Goal: Information Seeking & Learning: Learn about a topic

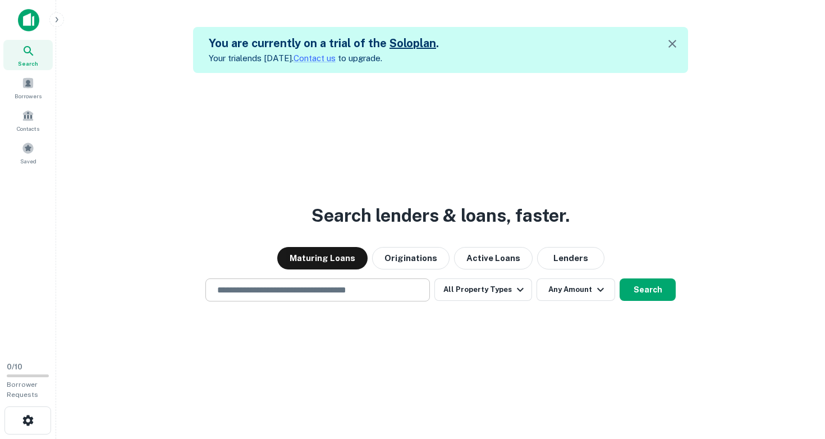
click at [218, 287] on input "text" at bounding box center [317, 289] width 214 height 13
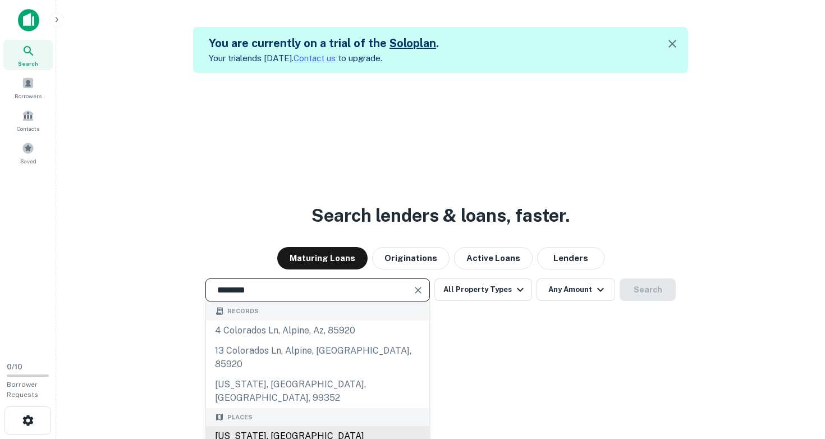
type input "**********"
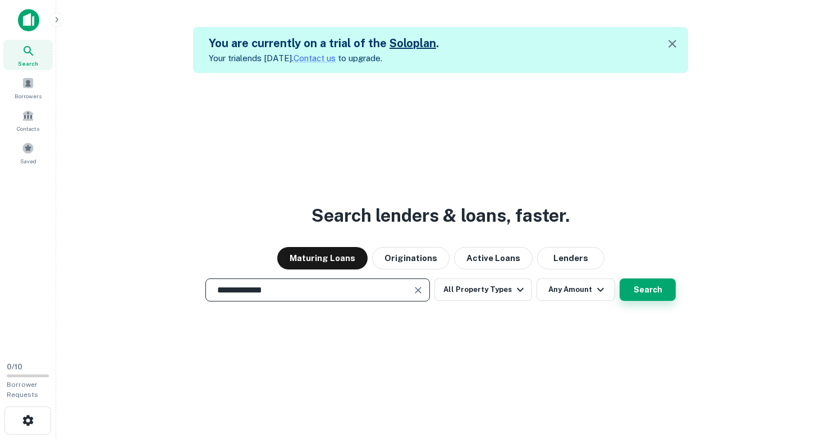
click at [642, 287] on button "Search" at bounding box center [647, 289] width 56 height 22
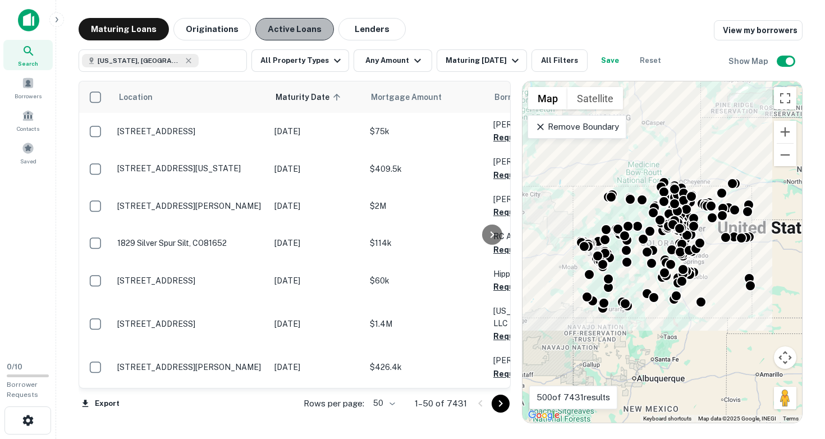
click at [296, 30] on button "Active Loans" at bounding box center [294, 29] width 79 height 22
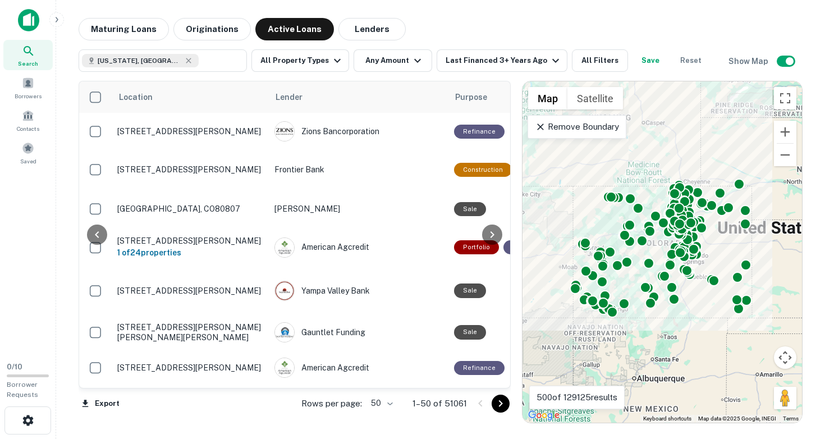
click at [719, 254] on div "To activate drag with keyboard, press Alt + Enter. Once in keyboard drag state,…" at bounding box center [661, 251] width 279 height 341
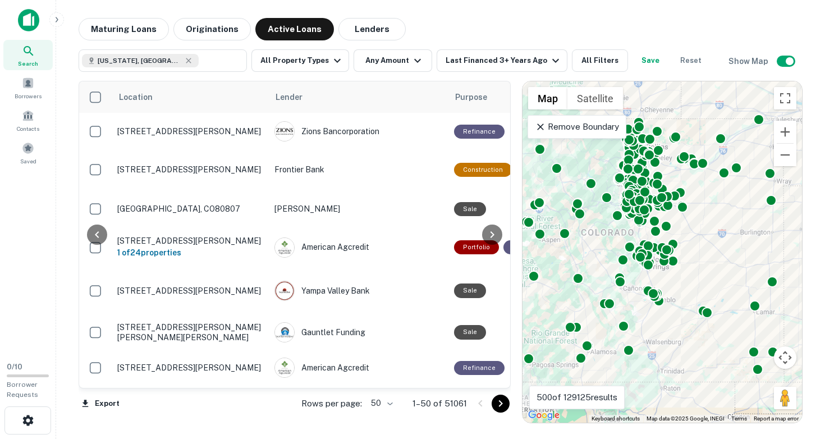
click at [711, 251] on div "To activate drag with keyboard, press Alt + Enter. Once in keyboard drag state,…" at bounding box center [661, 251] width 279 height 341
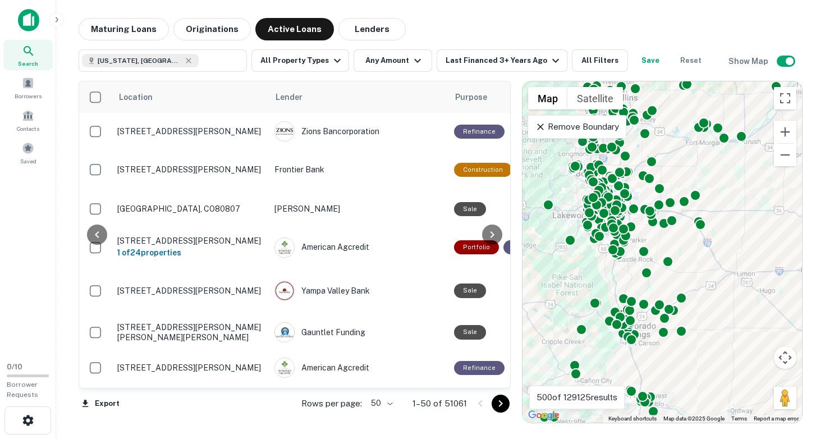
drag, startPoint x: 671, startPoint y: 250, endPoint x: 720, endPoint y: 309, distance: 76.5
click at [720, 309] on div "To activate drag with keyboard, press Alt + Enter. Once in keyboard drag state,…" at bounding box center [661, 251] width 279 height 341
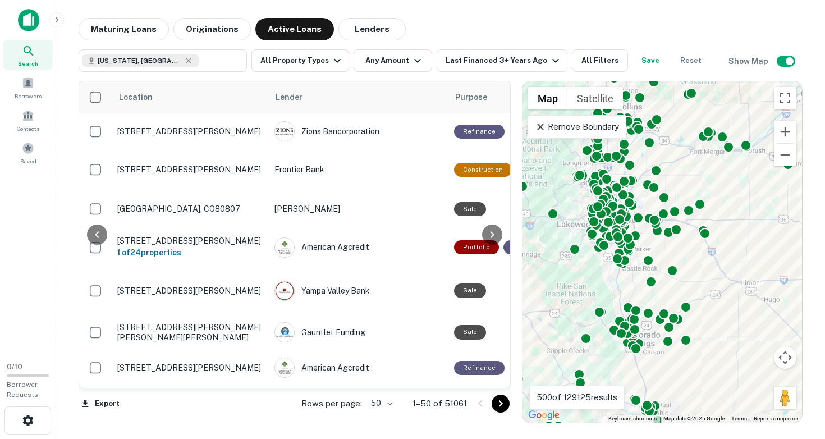
click at [630, 281] on div "To activate drag with keyboard, press Alt + Enter. Once in keyboard drag state,…" at bounding box center [661, 251] width 279 height 341
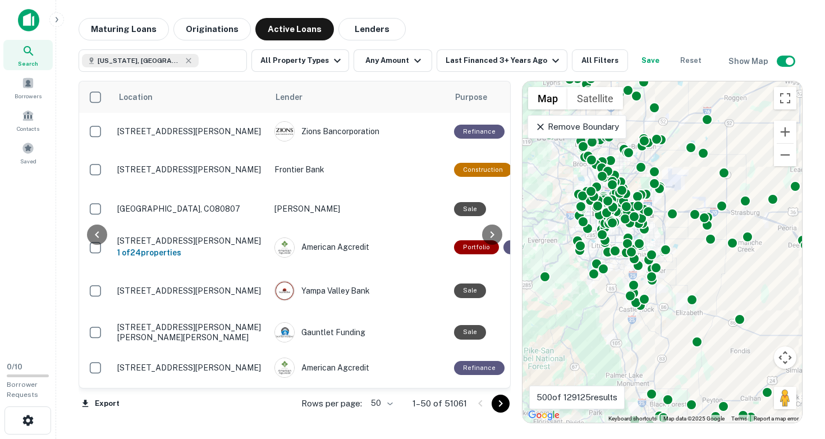
drag, startPoint x: 648, startPoint y: 229, endPoint x: 681, endPoint y: 300, distance: 77.8
click at [681, 300] on div "To activate drag with keyboard, press Alt + Enter. Once in keyboard drag state,…" at bounding box center [661, 251] width 279 height 341
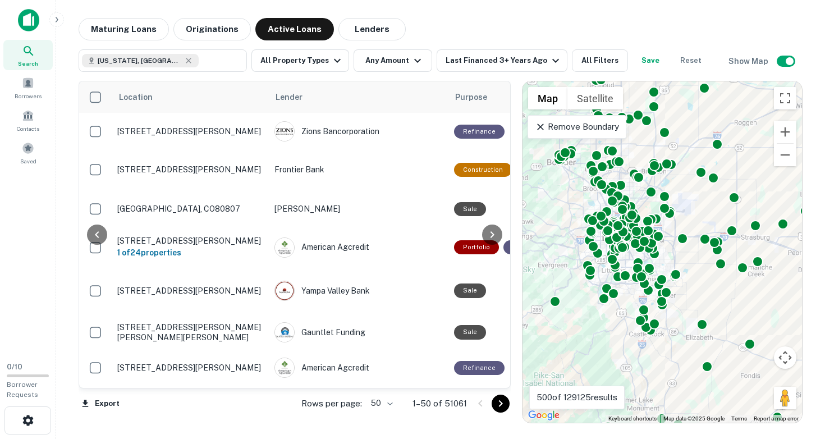
click at [668, 249] on div "To activate drag with keyboard, press Alt + Enter. Once in keyboard drag state,…" at bounding box center [661, 251] width 279 height 341
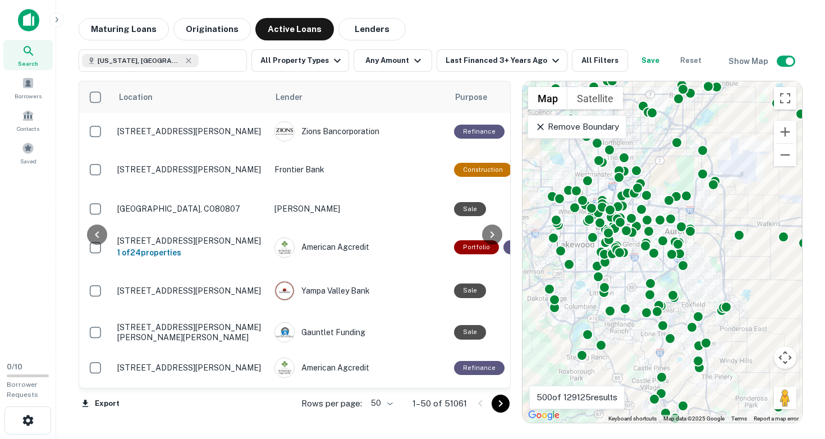
drag, startPoint x: 571, startPoint y: 333, endPoint x: 631, endPoint y: 336, distance: 59.6
click at [631, 336] on div "To activate drag with keyboard, press Alt + Enter. Once in keyboard drag state,…" at bounding box center [661, 251] width 279 height 341
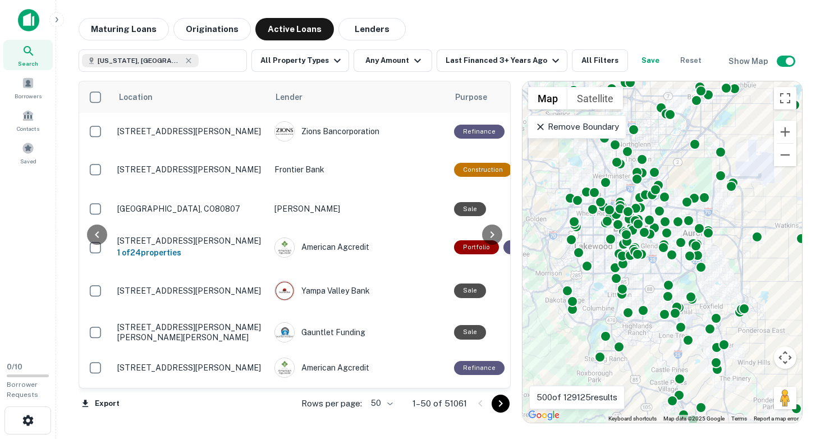
click at [644, 334] on div "To activate drag with keyboard, press Alt + Enter. Once in keyboard drag state,…" at bounding box center [661, 251] width 279 height 341
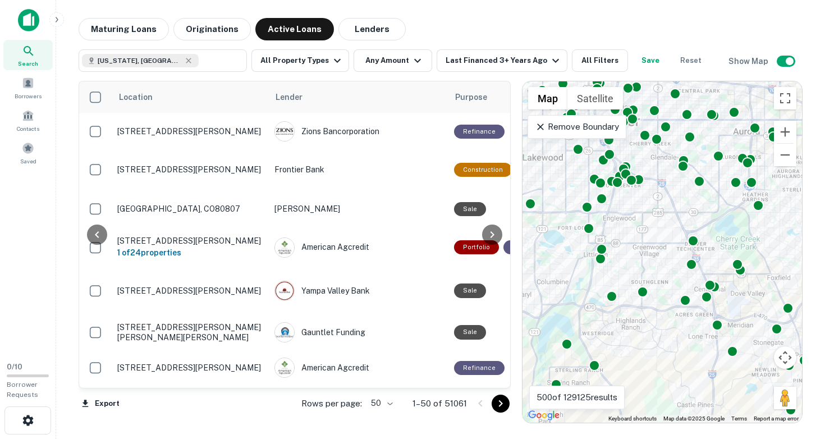
click at [640, 315] on div "To activate drag with keyboard, press Alt + Enter. Once in keyboard drag state,…" at bounding box center [661, 251] width 279 height 341
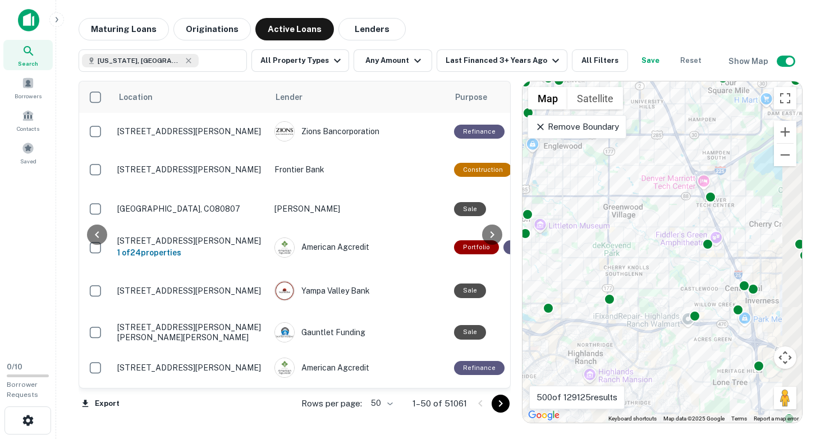
drag, startPoint x: 678, startPoint y: 285, endPoint x: 618, endPoint y: 325, distance: 72.5
click at [619, 324] on div "To activate drag with keyboard, press Alt + Enter. Once in keyboard drag state,…" at bounding box center [661, 251] width 279 height 341
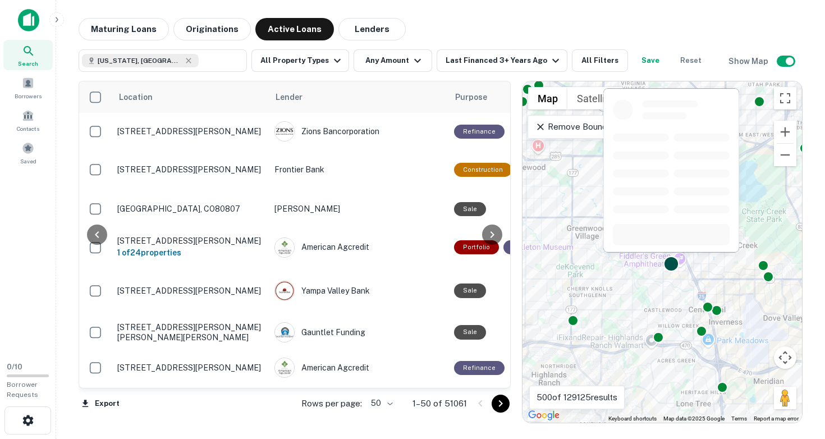
click at [669, 262] on div at bounding box center [671, 264] width 16 height 16
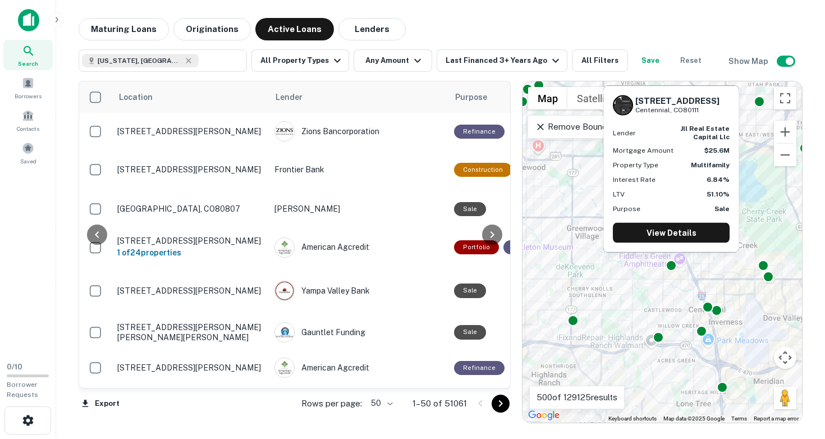
drag, startPoint x: 635, startPoint y: 98, endPoint x: 706, endPoint y: 111, distance: 72.3
click at [706, 111] on div "[STREET_ADDRESS]" at bounding box center [671, 105] width 117 height 20
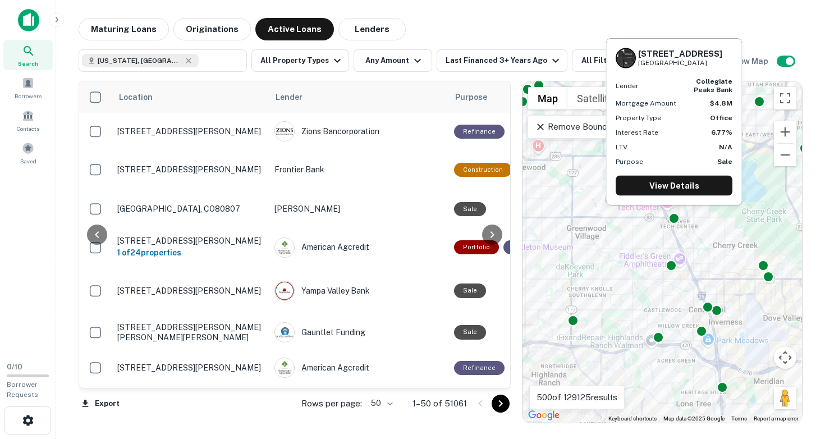
drag, startPoint x: 638, startPoint y: 53, endPoint x: 727, endPoint y: 64, distance: 89.9
click at [727, 64] on div "[STREET_ADDRESS]" at bounding box center [674, 58] width 117 height 20
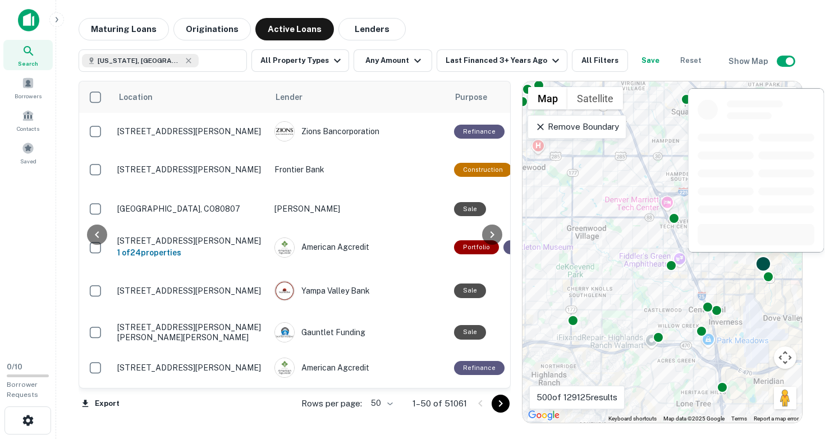
click at [762, 261] on div at bounding box center [763, 264] width 16 height 16
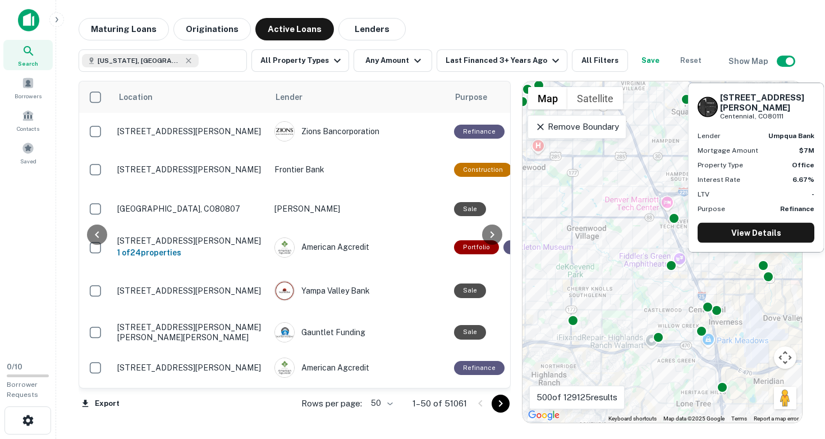
drag, startPoint x: 720, startPoint y: 104, endPoint x: 793, endPoint y: 119, distance: 74.4
click at [793, 119] on div "[STREET_ADDRESS][PERSON_NAME]" at bounding box center [767, 106] width 94 height 29
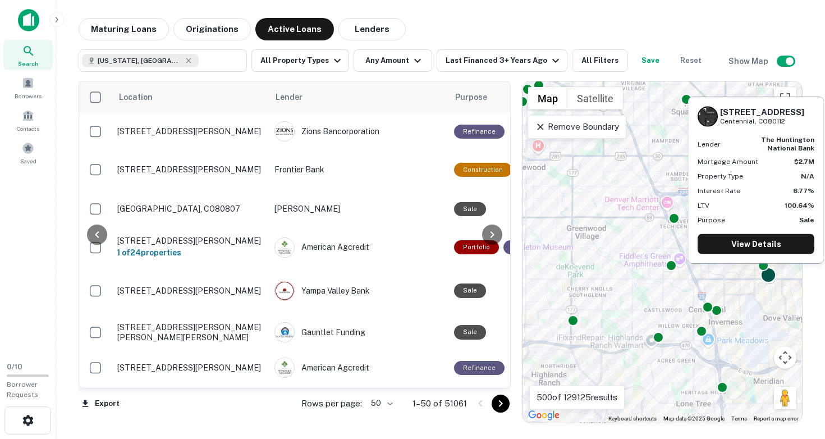
click at [768, 274] on div at bounding box center [768, 275] width 16 height 16
drag, startPoint x: 721, startPoint y: 111, endPoint x: 799, endPoint y: 123, distance: 79.1
click at [799, 123] on div "[STREET_ADDRESS]" at bounding box center [762, 116] width 84 height 19
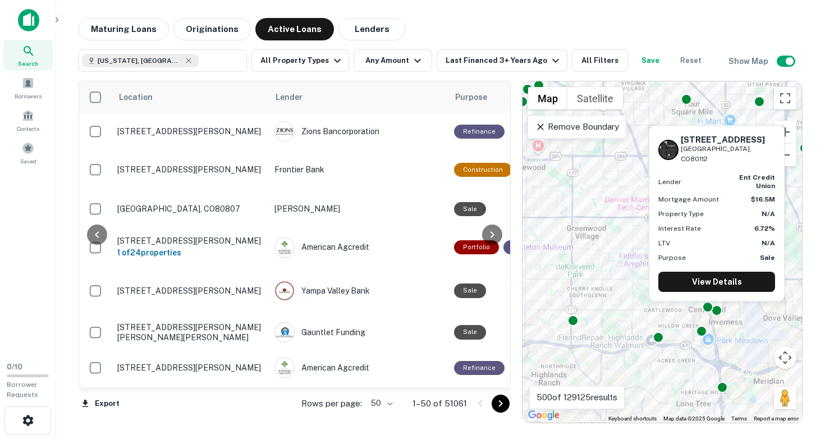
drag, startPoint x: 682, startPoint y: 155, endPoint x: 757, endPoint y: 164, distance: 75.2
click at [757, 164] on div "[STREET_ADDRESS]" at bounding box center [728, 150] width 94 height 30
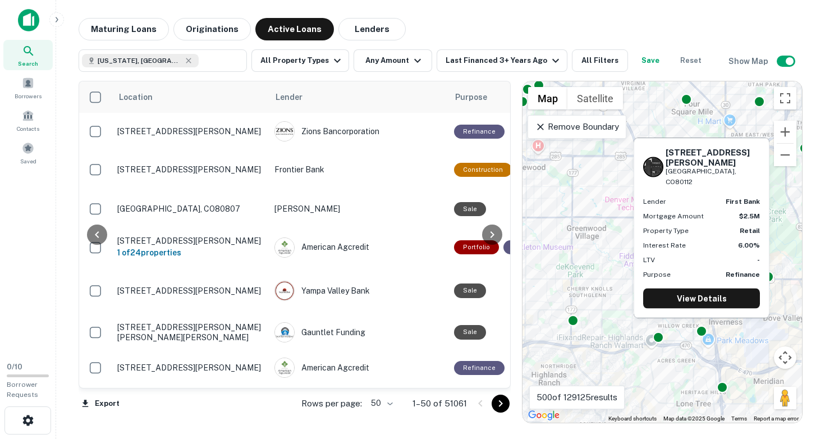
drag, startPoint x: 666, startPoint y: 170, endPoint x: 737, endPoint y: 178, distance: 71.8
click at [737, 178] on div "[STREET_ADDRESS][PERSON_NAME]" at bounding box center [712, 167] width 94 height 40
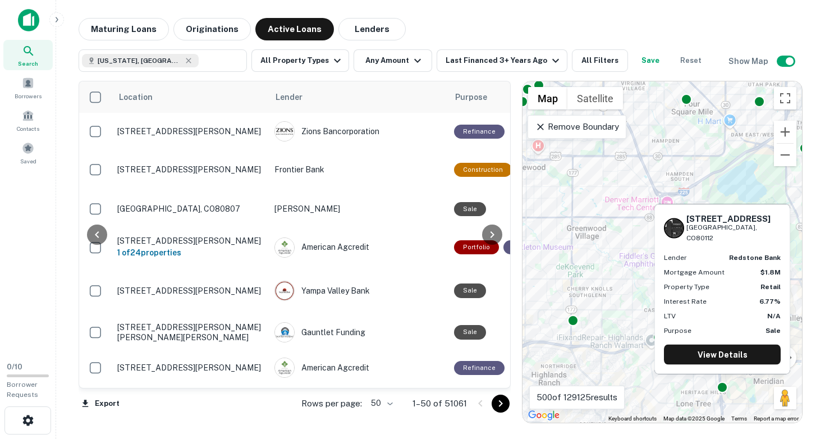
drag, startPoint x: 686, startPoint y: 227, endPoint x: 770, endPoint y: 238, distance: 85.0
click at [770, 238] on div "[STREET_ADDRESS]" at bounding box center [722, 228] width 117 height 30
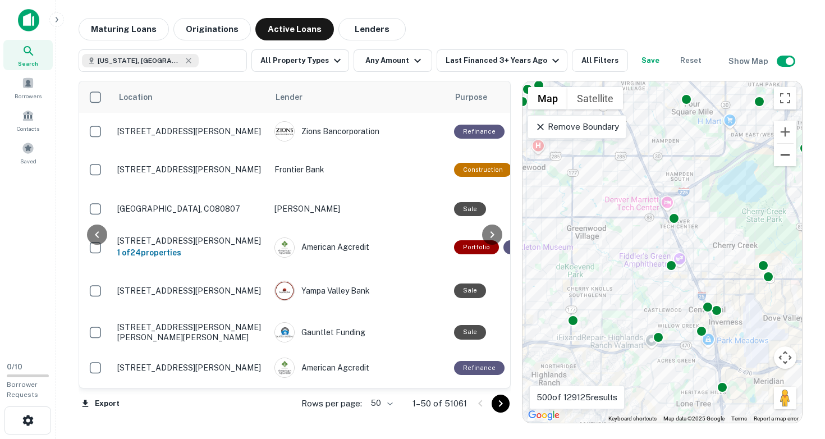
click at [784, 156] on button "Zoom out" at bounding box center [785, 155] width 22 height 22
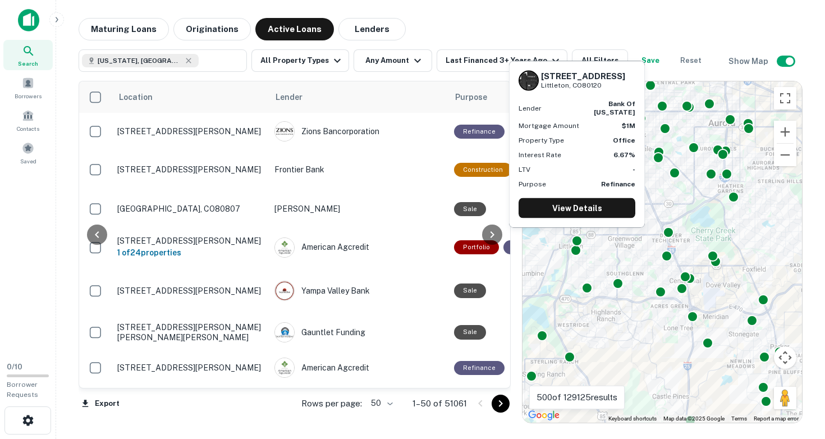
drag, startPoint x: 542, startPoint y: 74, endPoint x: 605, endPoint y: 82, distance: 64.0
click at [605, 82] on div "[STREET_ADDRESS]" at bounding box center [583, 80] width 84 height 19
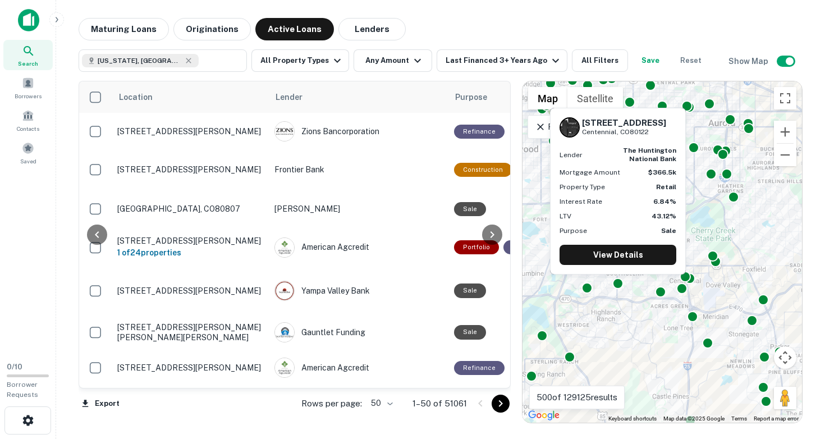
drag, startPoint x: 583, startPoint y: 120, endPoint x: 649, endPoint y: 133, distance: 67.5
click at [649, 133] on div "[STREET_ADDRESS]" at bounding box center [624, 127] width 84 height 19
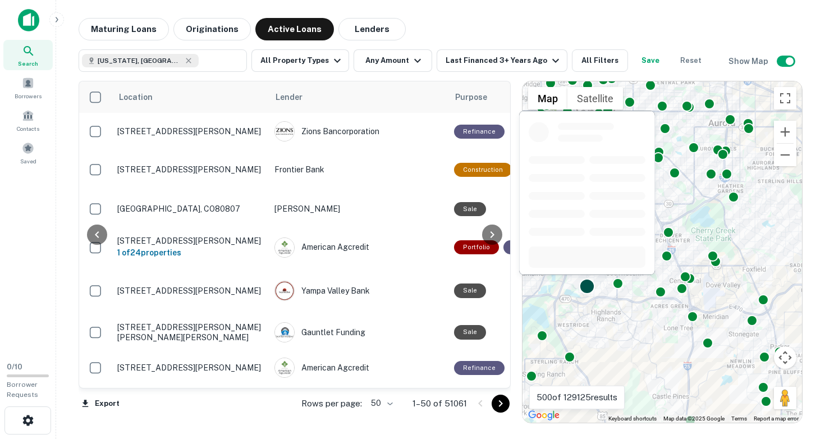
click at [588, 285] on div at bounding box center [587, 286] width 16 height 16
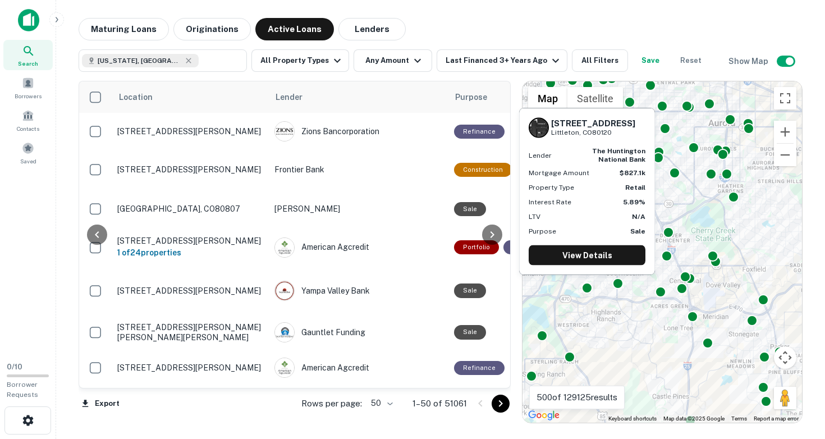
drag, startPoint x: 553, startPoint y: 122, endPoint x: 611, endPoint y: 131, distance: 59.1
click at [611, 131] on div "[STREET_ADDRESS][PERSON_NAME]" at bounding box center [593, 127] width 84 height 19
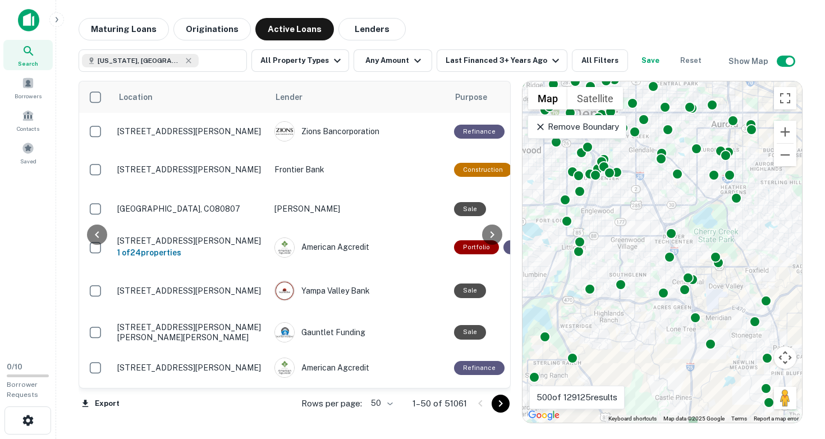
drag, startPoint x: 645, startPoint y: 215, endPoint x: 705, endPoint y: 304, distance: 107.8
click at [704, 302] on div "To activate drag with keyboard, press Alt + Enter. Once in keyboard drag state,…" at bounding box center [661, 251] width 279 height 341
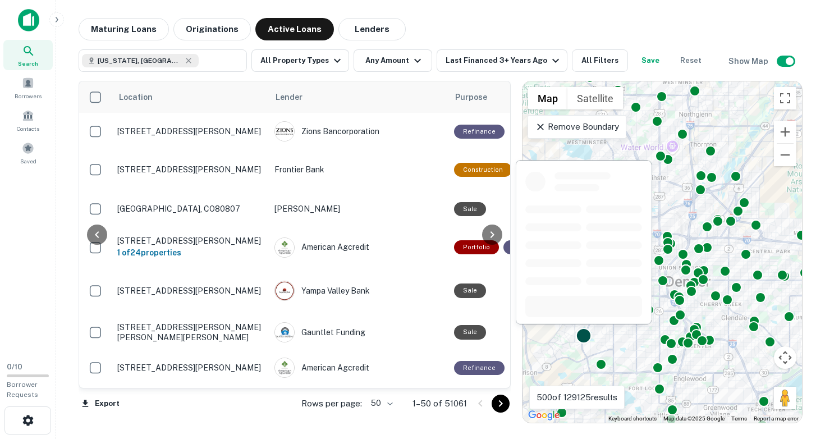
click at [584, 336] on div at bounding box center [584, 336] width 16 height 16
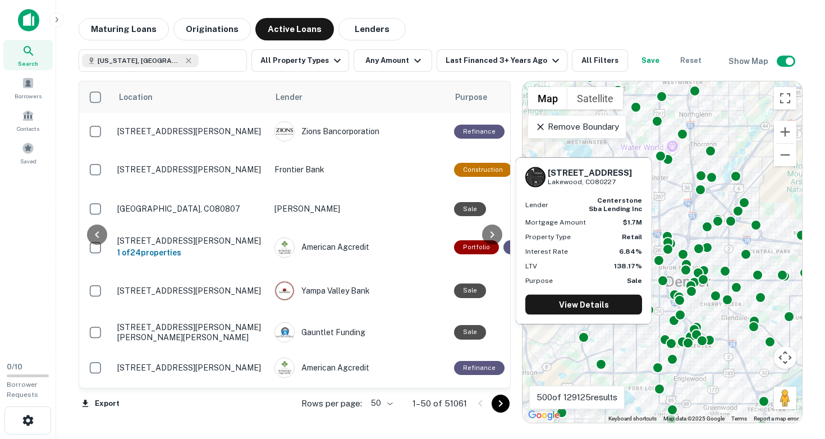
drag, startPoint x: 550, startPoint y: 172, endPoint x: 609, endPoint y: 183, distance: 59.4
click at [609, 183] on div "[STREET_ADDRESS]" at bounding box center [590, 176] width 84 height 19
click at [548, 173] on h6 "[STREET_ADDRESS]" at bounding box center [590, 172] width 84 height 10
drag, startPoint x: 548, startPoint y: 173, endPoint x: 625, endPoint y: 182, distance: 77.4
click at [625, 182] on div "[STREET_ADDRESS]" at bounding box center [583, 177] width 117 height 20
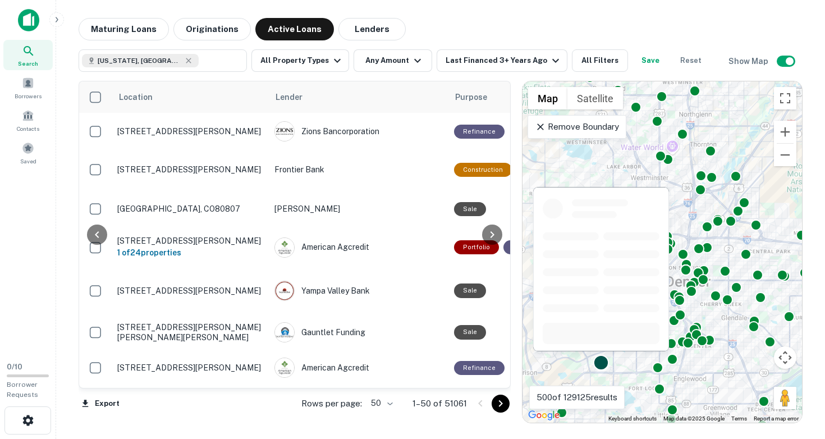
click at [603, 360] on div at bounding box center [601, 363] width 16 height 16
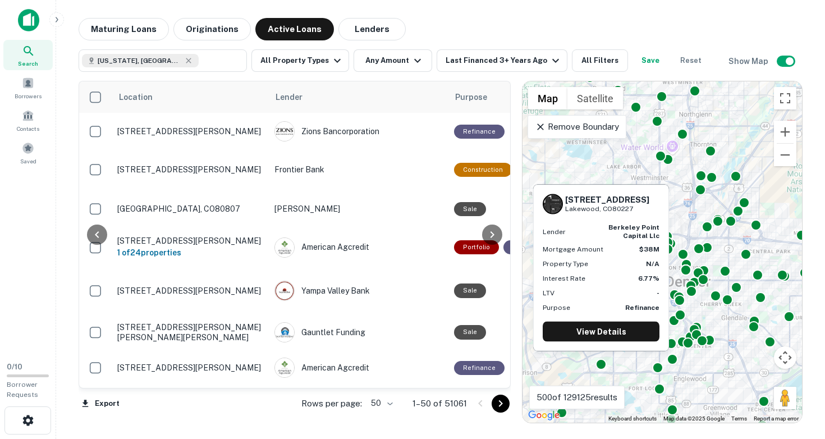
drag, startPoint x: 565, startPoint y: 198, endPoint x: 636, endPoint y: 210, distance: 72.3
click at [636, 210] on div "[STREET_ADDRESS]" at bounding box center [601, 204] width 117 height 20
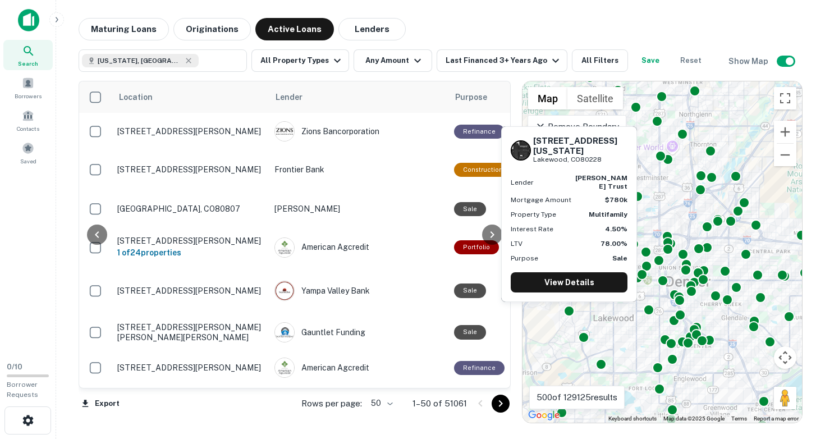
click at [568, 307] on div "[STREET_ADDRESS][GEOGRAPHIC_DATA][US_STATE][PERSON_NAME][PERSON_NAME] trust Mor…" at bounding box center [569, 217] width 138 height 185
click at [569, 311] on div at bounding box center [569, 309] width 16 height 16
drag, startPoint x: 534, startPoint y: 150, endPoint x: 605, endPoint y: 160, distance: 72.1
click at [605, 160] on div "[STREET_ADDRESS][US_STATE][PERSON_NAME]" at bounding box center [580, 150] width 94 height 29
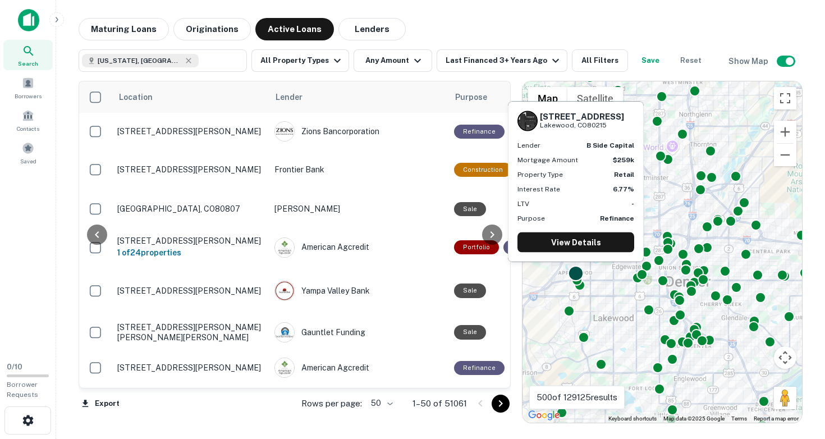
click at [575, 270] on div at bounding box center [576, 273] width 16 height 16
drag, startPoint x: 540, startPoint y: 113, endPoint x: 617, endPoint y: 126, distance: 77.9
click at [617, 126] on div "[STREET_ADDRESS]" at bounding box center [582, 120] width 84 height 19
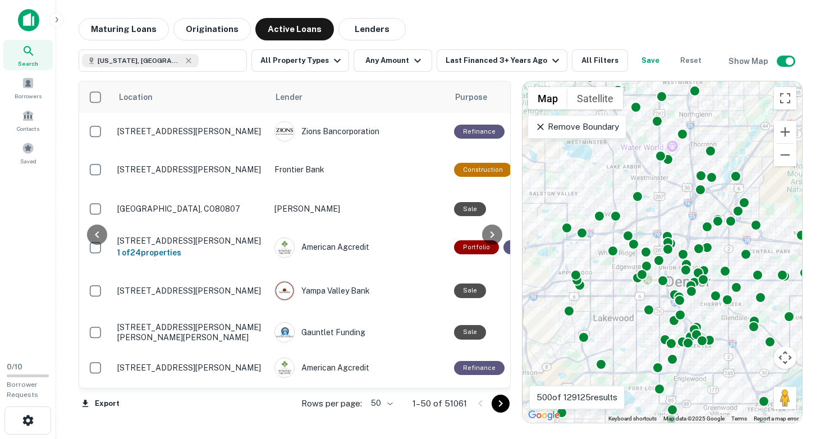
click at [573, 243] on div "To activate drag with keyboard, press Alt + Enter. Once in keyboard drag state,…" at bounding box center [661, 251] width 279 height 341
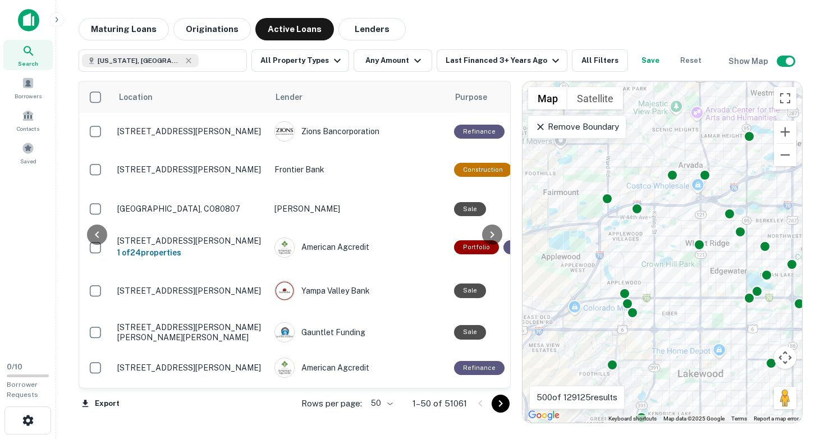
drag, startPoint x: 585, startPoint y: 272, endPoint x: 663, endPoint y: 236, distance: 85.4
click at [663, 236] on div "To activate drag with keyboard, press Alt + Enter. Once in keyboard drag state,…" at bounding box center [661, 251] width 279 height 341
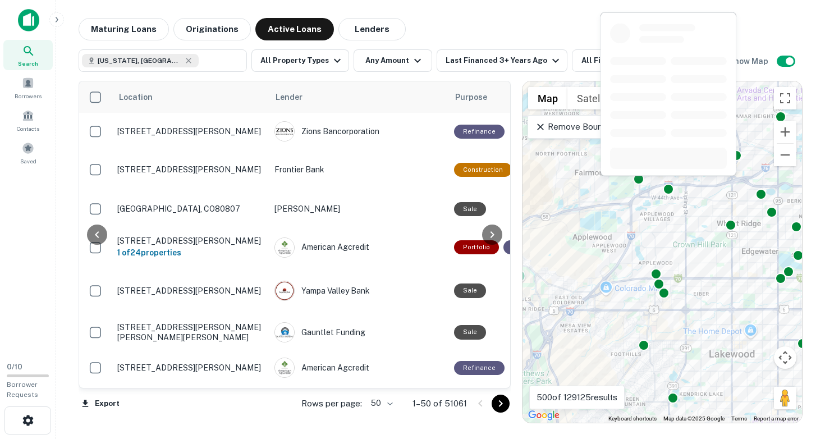
click at [670, 183] on div at bounding box center [668, 97] width 138 height 173
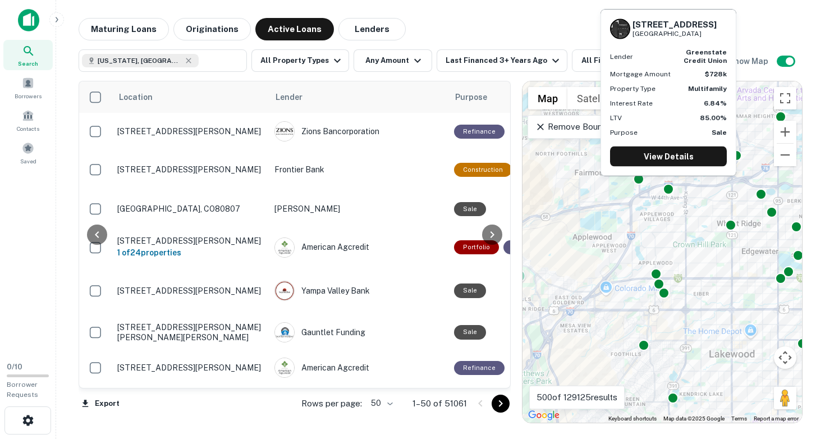
drag, startPoint x: 632, startPoint y: 25, endPoint x: 718, endPoint y: 33, distance: 86.3
click at [718, 33] on div "[STREET_ADDRESS]" at bounding box center [668, 29] width 117 height 20
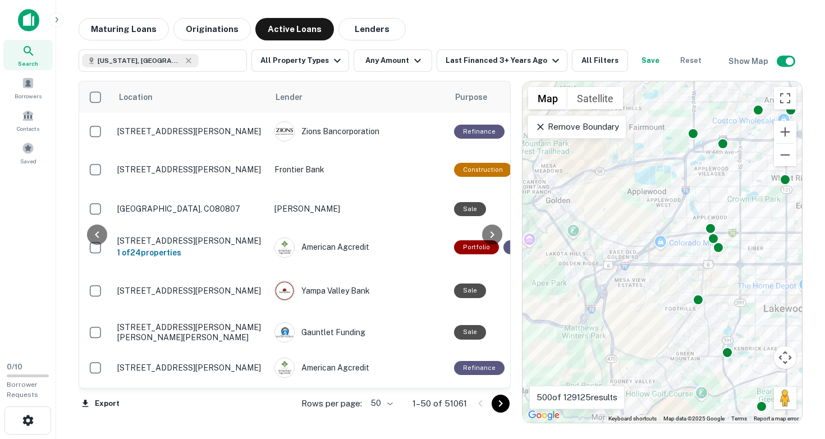
drag, startPoint x: 594, startPoint y: 270, endPoint x: 651, endPoint y: 220, distance: 76.3
click at [651, 220] on div "To activate drag with keyboard, press Alt + Enter. Once in keyboard drag state,…" at bounding box center [661, 251] width 279 height 341
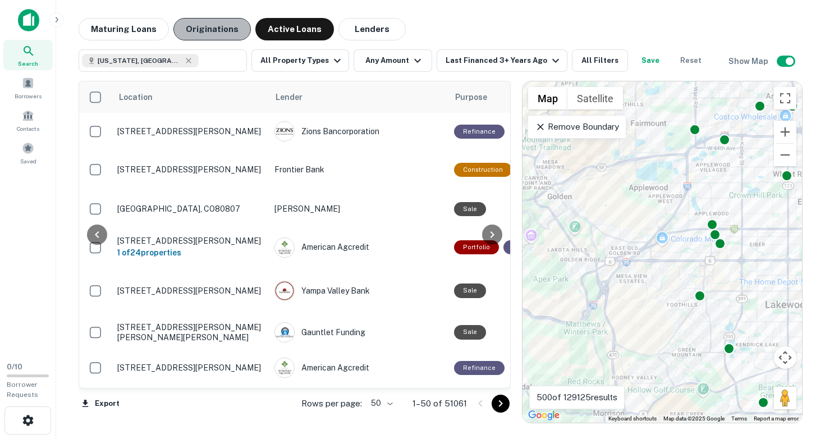
click at [217, 29] on button "Originations" at bounding box center [211, 29] width 77 height 22
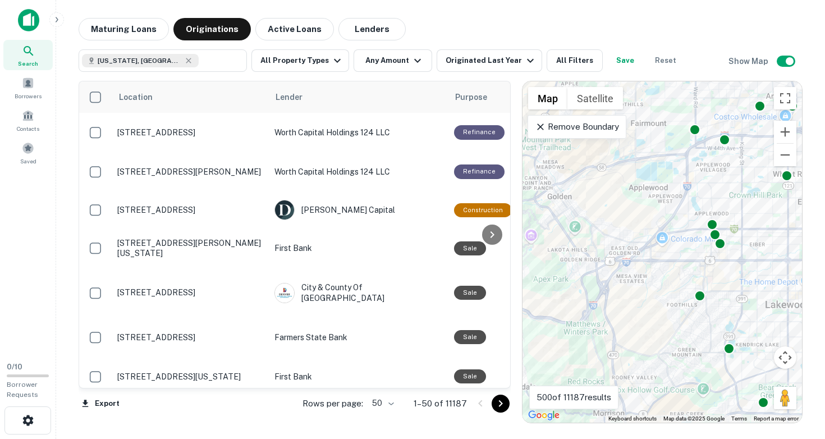
click at [542, 132] on icon at bounding box center [540, 126] width 11 height 11
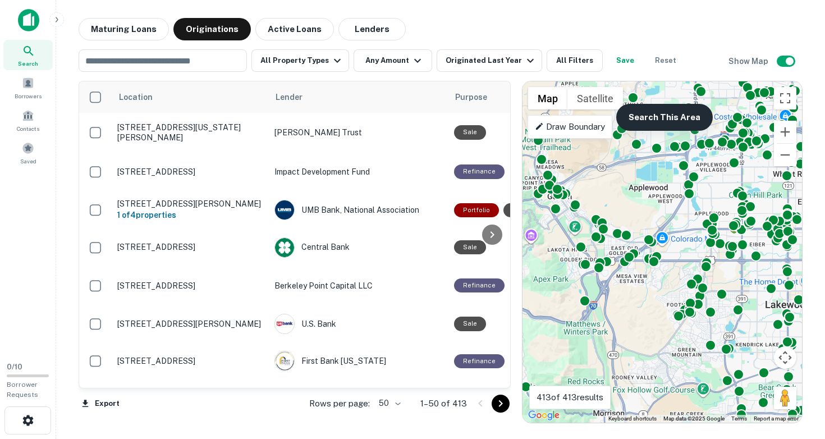
click at [645, 117] on button "Search This Area" at bounding box center [664, 117] width 97 height 27
click at [659, 119] on button "Search This Area" at bounding box center [664, 117] width 97 height 27
click at [628, 278] on div "To activate drag with keyboard, press Alt + Enter. Once in keyboard drag state,…" at bounding box center [661, 251] width 279 height 341
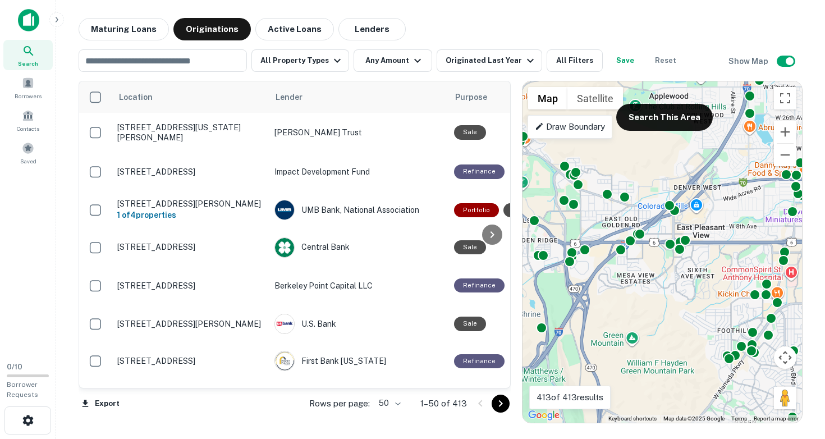
click at [627, 274] on div "To activate drag with keyboard, press Alt + Enter. Once in keyboard drag state,…" at bounding box center [661, 251] width 279 height 341
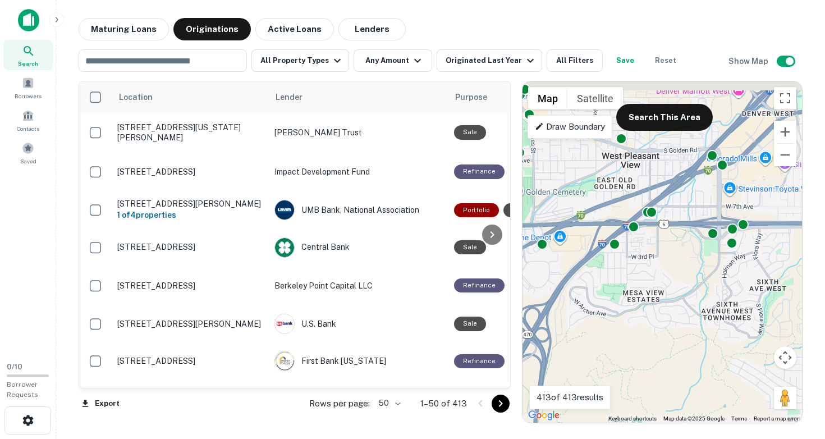
drag, startPoint x: 630, startPoint y: 254, endPoint x: 628, endPoint y: 280, distance: 26.4
click at [628, 280] on div "To activate drag with keyboard, press Alt + Enter. Once in keyboard drag state,…" at bounding box center [661, 251] width 279 height 341
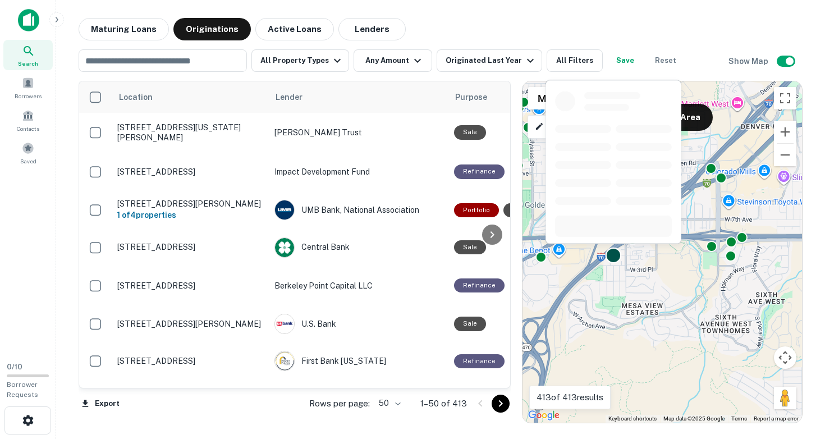
click at [615, 255] on div at bounding box center [613, 255] width 16 height 16
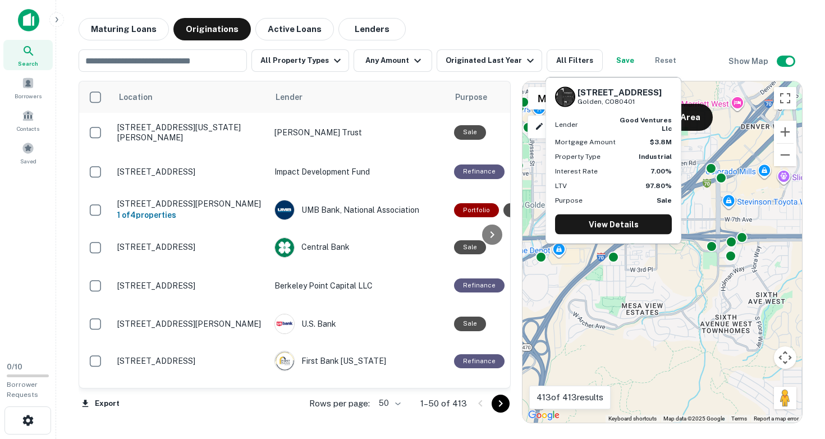
drag, startPoint x: 578, startPoint y: 91, endPoint x: 644, endPoint y: 103, distance: 67.3
click at [644, 103] on div "[STREET_ADDRESS]" at bounding box center [619, 96] width 84 height 19
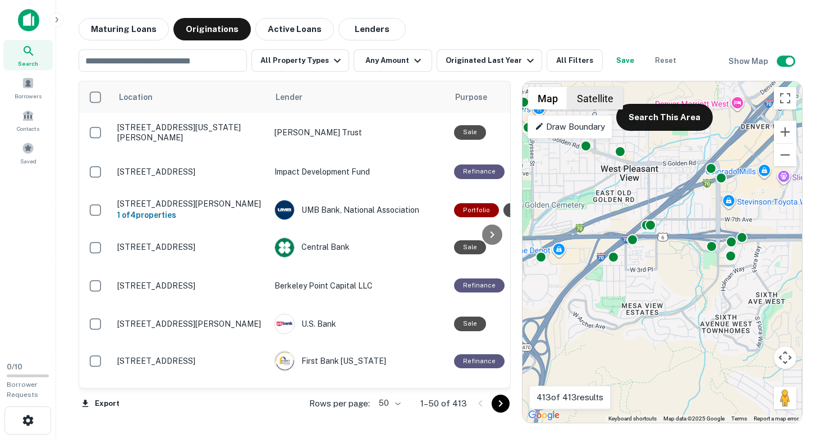
click at [601, 100] on button "Satellite" at bounding box center [595, 98] width 56 height 22
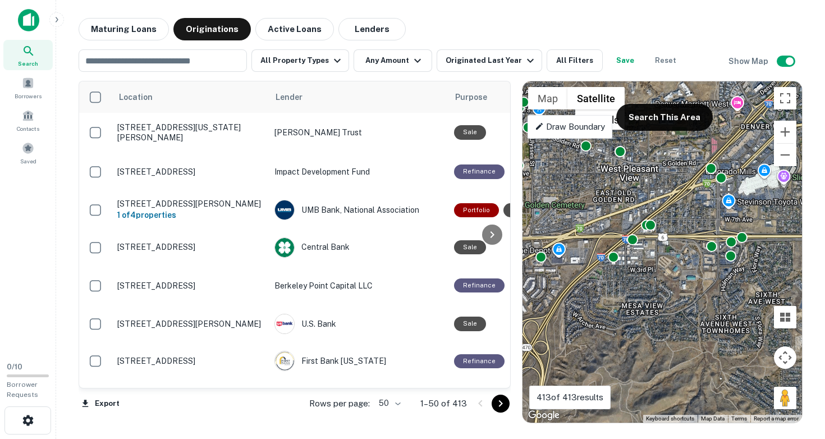
click at [629, 265] on div "To activate drag with keyboard, press Alt + Enter. Once in keyboard drag state,…" at bounding box center [661, 251] width 279 height 341
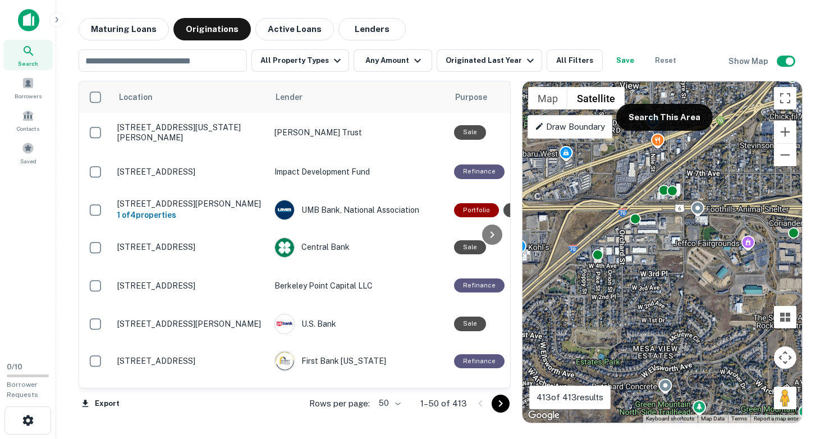
click at [637, 246] on div "To activate drag with keyboard, press Alt + Enter. Once in keyboard drag state,…" at bounding box center [661, 251] width 279 height 341
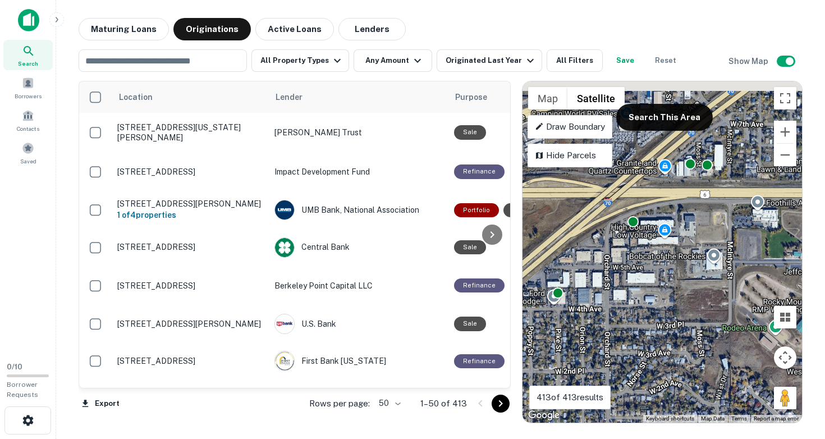
drag, startPoint x: 650, startPoint y: 227, endPoint x: 646, endPoint y: 264, distance: 36.7
click at [646, 264] on div "To activate drag with keyboard, press Alt + Enter. Once in keyboard drag state,…" at bounding box center [661, 251] width 279 height 341
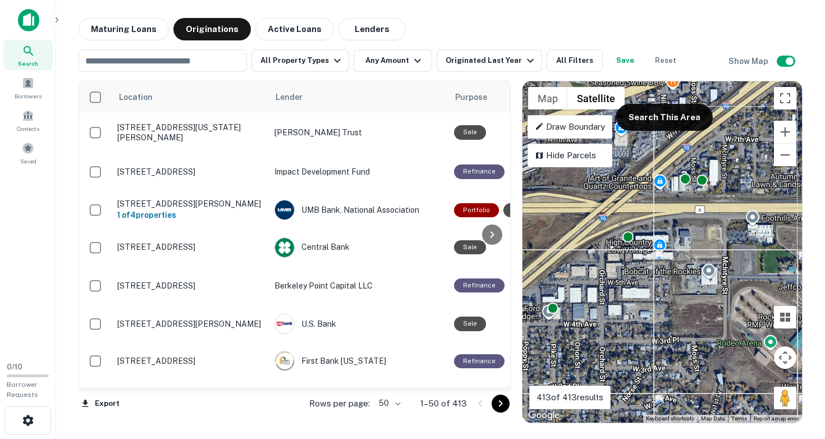
click at [646, 272] on div "To activate drag with keyboard, press Alt + Enter. Once in keyboard drag state,…" at bounding box center [661, 251] width 279 height 341
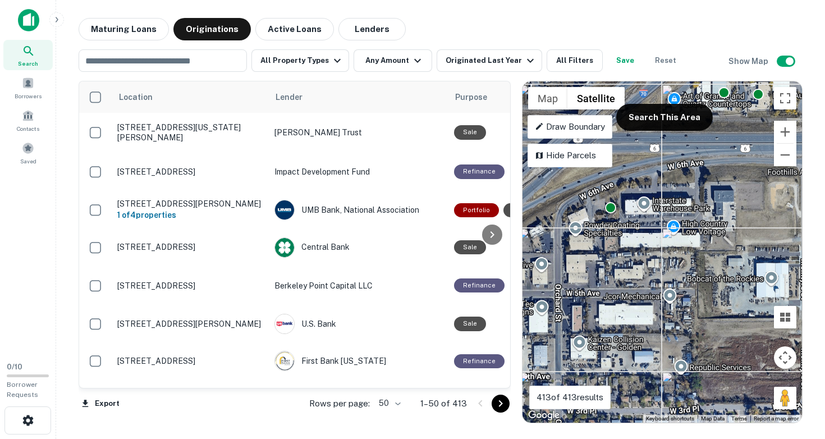
click at [626, 253] on div "To activate drag with keyboard, press Alt + Enter. Once in keyboard drag state,…" at bounding box center [661, 251] width 279 height 341
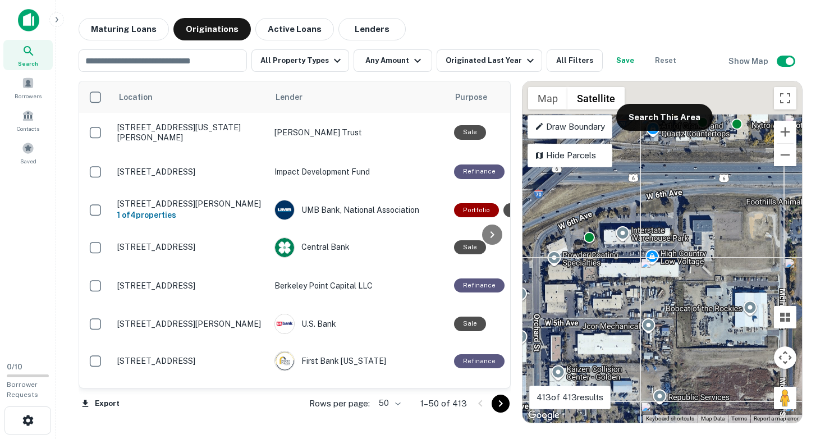
drag, startPoint x: 613, startPoint y: 229, endPoint x: 579, endPoint y: 336, distance: 112.3
click at [579, 336] on div "To activate drag with keyboard, press Alt + Enter. Once in keyboard drag state,…" at bounding box center [661, 251] width 279 height 341
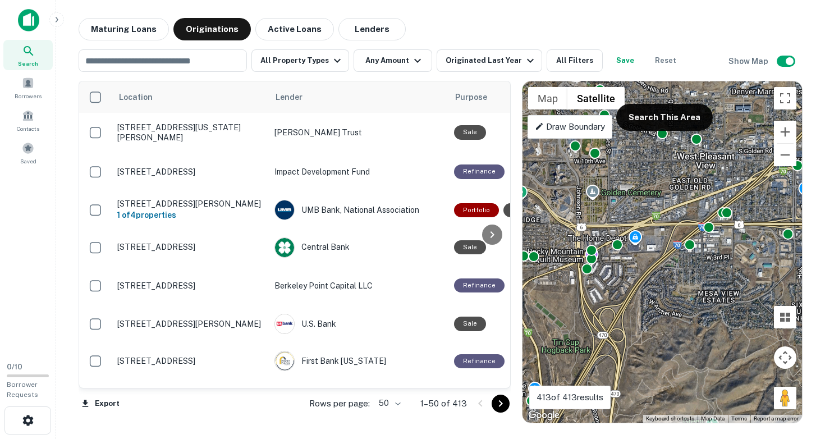
drag, startPoint x: 581, startPoint y: 280, endPoint x: 672, endPoint y: 215, distance: 111.8
click at [672, 215] on div "To activate drag with keyboard, press Alt + Enter. Once in keyboard drag state,…" at bounding box center [661, 251] width 279 height 341
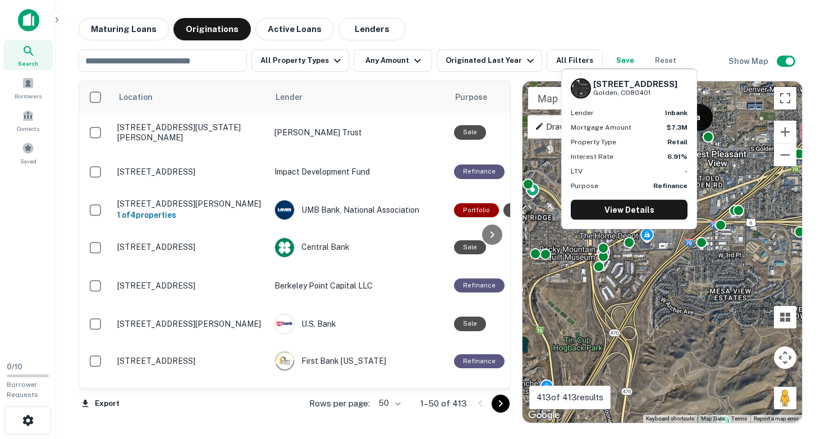
drag, startPoint x: 594, startPoint y: 81, endPoint x: 653, endPoint y: 94, distance: 59.8
click at [653, 94] on div "[STREET_ADDRESS]" at bounding box center [635, 88] width 84 height 19
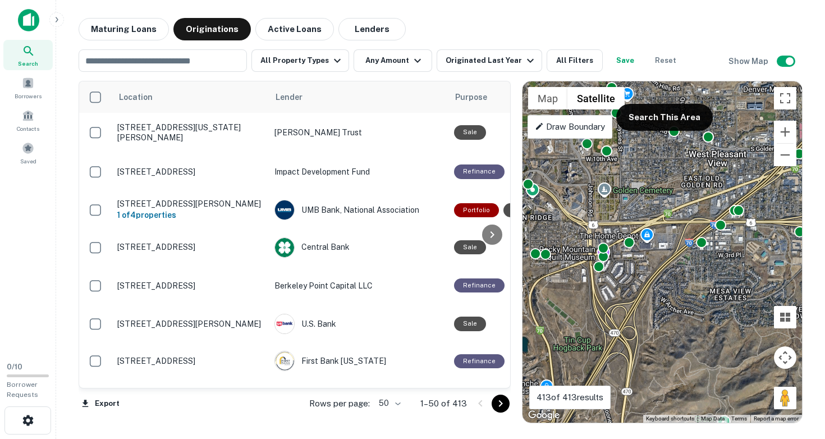
click at [621, 272] on div "To activate drag with keyboard, press Alt + Enter. Once in keyboard drag state,…" at bounding box center [661, 251] width 279 height 341
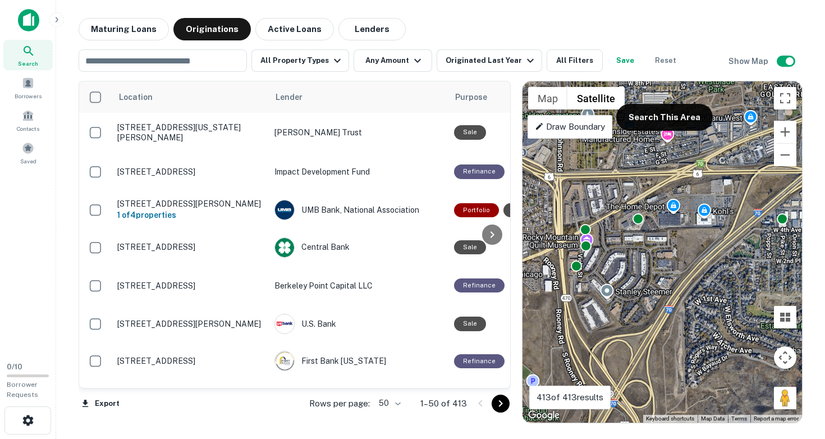
click at [606, 264] on div "To activate drag with keyboard, press Alt + Enter. Once in keyboard drag state,…" at bounding box center [661, 251] width 279 height 341
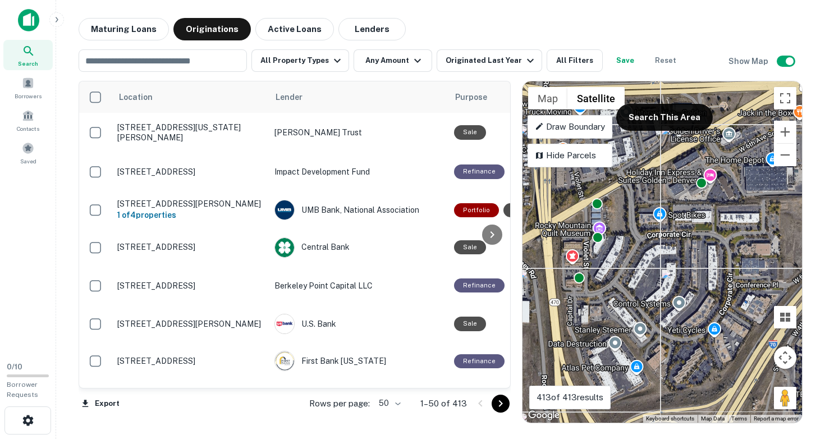
drag, startPoint x: 601, startPoint y: 258, endPoint x: 640, endPoint y: 262, distance: 38.4
click at [640, 262] on div "To activate drag with keyboard, press Alt + Enter. Once in keyboard drag state,…" at bounding box center [661, 251] width 279 height 341
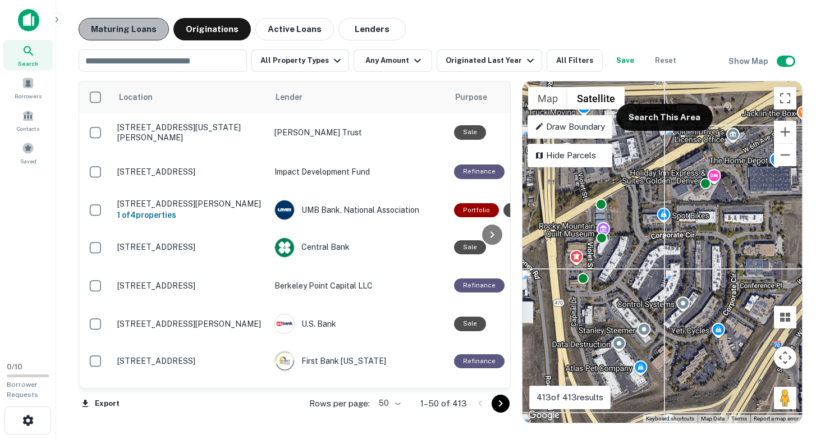
click at [136, 33] on button "Maturing Loans" at bounding box center [124, 29] width 90 height 22
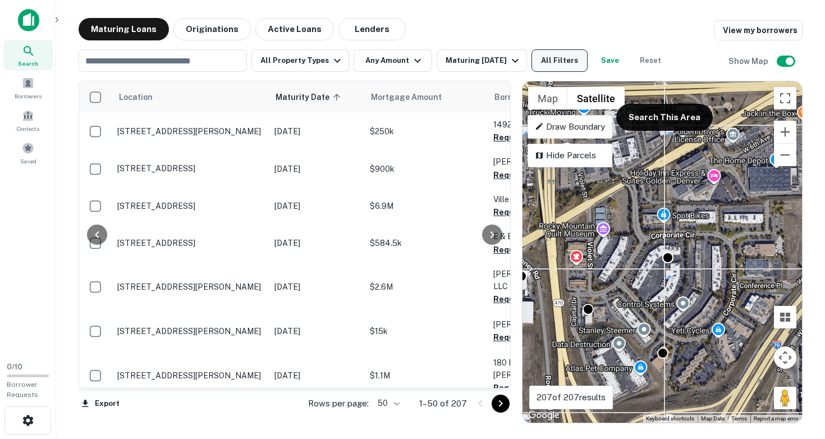
click at [553, 59] on button "All Filters" at bounding box center [559, 60] width 56 height 22
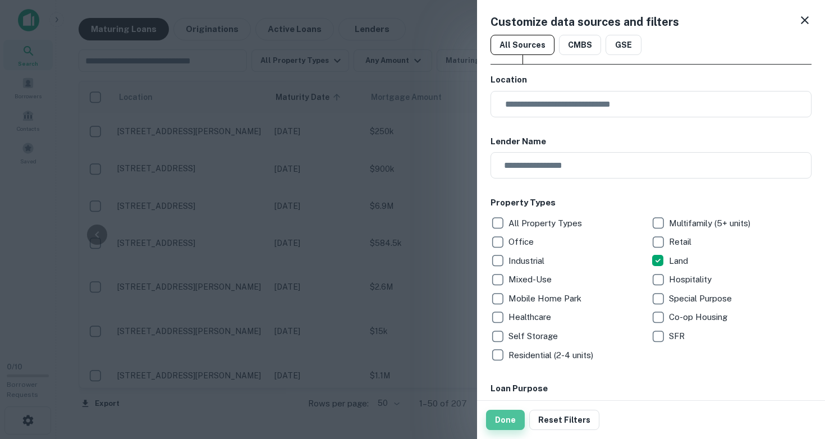
click at [506, 421] on button "Done" at bounding box center [505, 420] width 39 height 20
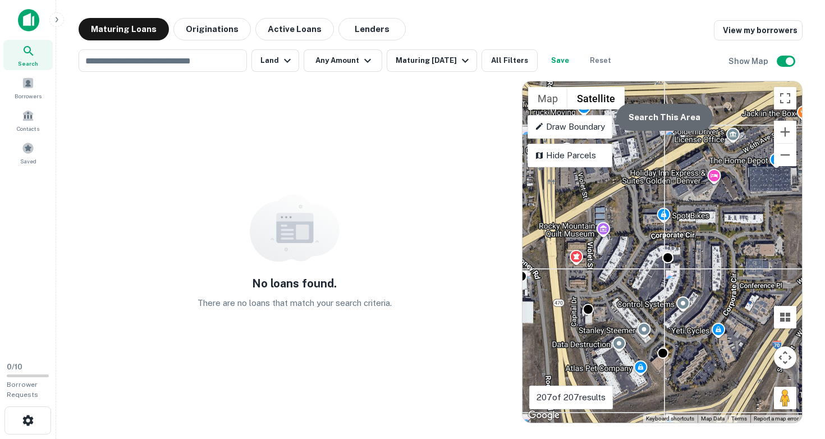
click at [667, 122] on button "Search This Area" at bounding box center [664, 117] width 97 height 27
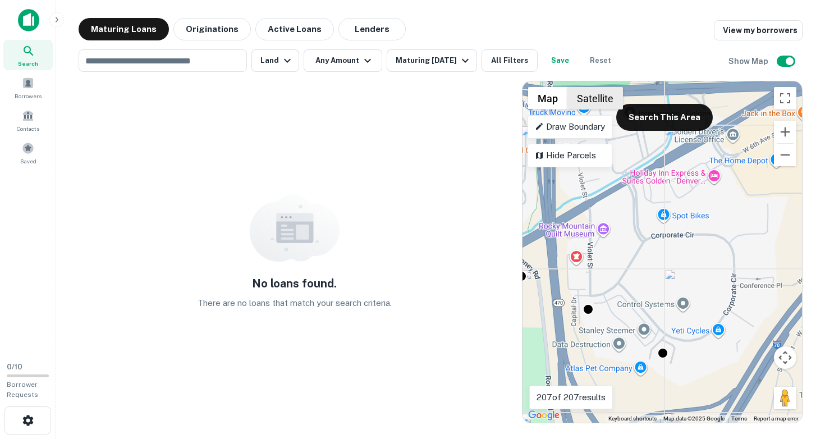
click at [598, 101] on button "Satellite" at bounding box center [595, 98] width 56 height 22
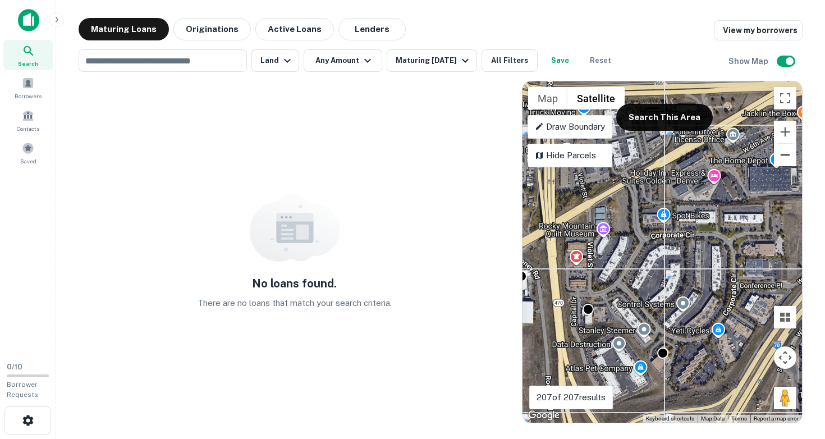
click at [785, 154] on button "Zoom out" at bounding box center [785, 155] width 22 height 22
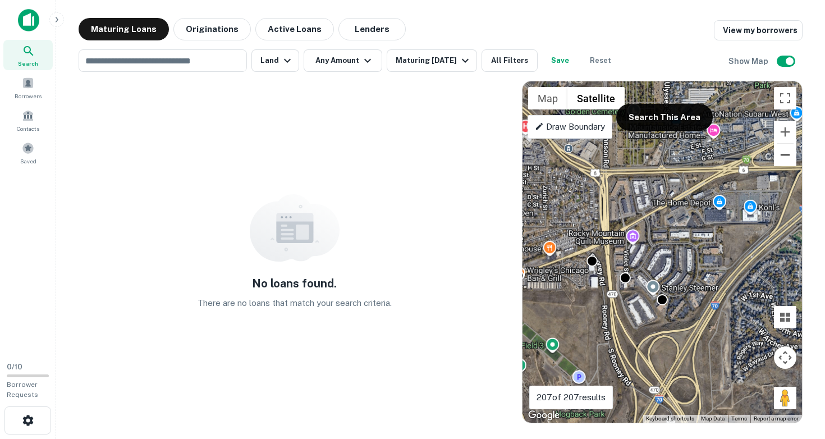
click at [785, 154] on button "Zoom out" at bounding box center [785, 155] width 22 height 22
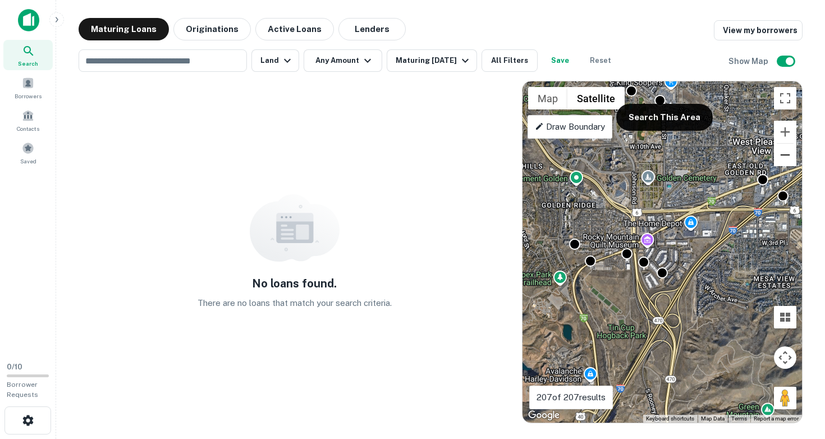
click at [785, 154] on button "Zoom out" at bounding box center [785, 155] width 22 height 22
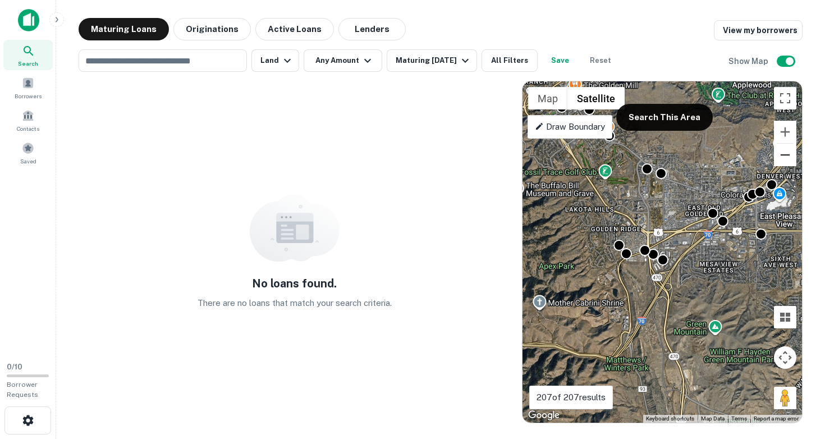
click at [785, 154] on button "Zoom out" at bounding box center [785, 155] width 22 height 22
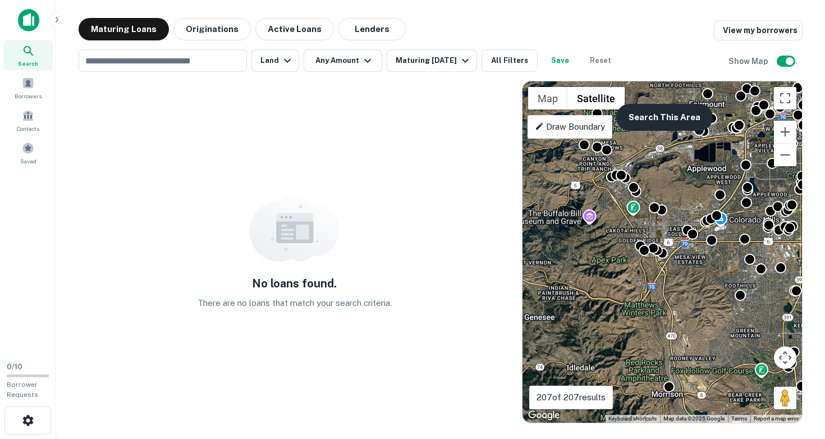
click at [653, 116] on button "Search This Area" at bounding box center [664, 117] width 97 height 27
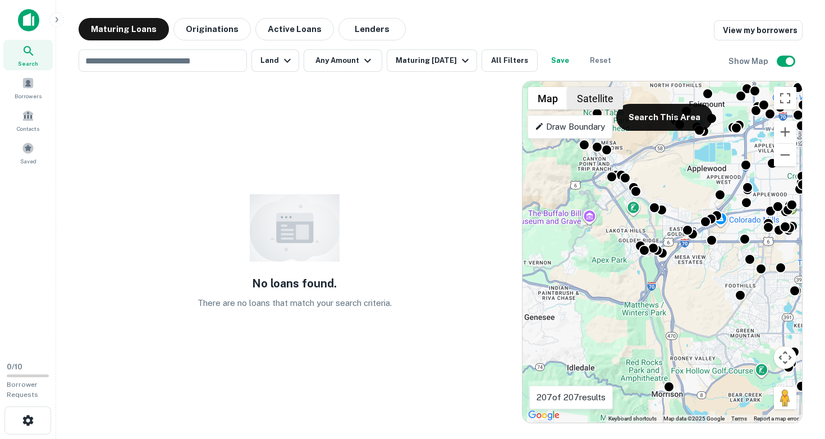
click at [590, 97] on button "Satellite" at bounding box center [595, 98] width 56 height 22
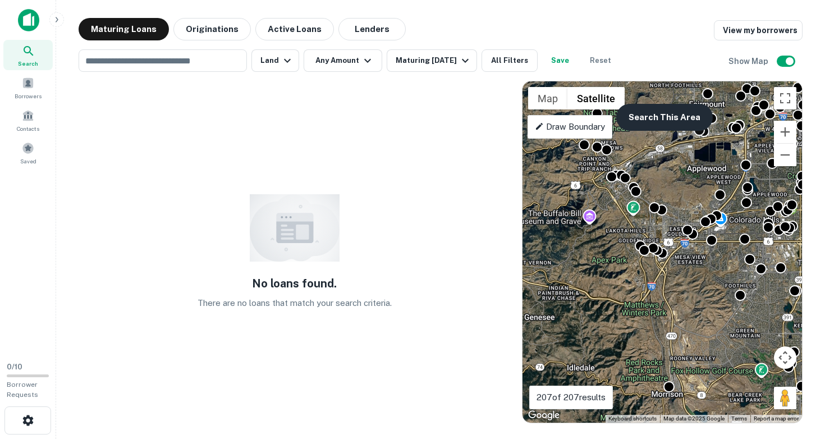
click at [656, 122] on button "Search This Area" at bounding box center [664, 117] width 97 height 27
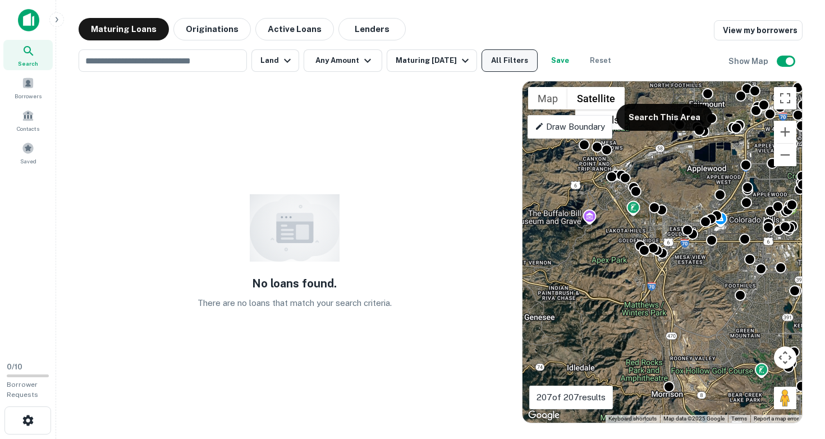
click at [515, 57] on button "All Filters" at bounding box center [509, 60] width 56 height 22
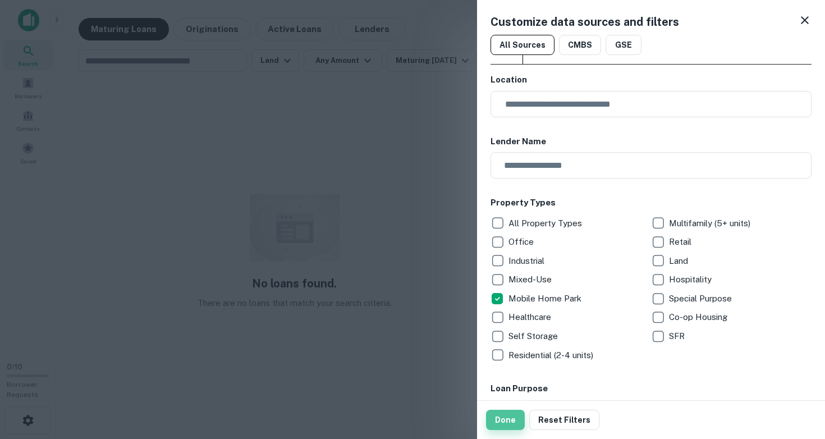
click at [504, 417] on button "Done" at bounding box center [505, 420] width 39 height 20
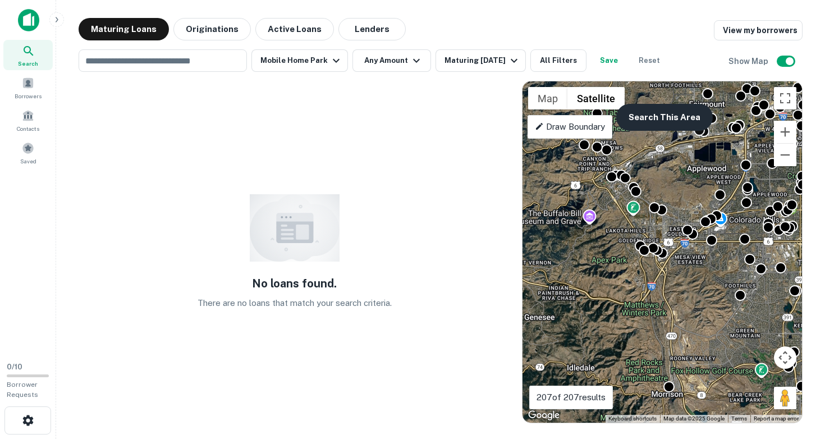
click at [662, 121] on button "Search This Area" at bounding box center [664, 117] width 97 height 27
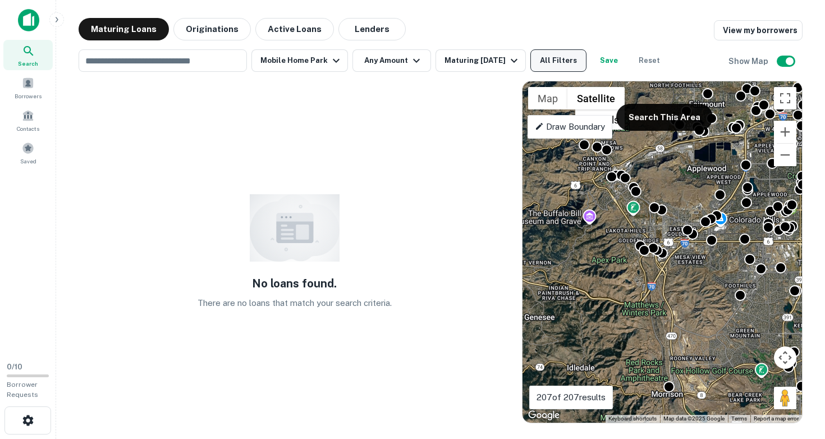
click at [561, 63] on button "All Filters" at bounding box center [558, 60] width 56 height 22
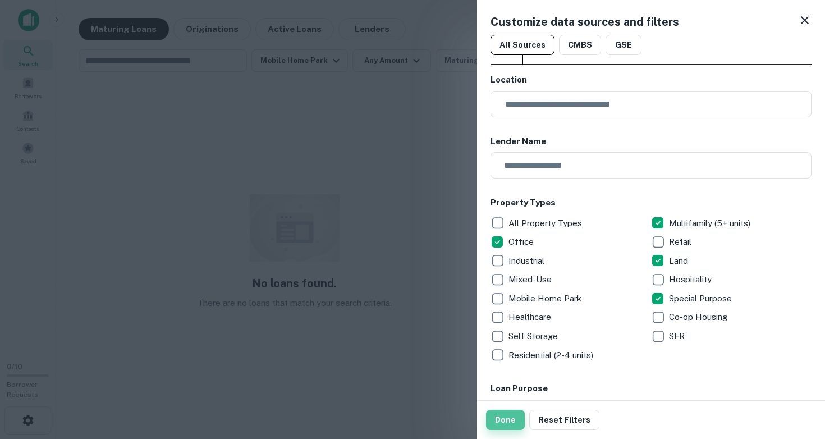
click at [512, 423] on button "Done" at bounding box center [505, 420] width 39 height 20
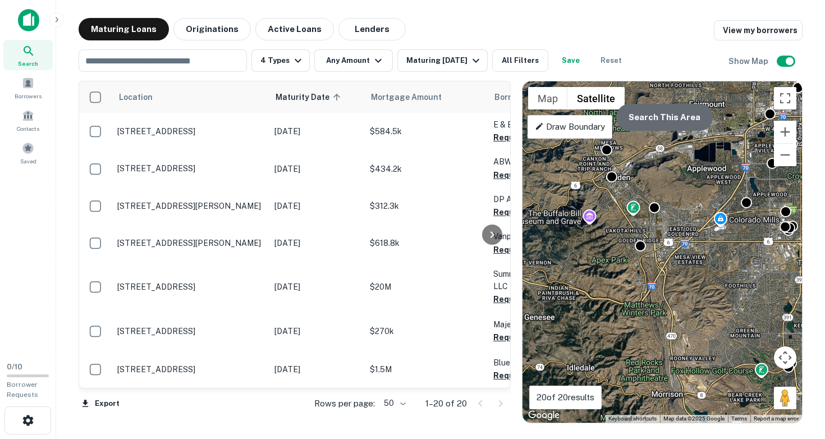
click at [677, 125] on button "Search This Area" at bounding box center [664, 117] width 97 height 27
click at [614, 254] on div "To activate drag with keyboard, press Alt + Enter. Once in keyboard drag state,…" at bounding box center [661, 251] width 279 height 341
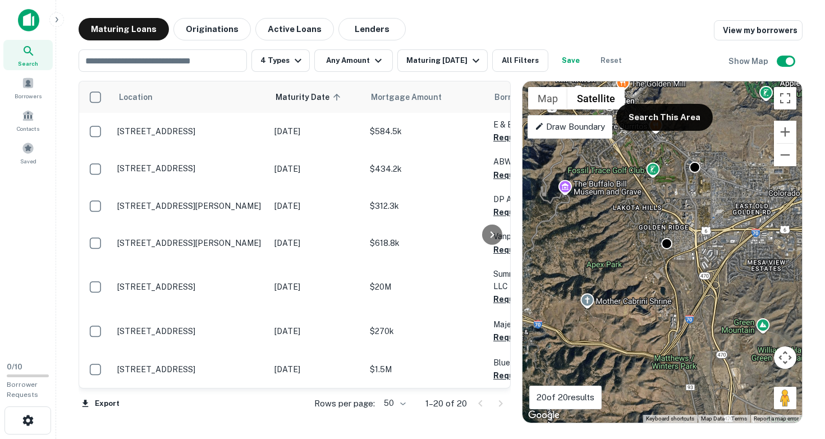
click at [614, 254] on div "To activate drag with keyboard, press Alt + Enter. Once in keyboard drag state,…" at bounding box center [661, 251] width 279 height 341
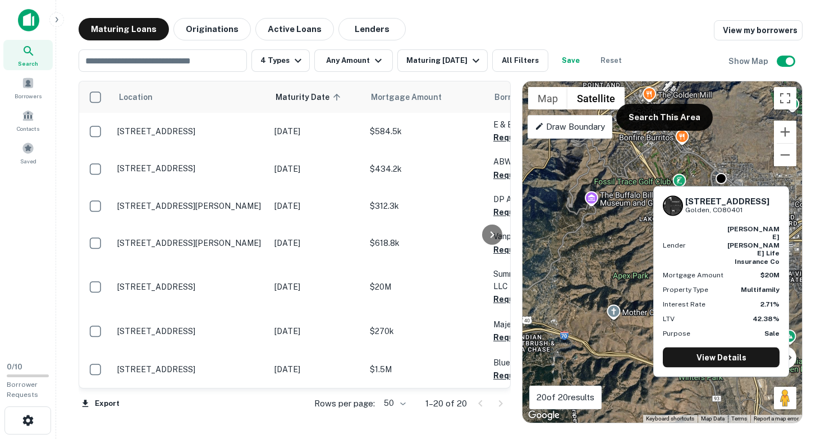
drag, startPoint x: 686, startPoint y: 199, endPoint x: 755, endPoint y: 212, distance: 70.8
click at [755, 212] on div "[STREET_ADDRESS]" at bounding box center [727, 205] width 84 height 19
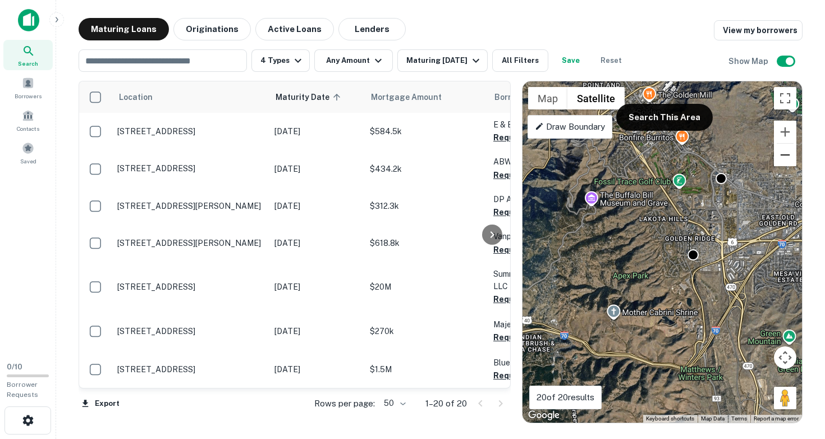
click at [786, 164] on button "Zoom out" at bounding box center [785, 155] width 22 height 22
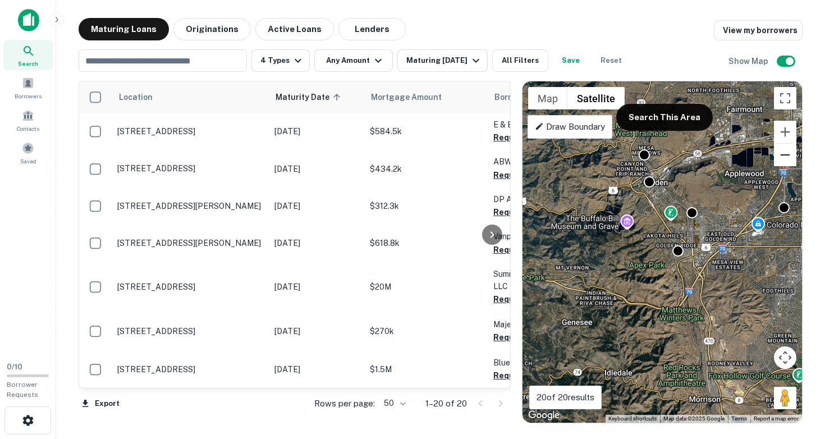
click at [786, 163] on button "Zoom out" at bounding box center [785, 155] width 22 height 22
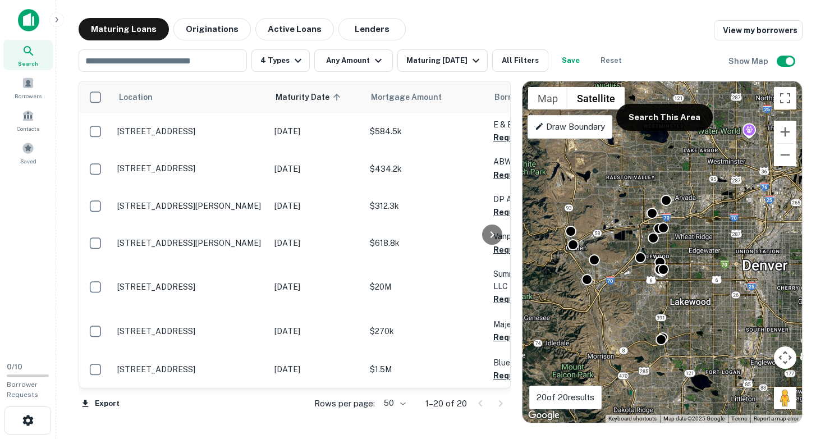
drag, startPoint x: 709, startPoint y: 221, endPoint x: 624, endPoint y: 251, distance: 89.8
click at [624, 251] on div "To activate drag with keyboard, press Alt + Enter. Once in keyboard drag state,…" at bounding box center [661, 251] width 279 height 341
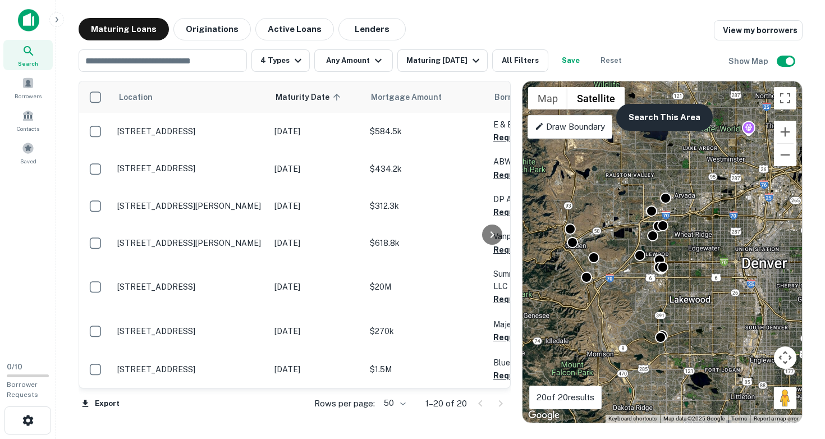
click at [646, 116] on button "Search This Area" at bounding box center [664, 117] width 97 height 27
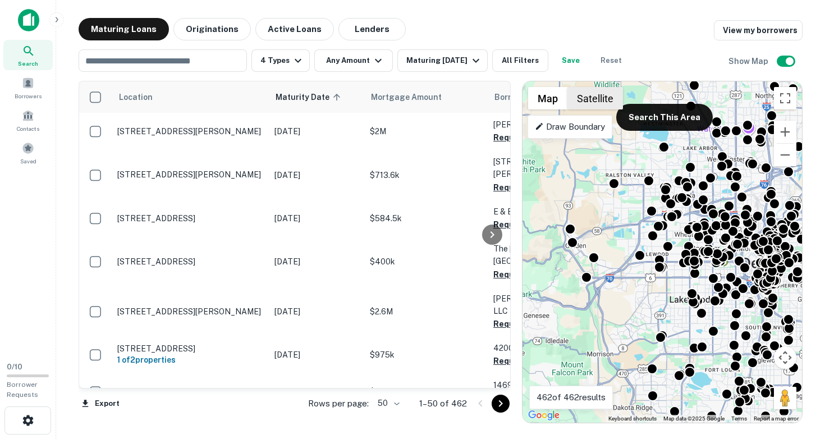
click at [584, 99] on button "Satellite" at bounding box center [595, 98] width 56 height 22
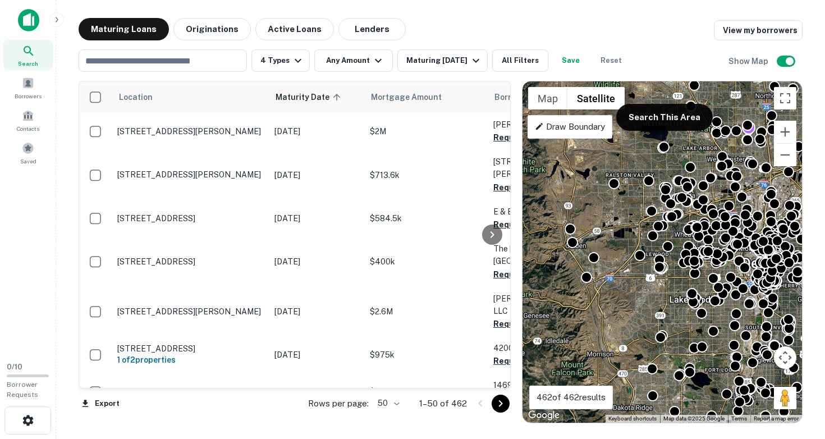
click at [631, 272] on div "To activate drag with keyboard, press Alt + Enter. Once in keyboard drag state,…" at bounding box center [661, 251] width 279 height 341
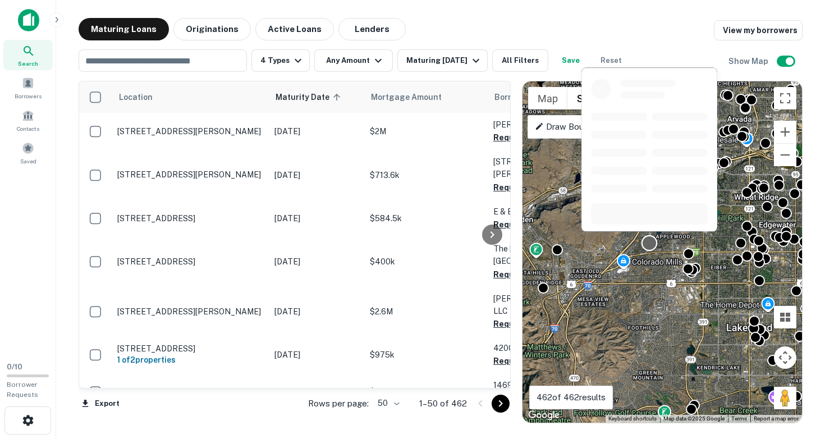
click at [650, 247] on div at bounding box center [649, 243] width 16 height 16
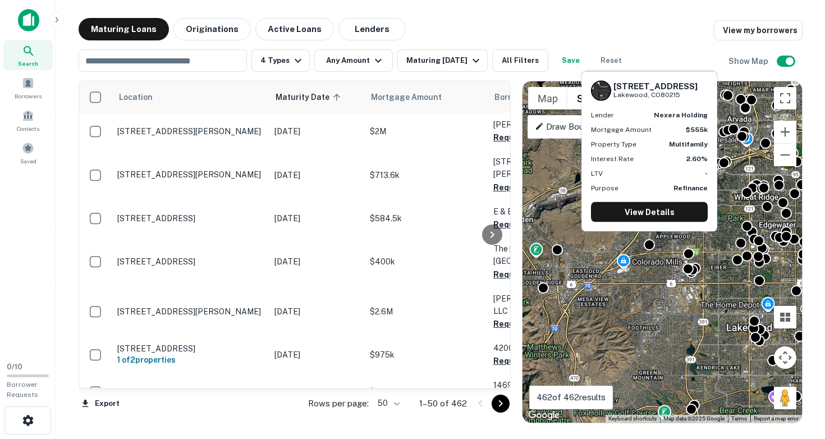
drag, startPoint x: 615, startPoint y: 83, endPoint x: 683, endPoint y: 95, distance: 69.5
click at [683, 95] on div "[STREET_ADDRESS]" at bounding box center [655, 90] width 84 height 19
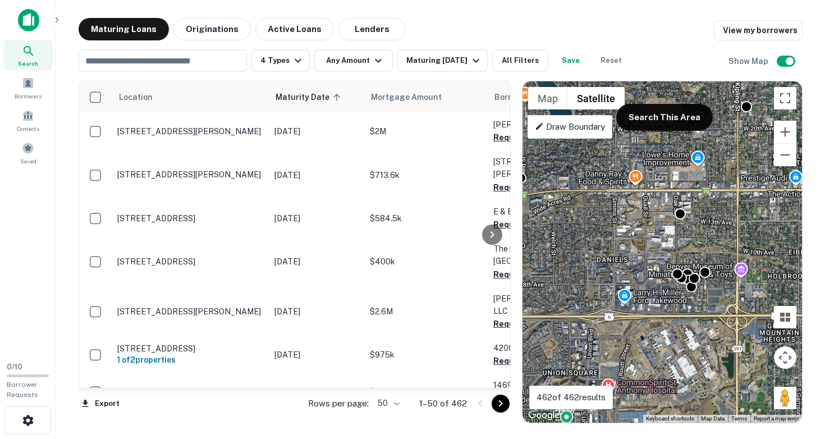
drag, startPoint x: 694, startPoint y: 278, endPoint x: 604, endPoint y: 275, distance: 89.8
click at [604, 276] on div "To activate drag with keyboard, press Alt + Enter. Once in keyboard drag state,…" at bounding box center [661, 251] width 279 height 341
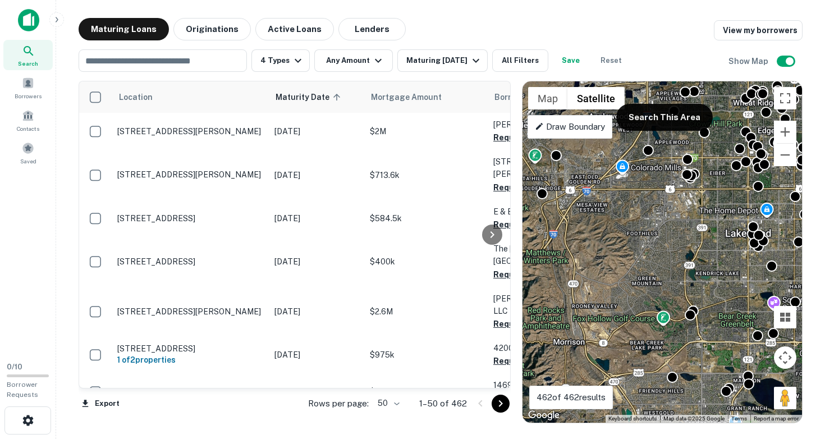
drag, startPoint x: 644, startPoint y: 328, endPoint x: 656, endPoint y: 222, distance: 106.8
click at [656, 222] on div "To activate drag with keyboard, press Alt + Enter. Once in keyboard drag state,…" at bounding box center [661, 251] width 279 height 341
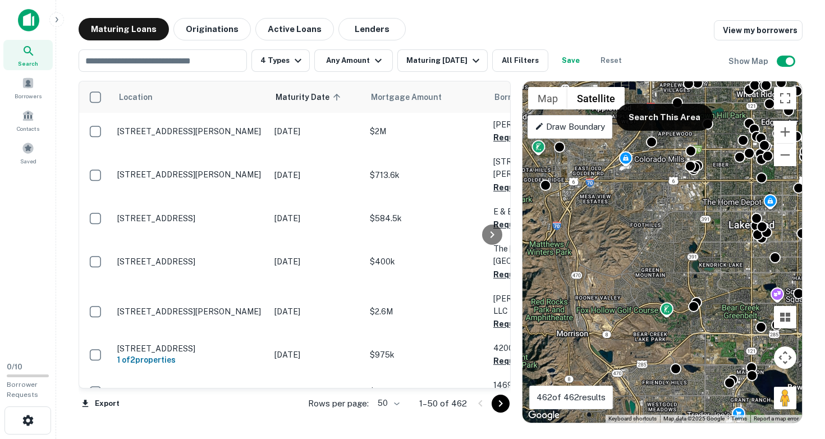
drag, startPoint x: 660, startPoint y: 288, endPoint x: 626, endPoint y: 236, distance: 61.9
click at [626, 237] on div "To activate drag with keyboard, press Alt + Enter. Once in keyboard drag state,…" at bounding box center [661, 251] width 279 height 341
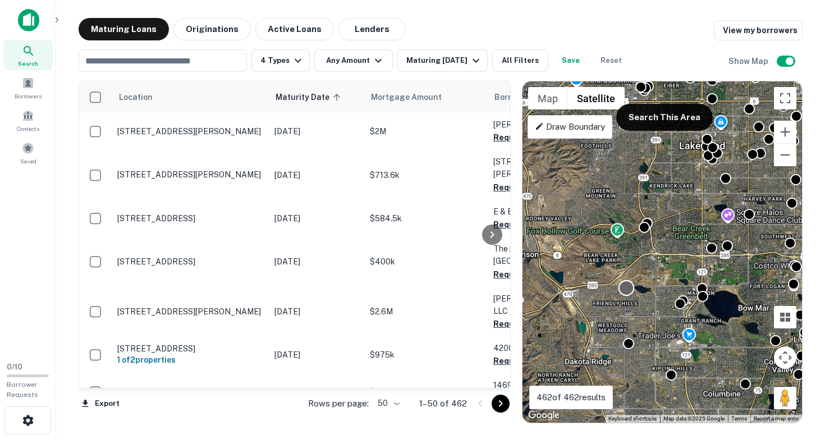
click at [627, 293] on div at bounding box center [626, 288] width 16 height 16
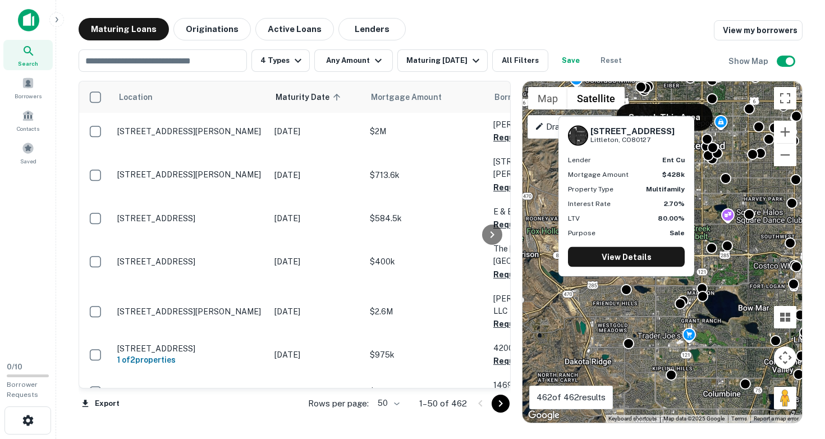
drag, startPoint x: 591, startPoint y: 130, endPoint x: 653, endPoint y: 141, distance: 62.8
click at [653, 141] on div "[STREET_ADDRESS]" at bounding box center [632, 135] width 84 height 19
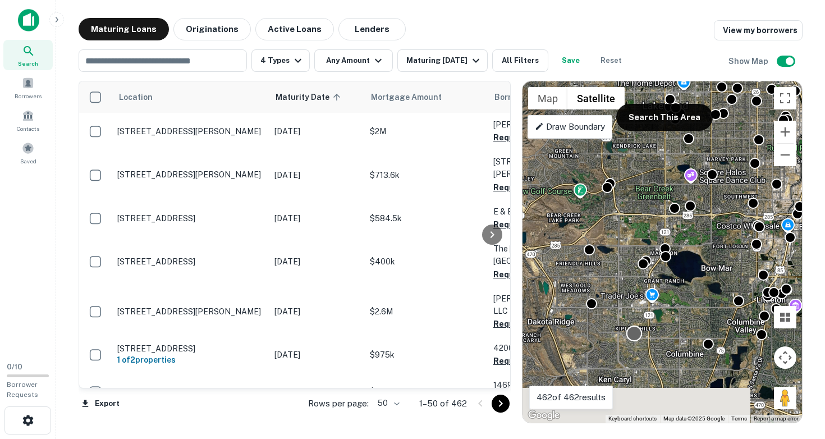
drag, startPoint x: 677, startPoint y: 370, endPoint x: 635, endPoint y: 320, distance: 65.7
click at [635, 326] on div at bounding box center [634, 333] width 15 height 15
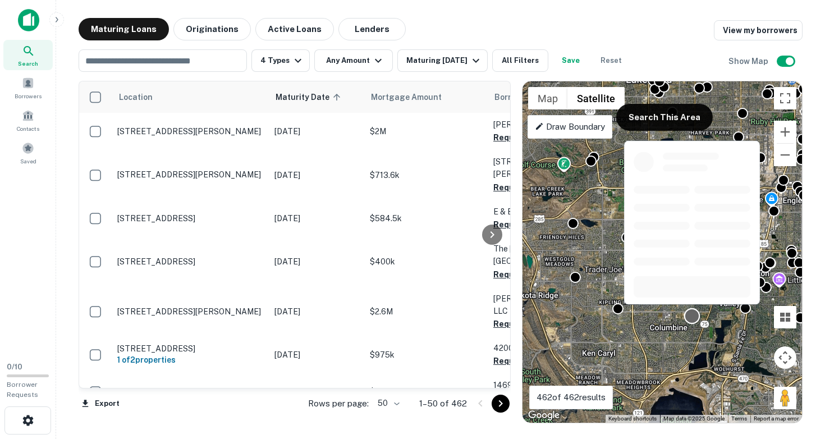
click at [691, 319] on div at bounding box center [692, 316] width 16 height 16
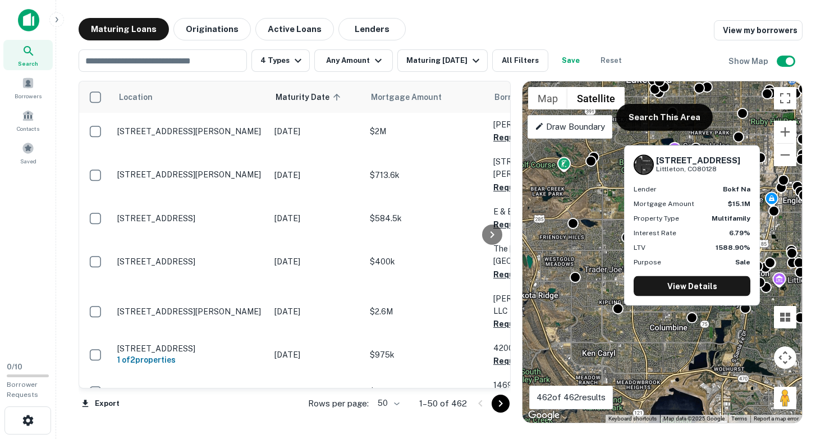
drag, startPoint x: 658, startPoint y: 148, endPoint x: 724, endPoint y: 175, distance: 71.5
click at [724, 174] on div "[STREET_ADDRESS][PERSON_NAME]" at bounding box center [698, 164] width 84 height 19
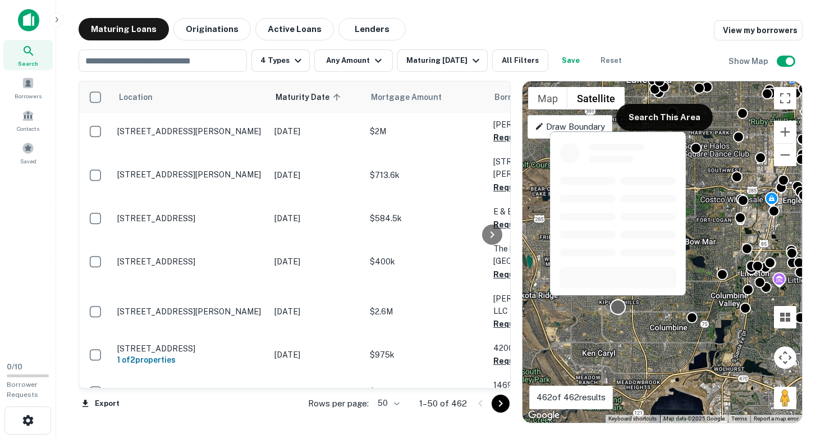
click at [618, 307] on div at bounding box center [618, 307] width 16 height 16
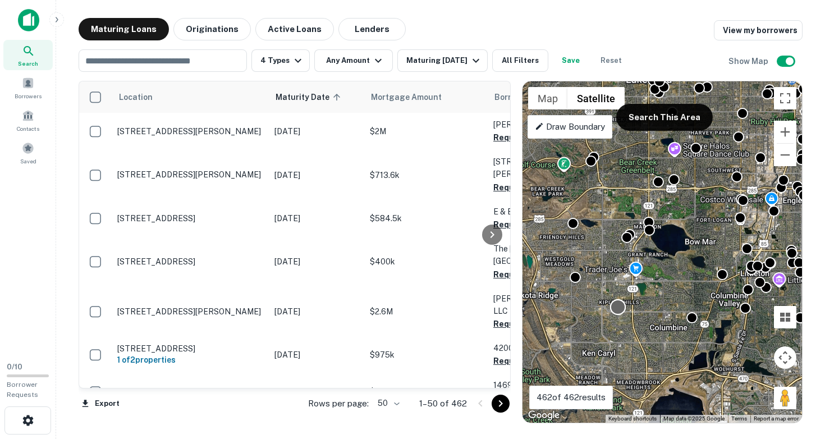
click at [618, 314] on div "To navigate, press the arrow keys. To activate drag with keyboard, press Alt + …" at bounding box center [661, 251] width 279 height 341
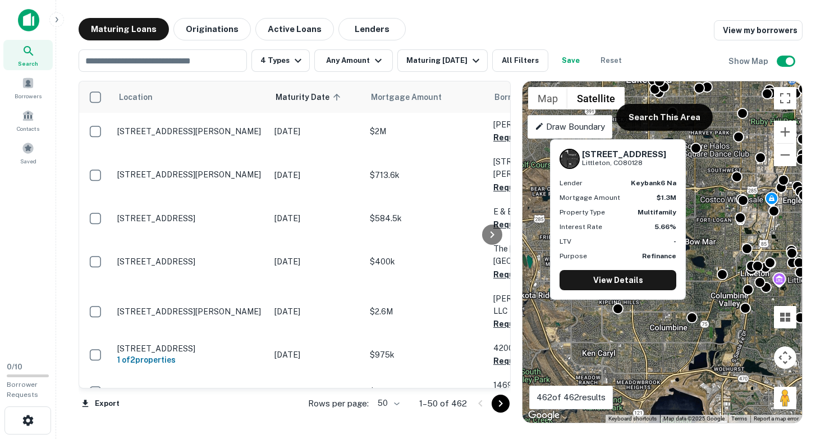
click at [621, 305] on div "[STREET_ADDRESS][GEOGRAPHIC_DATA] keybank6 na Mortgage Amount $1.3M Property Ty…" at bounding box center [618, 222] width 138 height 169
drag, startPoint x: 584, startPoint y: 153, endPoint x: 649, endPoint y: 164, distance: 65.6
click at [649, 164] on div "[STREET_ADDRESS]" at bounding box center [624, 158] width 84 height 19
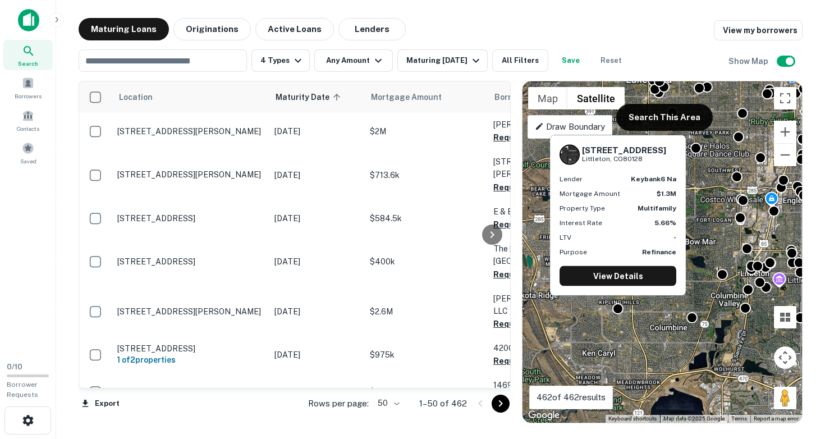
drag, startPoint x: 583, startPoint y: 148, endPoint x: 648, endPoint y: 158, distance: 65.9
click at [648, 158] on div "[STREET_ADDRESS]" at bounding box center [624, 154] width 84 height 19
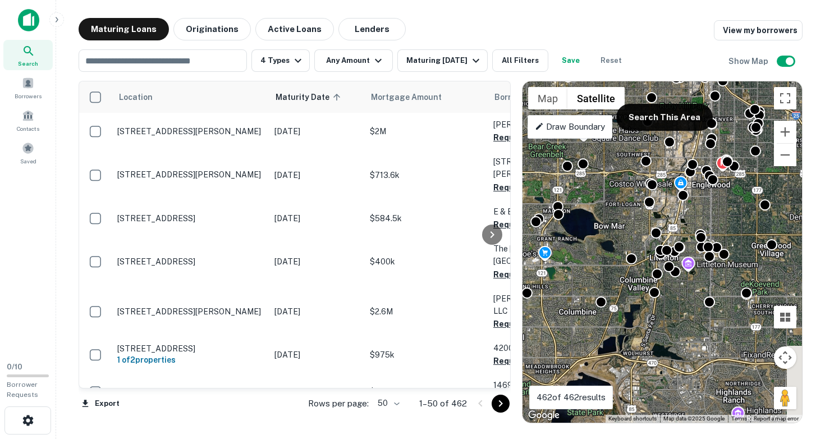
drag, startPoint x: 651, startPoint y: 319, endPoint x: 558, endPoint y: 304, distance: 94.9
click at [558, 304] on div "To activate drag with keyboard, press Alt + Enter. Once in keyboard drag state,…" at bounding box center [661, 251] width 279 height 341
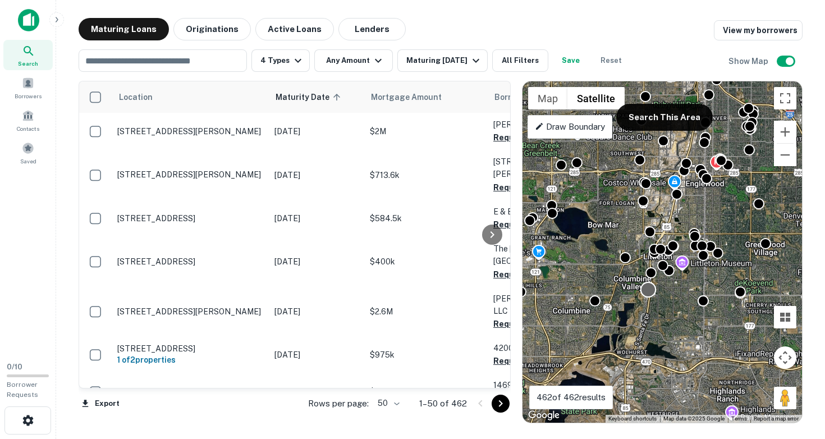
click at [649, 294] on div at bounding box center [648, 290] width 16 height 16
click at [742, 229] on div "To navigate, press the arrow keys. To activate drag with keyboard, press Alt + …" at bounding box center [661, 251] width 279 height 341
click at [685, 296] on div "To activate drag with keyboard, press Alt + Enter. Once in keyboard drag state,…" at bounding box center [661, 251] width 279 height 341
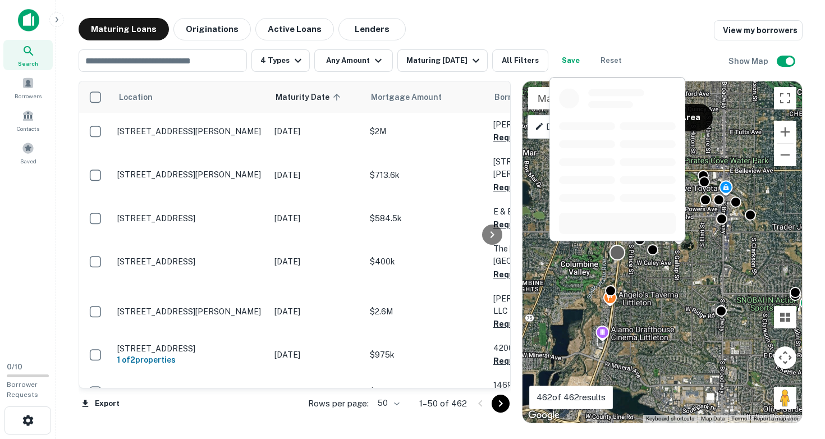
click at [615, 255] on div at bounding box center [617, 253] width 16 height 16
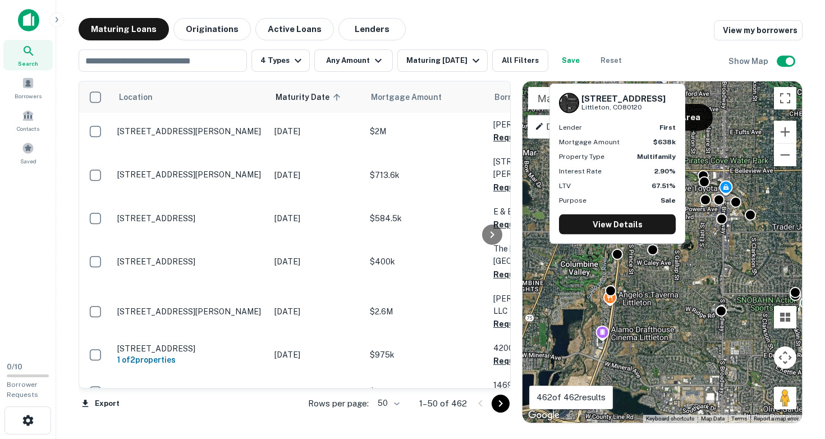
drag, startPoint x: 582, startPoint y: 98, endPoint x: 651, endPoint y: 107, distance: 69.0
click at [651, 107] on div "[STREET_ADDRESS][PERSON_NAME]" at bounding box center [623, 102] width 84 height 19
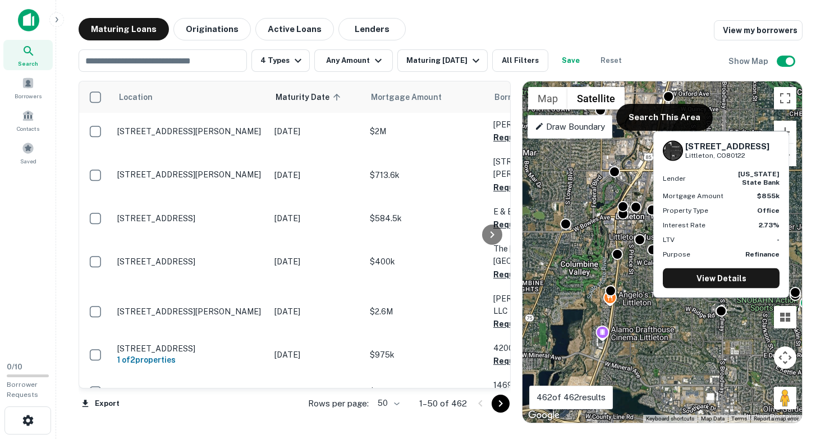
drag, startPoint x: 687, startPoint y: 142, endPoint x: 752, endPoint y: 155, distance: 65.8
click at [752, 155] on div "[STREET_ADDRESS]" at bounding box center [727, 150] width 84 height 19
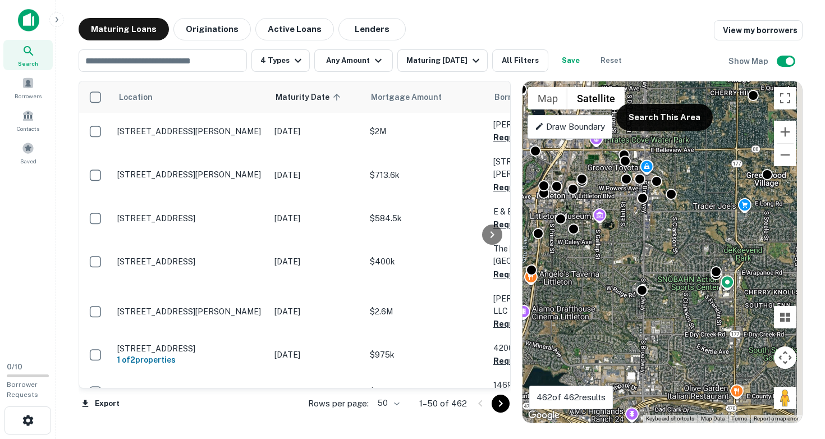
drag, startPoint x: 697, startPoint y: 320, endPoint x: 613, endPoint y: 301, distance: 86.4
click at [613, 301] on div "To activate drag with keyboard, press Alt + Enter. Once in keyboard drag state,…" at bounding box center [661, 251] width 279 height 341
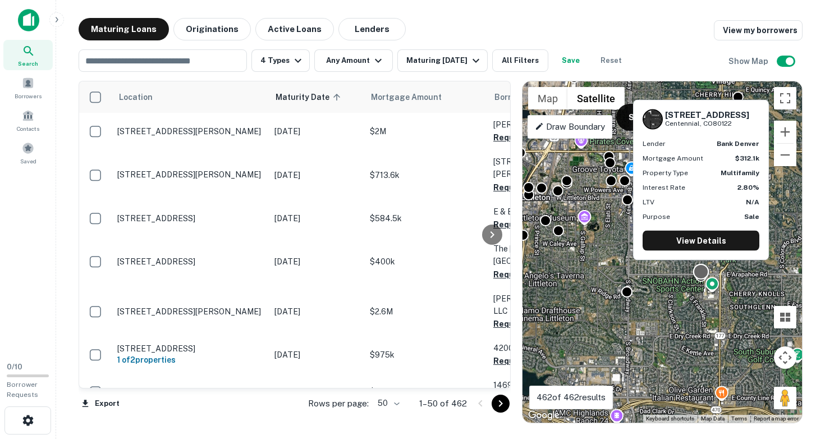
click at [699, 271] on div at bounding box center [701, 272] width 16 height 16
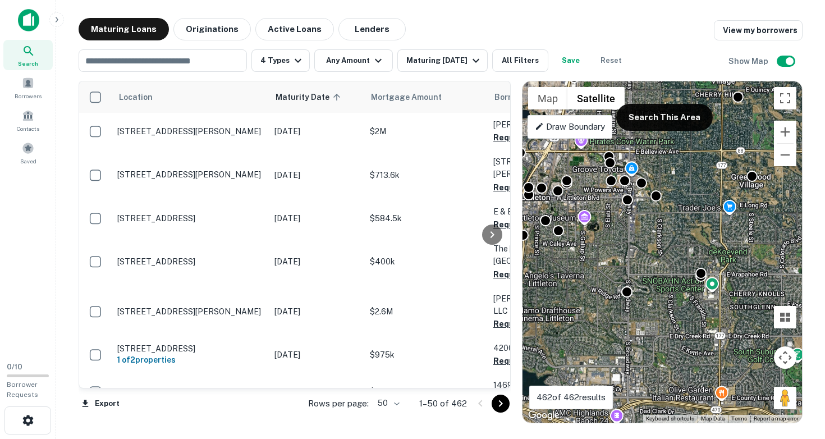
click at [695, 289] on div "To navigate, press the arrow keys. To activate drag with keyboard, press Alt + …" at bounding box center [661, 251] width 279 height 341
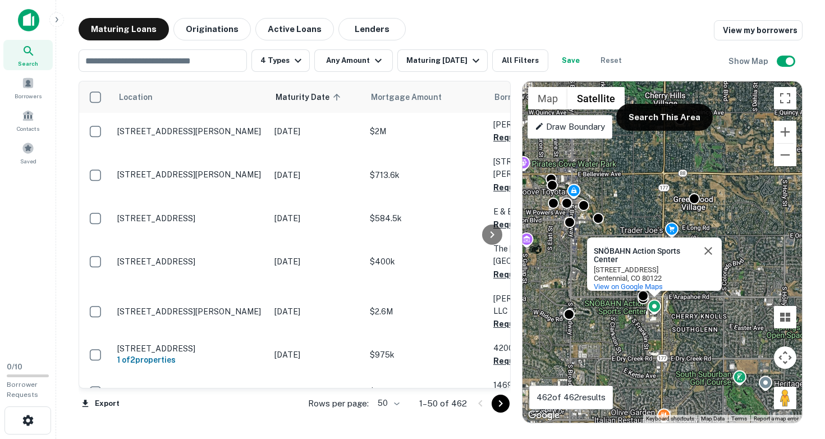
drag, startPoint x: 657, startPoint y: 307, endPoint x: 600, endPoint y: 330, distance: 61.7
click at [600, 333] on div "To activate drag with keyboard, press Alt + Enter. Once in keyboard drag state,…" at bounding box center [661, 251] width 279 height 341
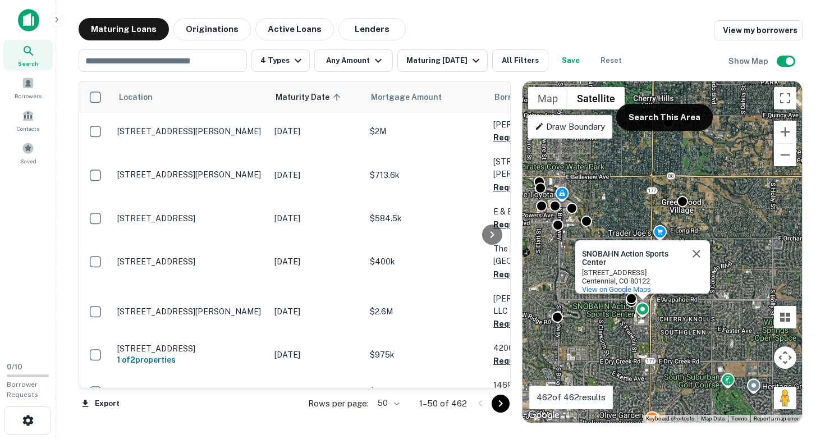
click at [672, 325] on div "To activate drag with keyboard, press Alt + Enter. Once in keyboard drag state,…" at bounding box center [661, 251] width 279 height 341
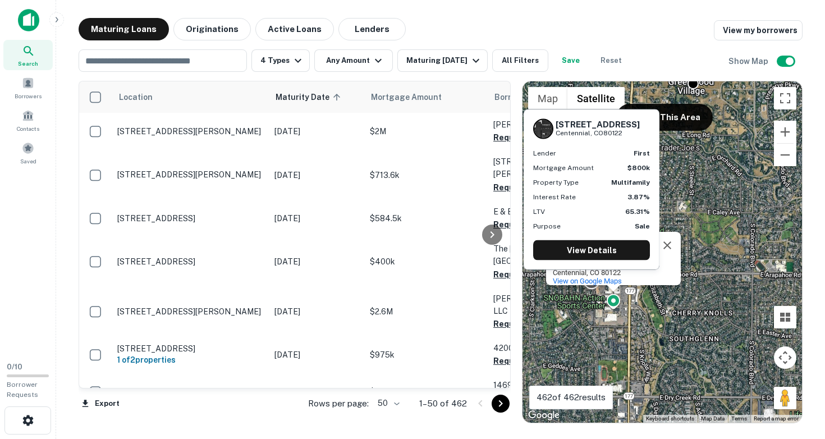
click at [591, 287] on div at bounding box center [592, 281] width 16 height 16
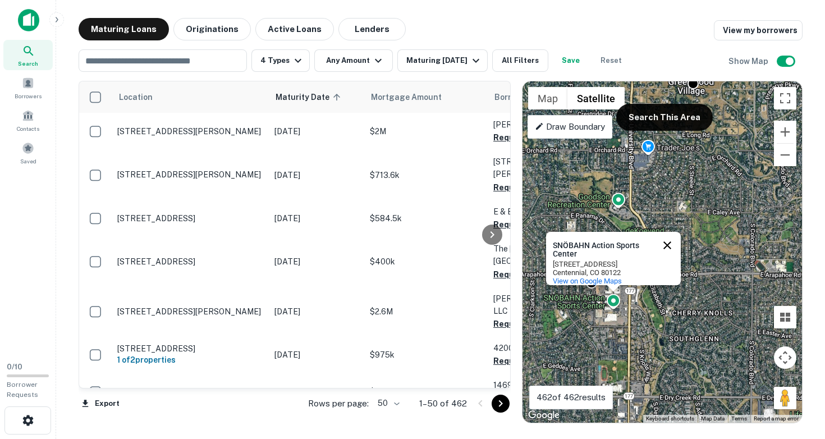
click at [671, 237] on button "Close" at bounding box center [667, 245] width 27 height 27
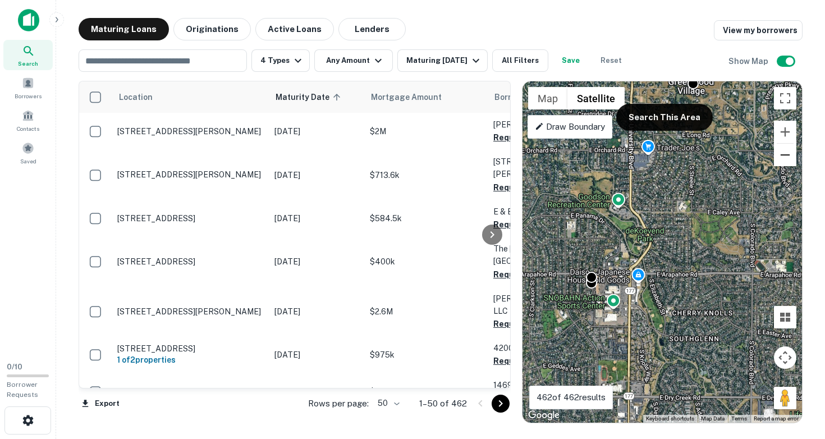
click at [791, 157] on button "Zoom out" at bounding box center [785, 155] width 22 height 22
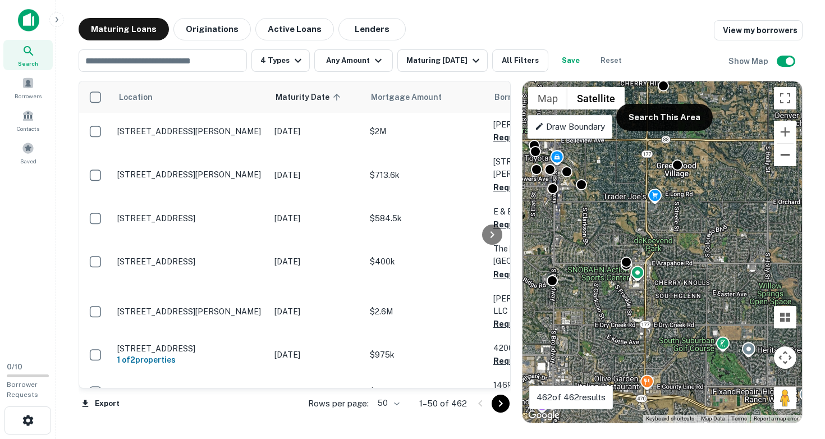
click at [791, 157] on button "Zoom out" at bounding box center [785, 155] width 22 height 22
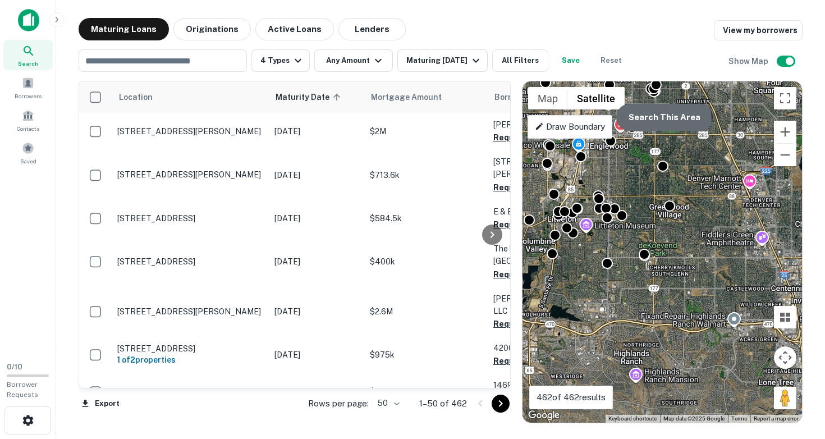
click at [660, 120] on button "Search This Area" at bounding box center [664, 117] width 97 height 27
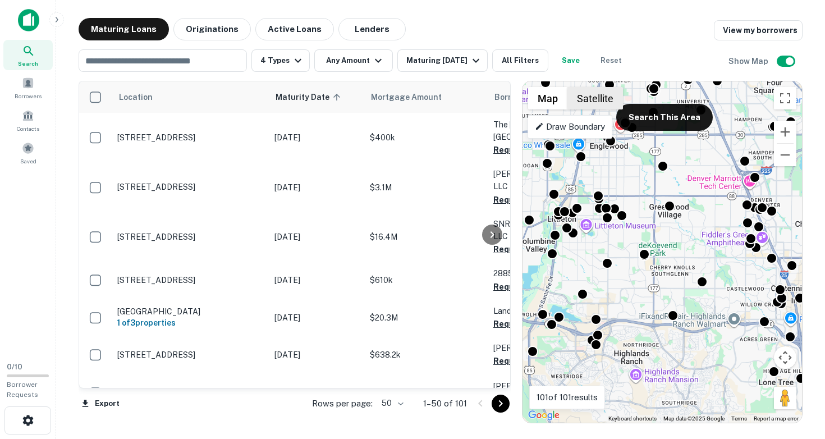
click at [584, 102] on button "Satellite" at bounding box center [595, 98] width 56 height 22
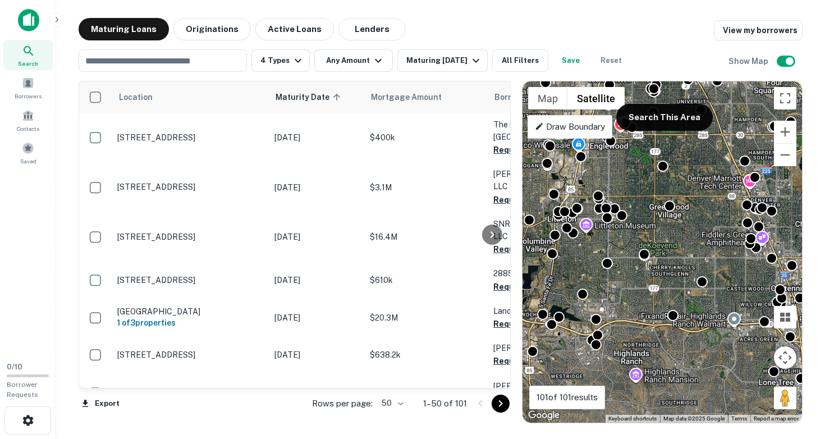
click at [677, 224] on div "To activate drag with keyboard, press Alt + Enter. Once in keyboard drag state,…" at bounding box center [661, 251] width 279 height 341
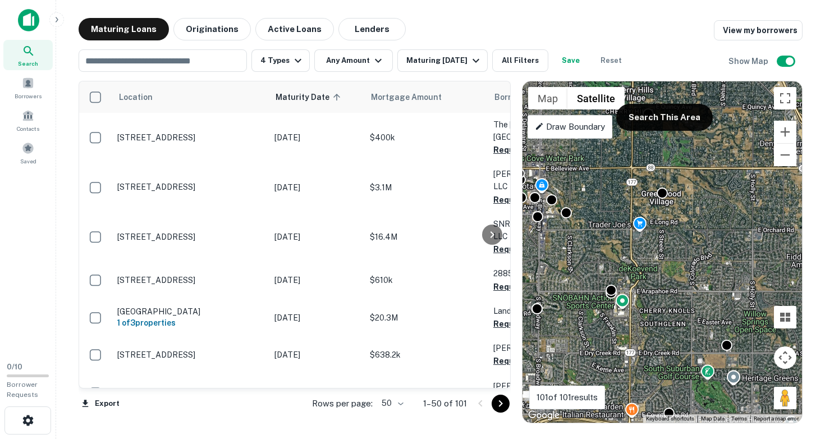
click at [677, 224] on div "To activate drag with keyboard, press Alt + Enter. Once in keyboard drag state,…" at bounding box center [661, 251] width 279 height 341
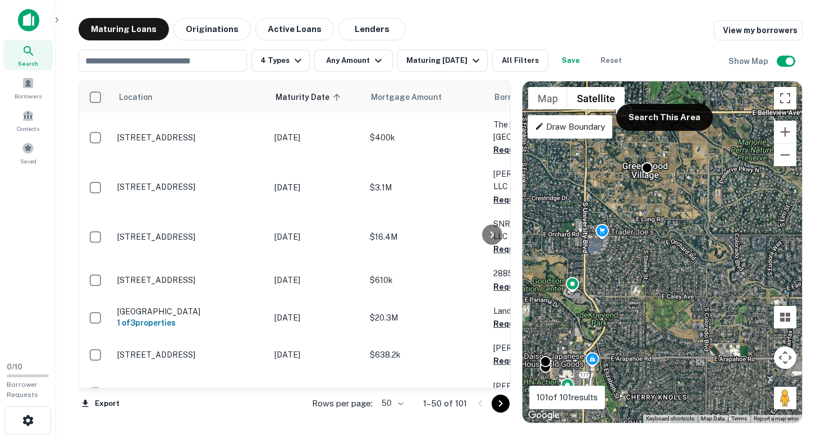
click at [677, 224] on div "To activate drag with keyboard, press Alt + Enter. Once in keyboard drag state,…" at bounding box center [661, 251] width 279 height 341
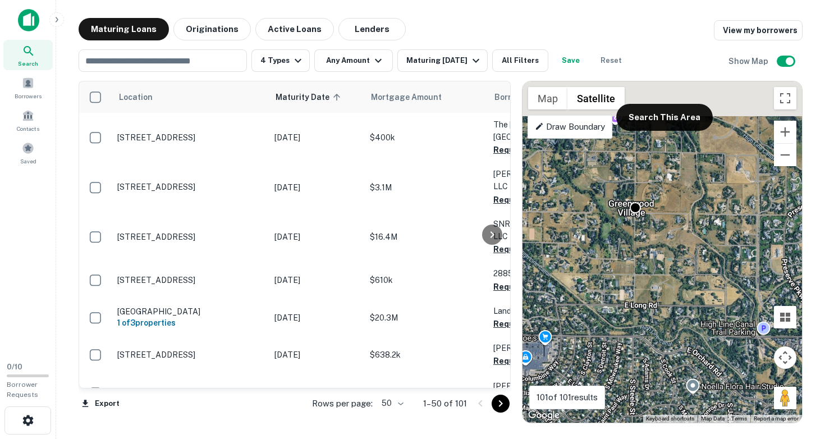
drag, startPoint x: 665, startPoint y: 163, endPoint x: 683, endPoint y: 258, distance: 95.9
click at [683, 258] on div "To activate drag with keyboard, press Alt + Enter. Once in keyboard drag state,…" at bounding box center [661, 251] width 279 height 341
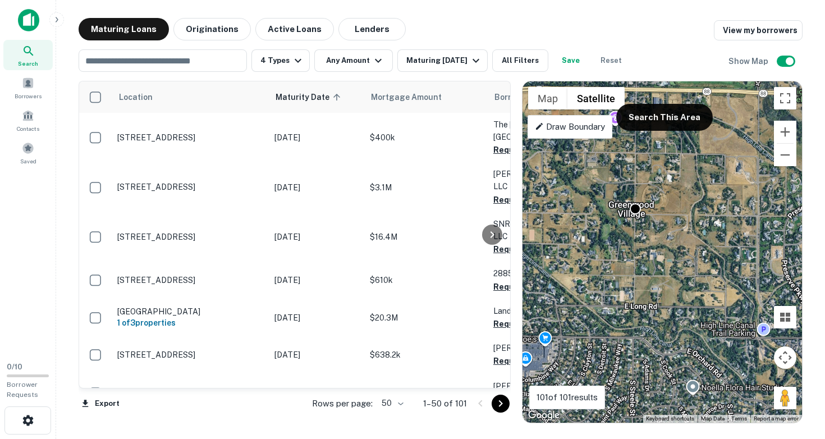
click at [672, 237] on div "To activate drag with keyboard, press Alt + Enter. Once in keyboard drag state,…" at bounding box center [661, 251] width 279 height 341
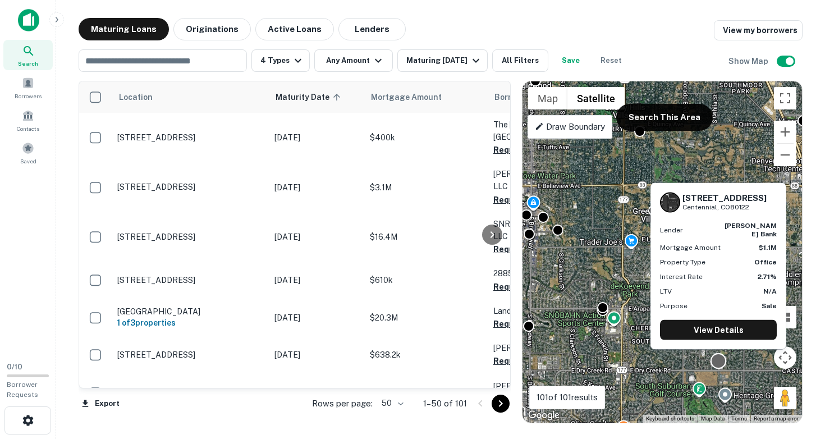
click at [719, 362] on div at bounding box center [718, 361] width 16 height 16
drag, startPoint x: 683, startPoint y: 203, endPoint x: 758, endPoint y: 214, distance: 75.4
click at [758, 212] on div "[STREET_ADDRESS]" at bounding box center [724, 201] width 84 height 19
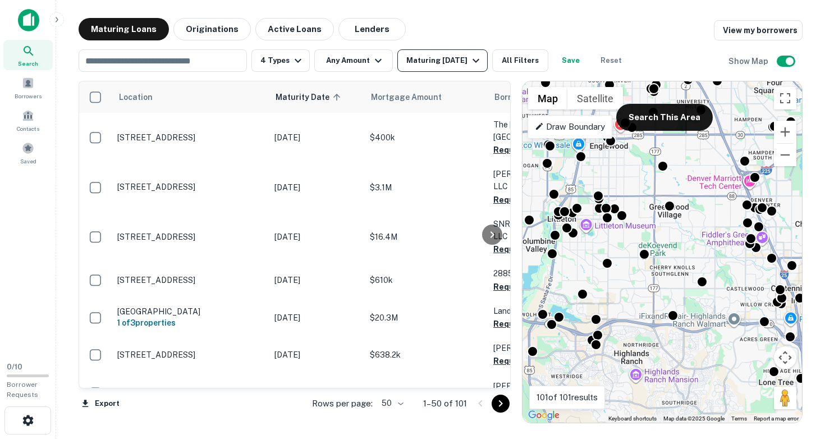
click at [471, 64] on icon "button" at bounding box center [475, 60] width 13 height 13
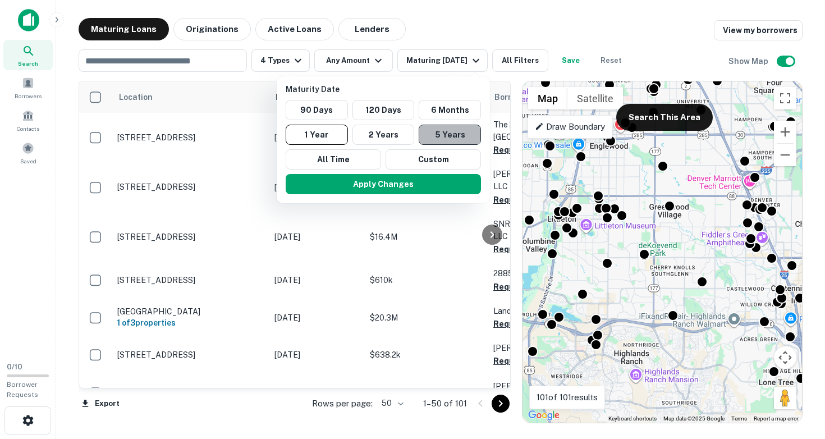
click at [443, 131] on button "5 Years" at bounding box center [450, 135] width 62 height 20
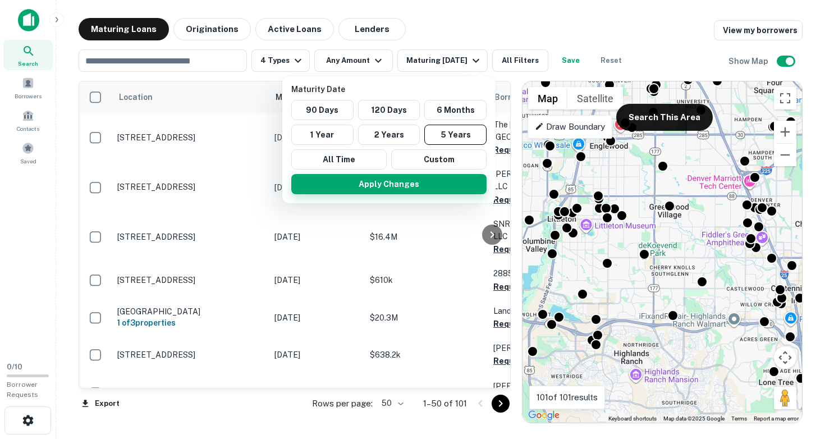
click at [411, 180] on button "Apply Changes" at bounding box center [388, 184] width 195 height 20
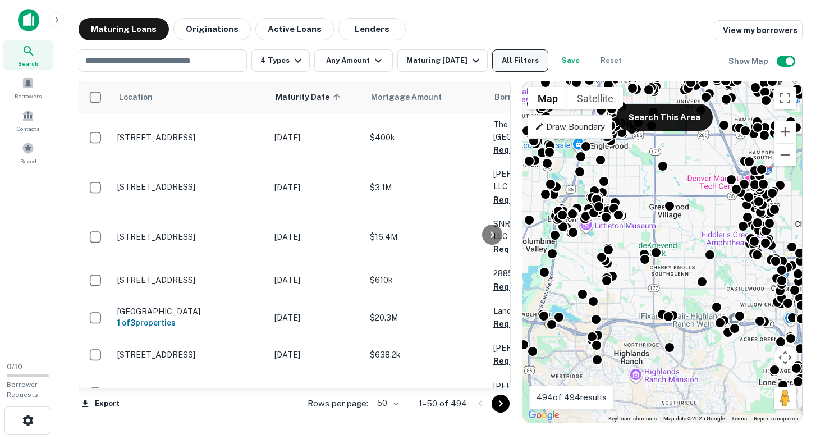
click at [530, 57] on button "All Filters" at bounding box center [520, 60] width 56 height 22
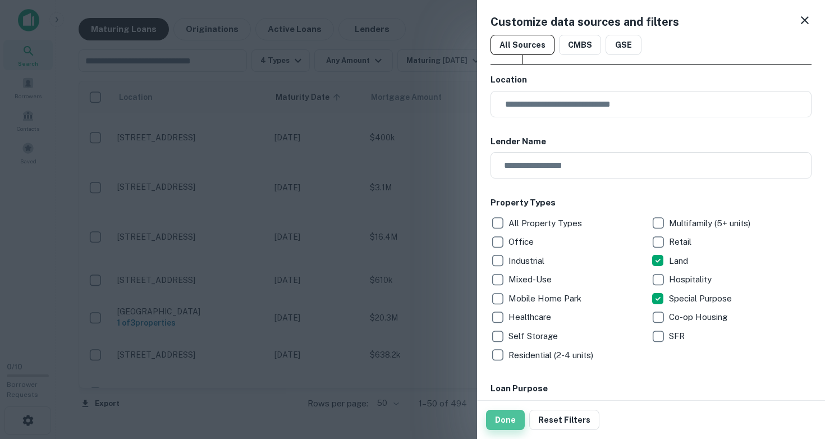
click at [515, 416] on button "Done" at bounding box center [505, 420] width 39 height 20
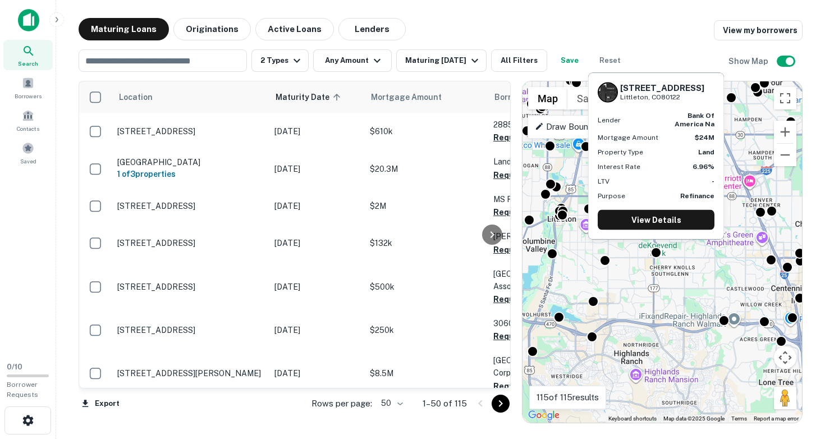
drag, startPoint x: 620, startPoint y: 89, endPoint x: 683, endPoint y: 98, distance: 63.6
click at [683, 98] on div "2500 E Arapahoe Rd Littleton, CO80122" at bounding box center [662, 91] width 84 height 19
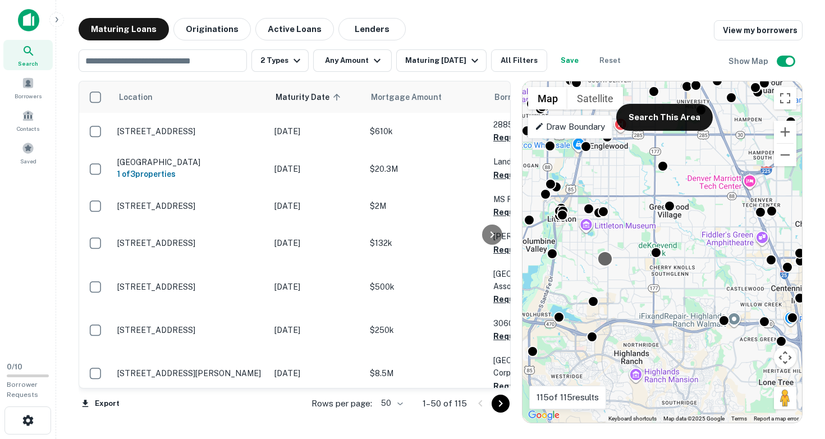
click at [606, 262] on div at bounding box center [605, 259] width 16 height 16
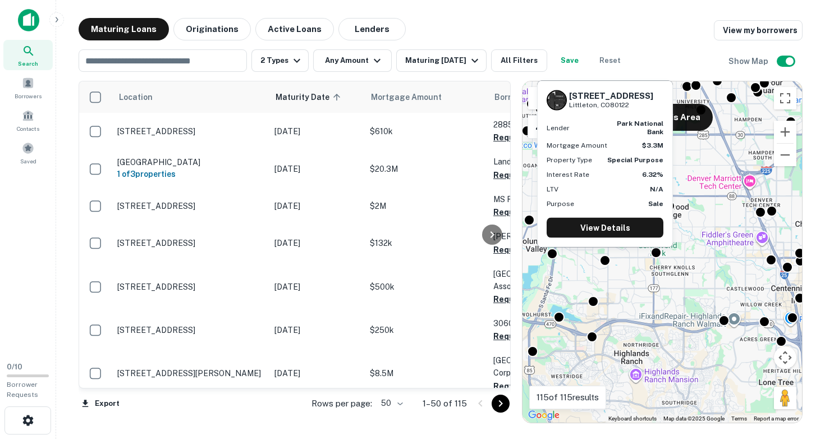
drag, startPoint x: 607, startPoint y: 264, endPoint x: 617, endPoint y: 250, distance: 17.3
click at [610, 256] on div at bounding box center [604, 260] width 11 height 11
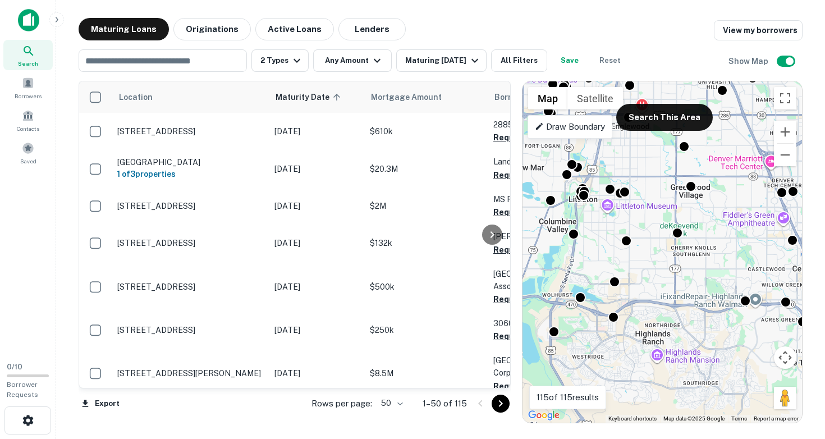
drag, startPoint x: 612, startPoint y: 274, endPoint x: 622, endPoint y: 320, distance: 47.1
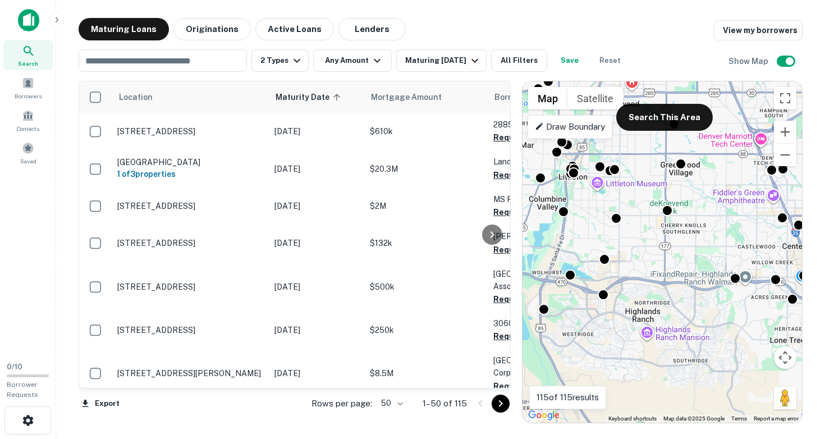
drag, startPoint x: 615, startPoint y: 254, endPoint x: 684, endPoint y: 321, distance: 96.0
click at [684, 321] on div "To activate drag with keyboard, press Alt + Enter. Once in keyboard drag state,…" at bounding box center [661, 251] width 279 height 341
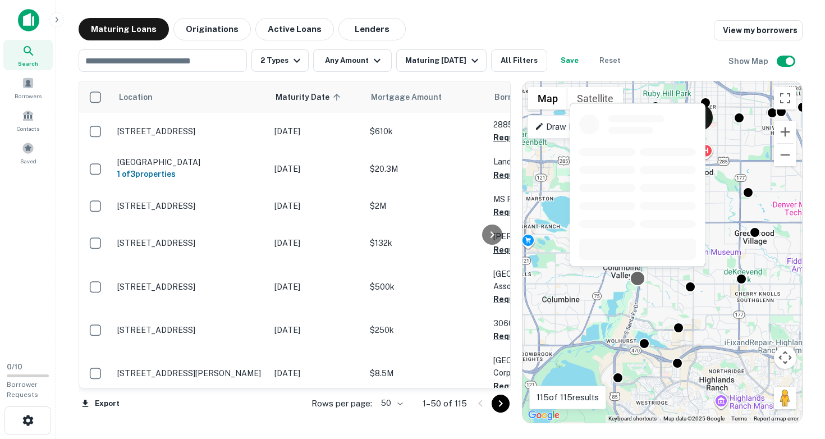
click at [639, 282] on div at bounding box center [638, 278] width 16 height 16
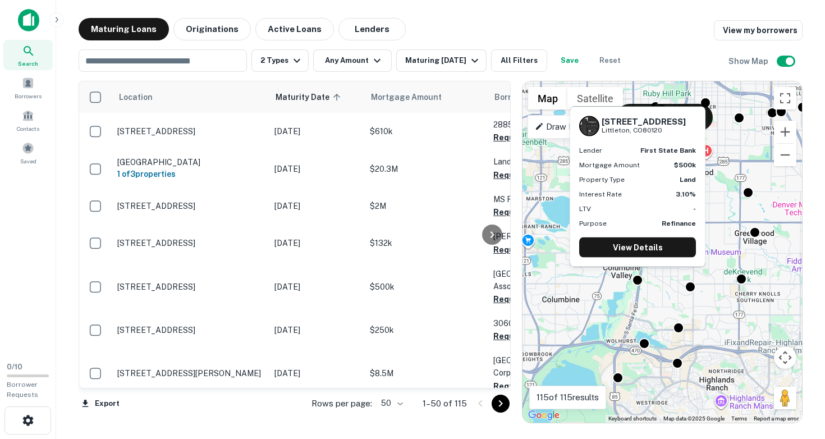
drag, startPoint x: 602, startPoint y: 122, endPoint x: 662, endPoint y: 137, distance: 61.9
click at [662, 137] on div "6705 S SANTA FE DR Littleton, CO80120 Lender first state bank Mortgage Amount $…" at bounding box center [637, 186] width 135 height 159
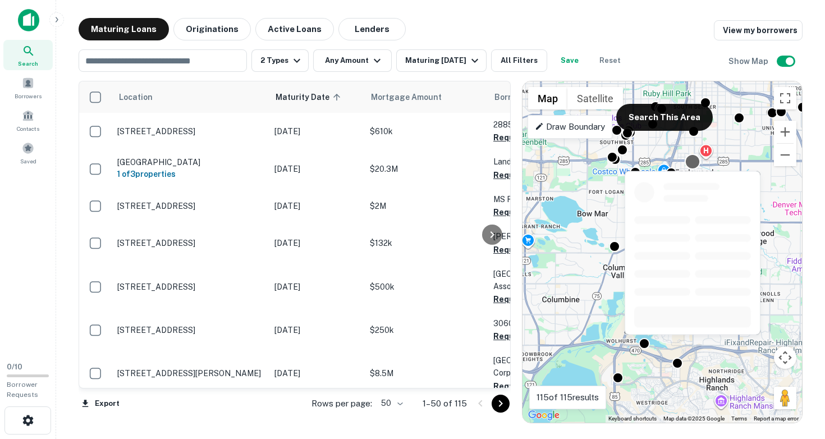
drag, startPoint x: 629, startPoint y: 121, endPoint x: 696, endPoint y: 165, distance: 80.1
click at [696, 165] on div at bounding box center [692, 249] width 138 height 173
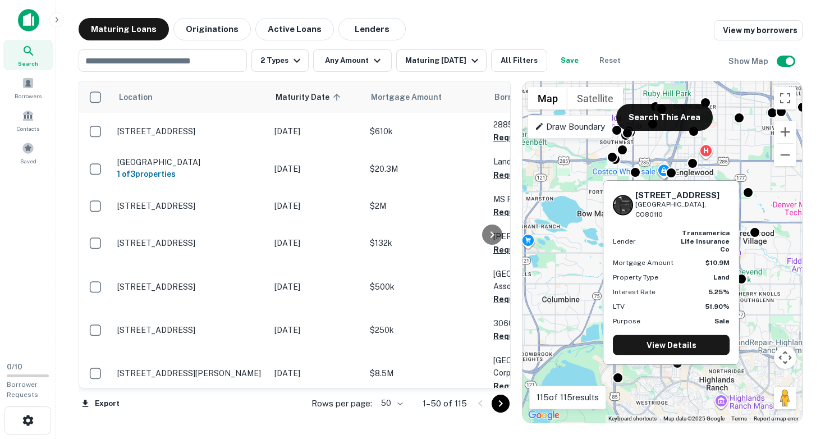
drag, startPoint x: 637, startPoint y: 196, endPoint x: 708, endPoint y: 203, distance: 71.5
click at [708, 203] on div "3901 S LIPAN ST Englewood, CO80110" at bounding box center [671, 205] width 117 height 30
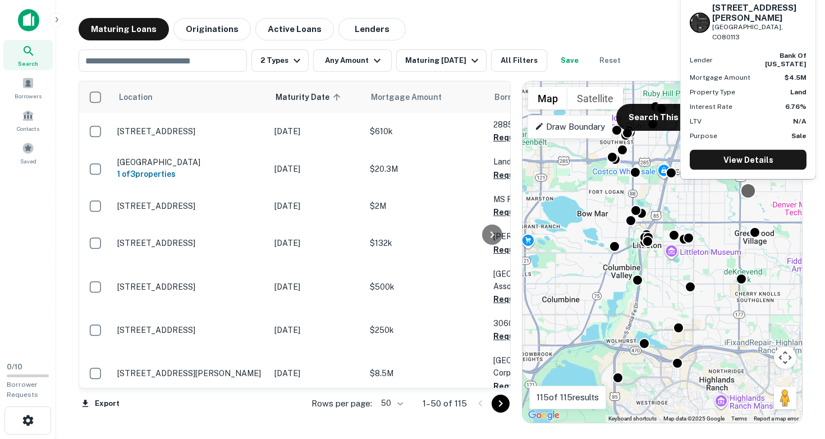
click at [749, 190] on div at bounding box center [748, 191] width 16 height 16
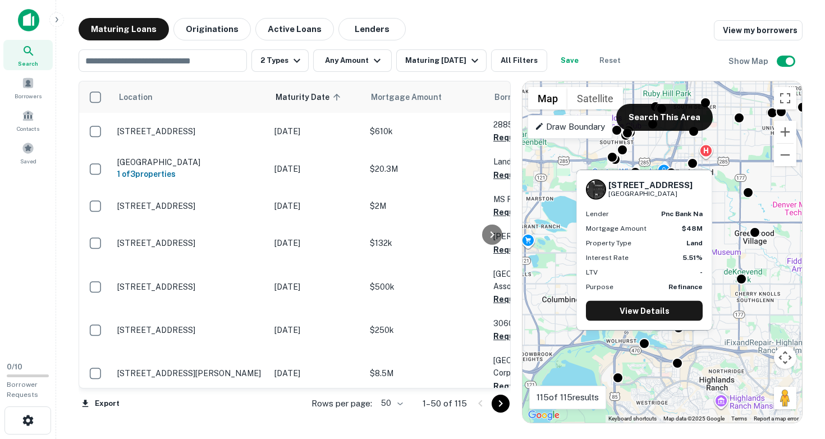
drag, startPoint x: 610, startPoint y: 186, endPoint x: 690, endPoint y: 199, distance: 80.7
click at [690, 199] on div "2503 Primo Rd Highlands Ranch, CO80129" at bounding box center [644, 190] width 117 height 20
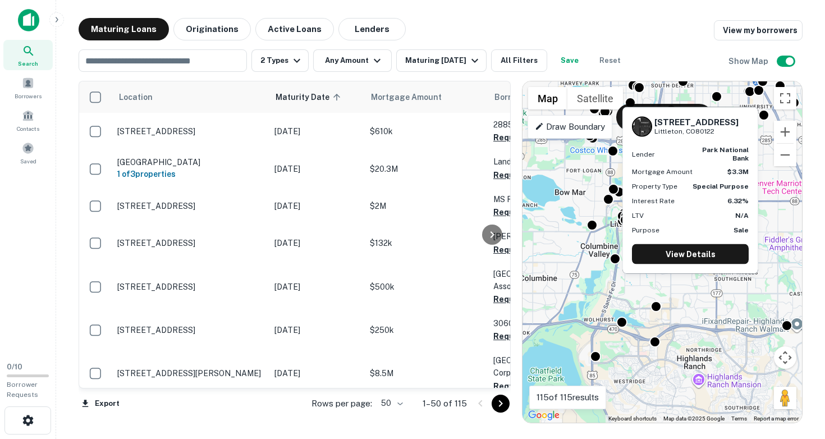
drag, startPoint x: 691, startPoint y: 290, endPoint x: 641, endPoint y: 209, distance: 95.5
click at [643, 223] on body "Search Borrowers Contacts Saved 0 / 10 Borrower Requests Maturing Loans Origina…" at bounding box center [412, 219] width 825 height 439
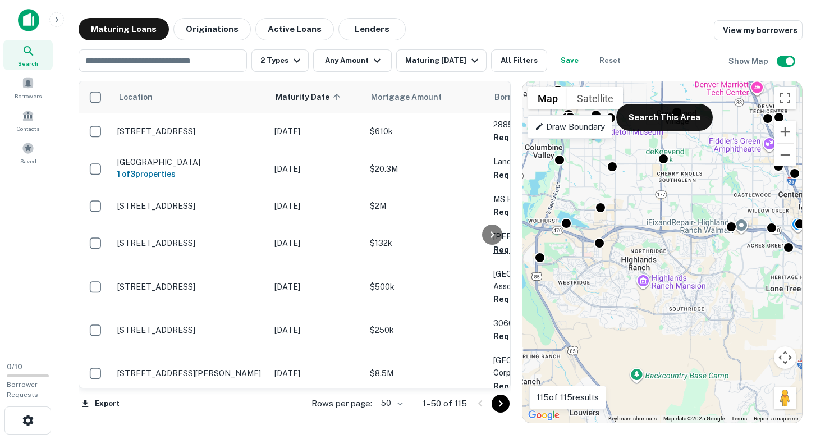
drag, startPoint x: 682, startPoint y: 273, endPoint x: 608, endPoint y: 306, distance: 81.1
click at [610, 306] on div "To activate drag with keyboard, press Alt + Enter. Once in keyboard drag state,…" at bounding box center [661, 251] width 279 height 341
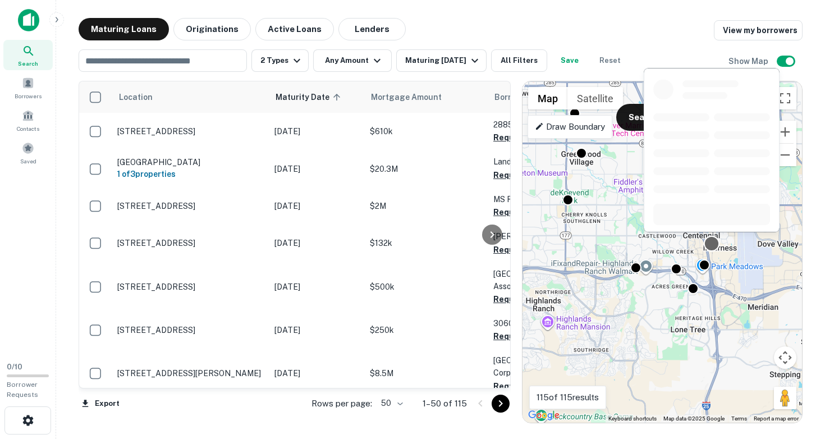
click at [714, 244] on div at bounding box center [712, 244] width 16 height 16
click at [712, 243] on div at bounding box center [712, 244] width 16 height 16
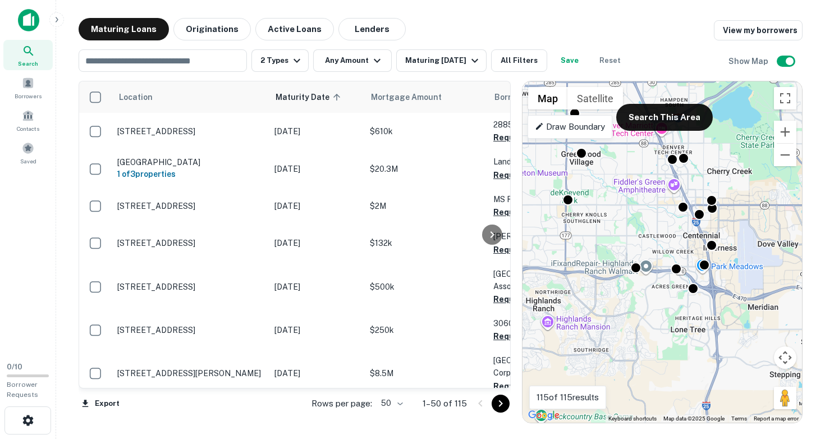
click at [722, 260] on div "To activate drag with keyboard, press Alt + Enter. Once in keyboard drag state,…" at bounding box center [661, 251] width 279 height 341
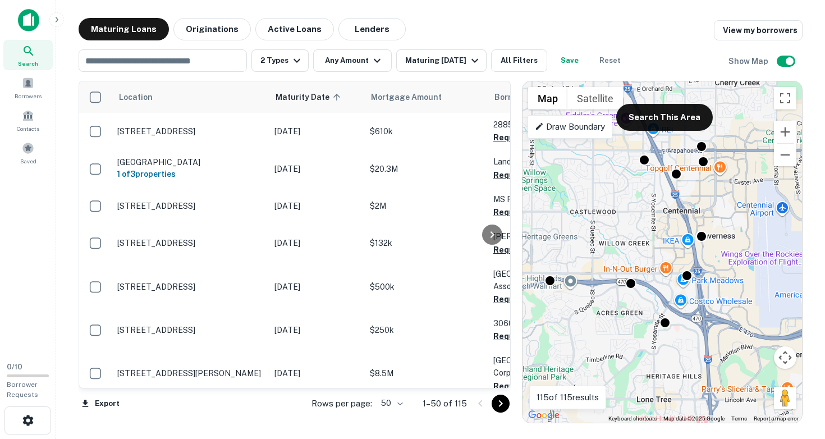
click at [722, 260] on div "To activate drag with keyboard, press Alt + Enter. Once in keyboard drag state,…" at bounding box center [661, 251] width 279 height 341
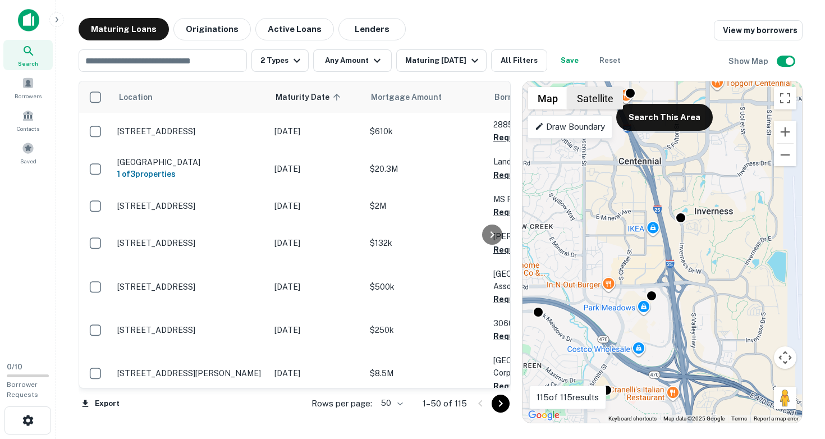
click at [594, 102] on button "Satellite" at bounding box center [595, 98] width 56 height 22
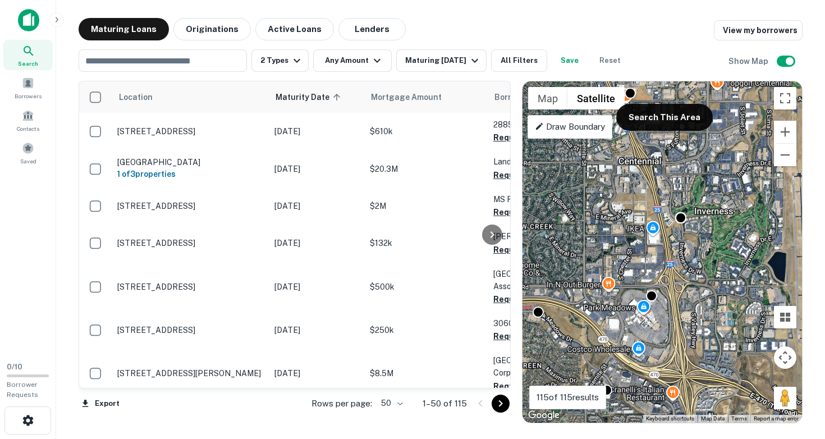
click at [692, 240] on div "To activate drag with keyboard, press Alt + Enter. Once in keyboard drag state,…" at bounding box center [661, 251] width 279 height 341
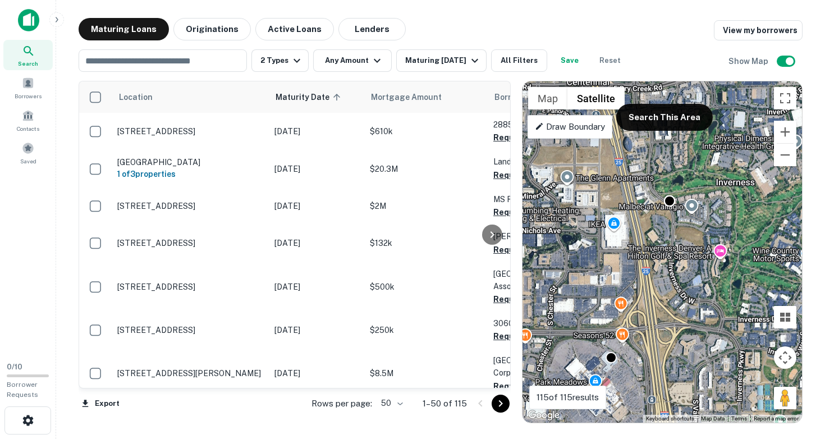
click at [690, 237] on div "To activate drag with keyboard, press Alt + Enter. Once in keyboard drag state,…" at bounding box center [661, 251] width 279 height 341
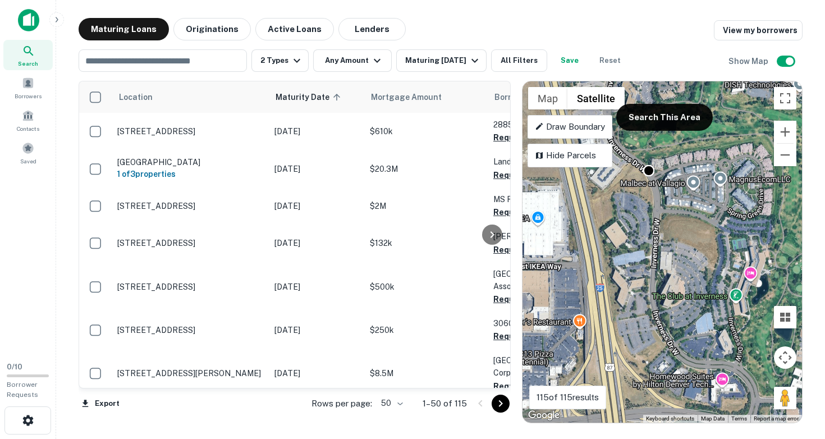
click at [690, 237] on div "To activate drag with keyboard, press Alt + Enter. Once in keyboard drag state,…" at bounding box center [661, 251] width 279 height 341
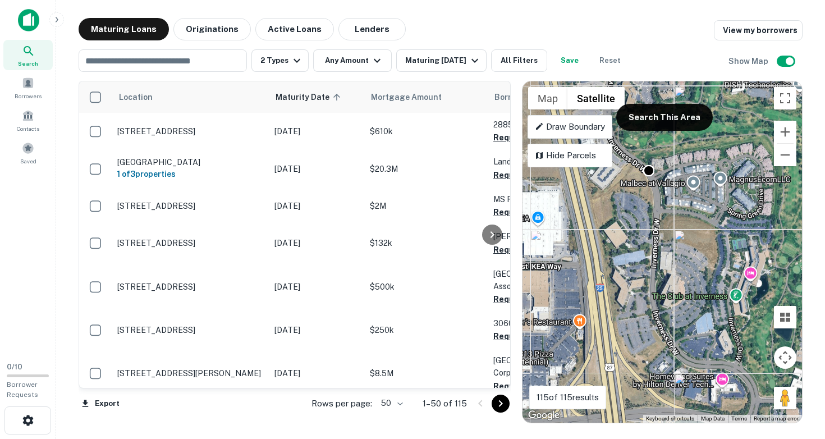
click at [690, 237] on div "To activate drag with keyboard, press Alt + Enter. Once in keyboard drag state,…" at bounding box center [661, 251] width 279 height 341
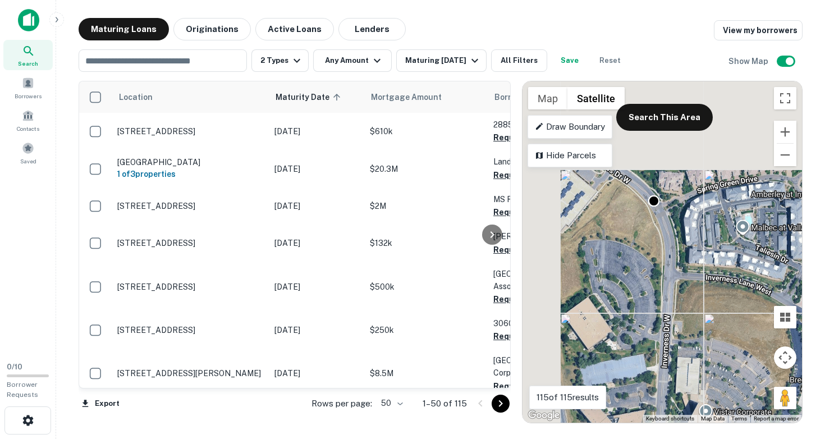
drag, startPoint x: 677, startPoint y: 211, endPoint x: 724, endPoint y: 306, distance: 106.4
click at [724, 306] on div "To activate drag with keyboard, press Alt + Enter. Once in keyboard drag state,…" at bounding box center [661, 251] width 279 height 341
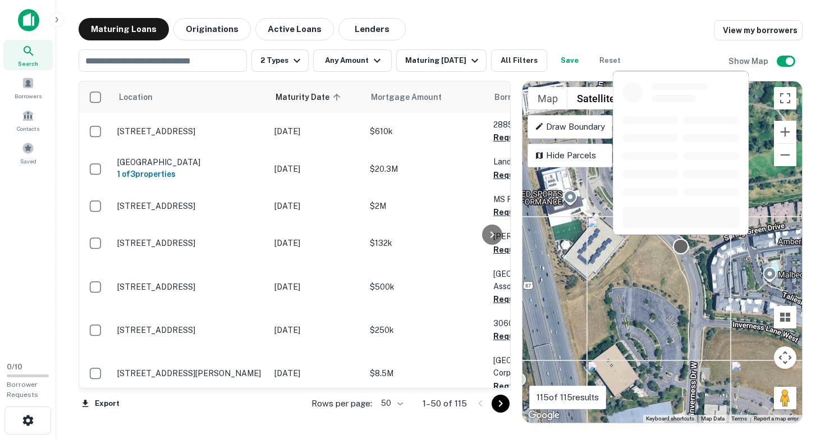
click at [680, 247] on div at bounding box center [681, 246] width 16 height 16
click at [678, 247] on div at bounding box center [681, 246] width 16 height 16
click at [678, 246] on div at bounding box center [681, 246] width 16 height 16
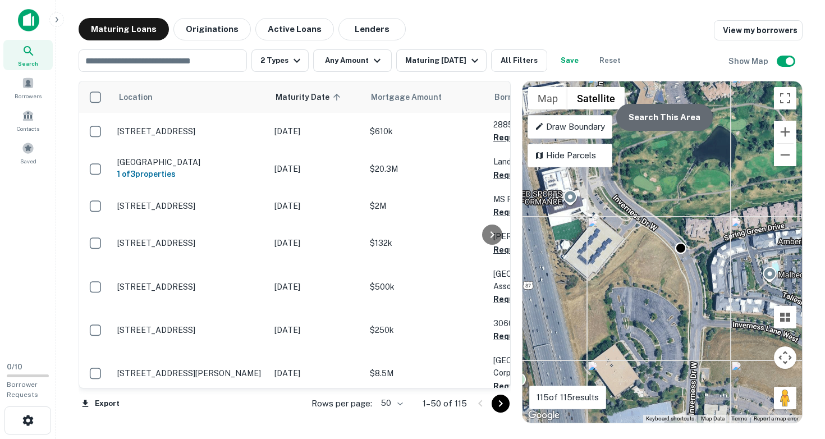
click at [667, 127] on button "Search This Area" at bounding box center [664, 117] width 97 height 27
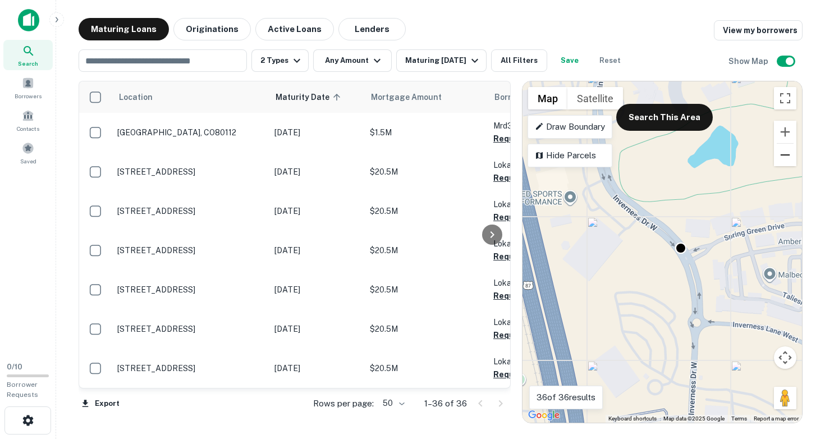
click at [783, 153] on button "Zoom out" at bounding box center [785, 155] width 22 height 22
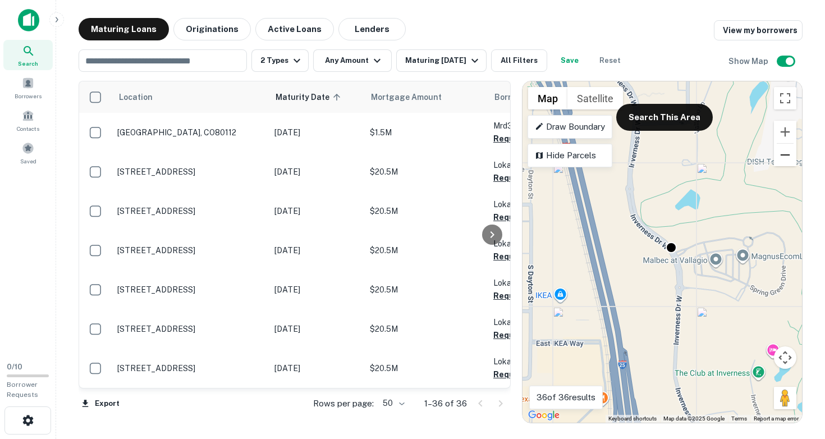
click at [783, 153] on button "Zoom out" at bounding box center [785, 155] width 22 height 22
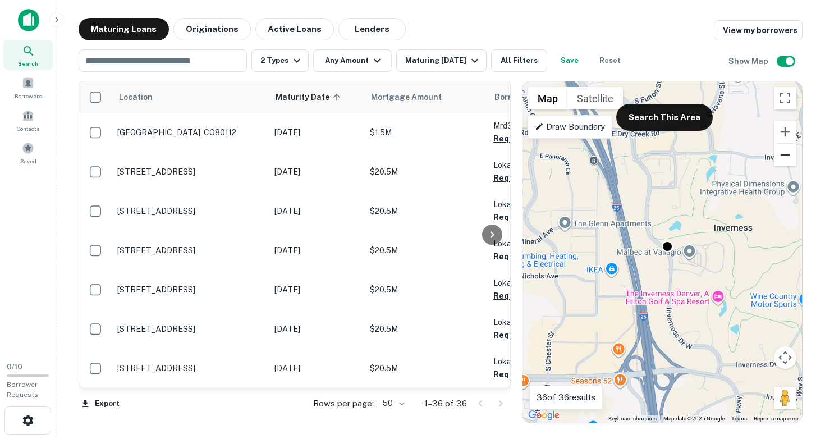
click at [784, 157] on button "Zoom out" at bounding box center [785, 155] width 22 height 22
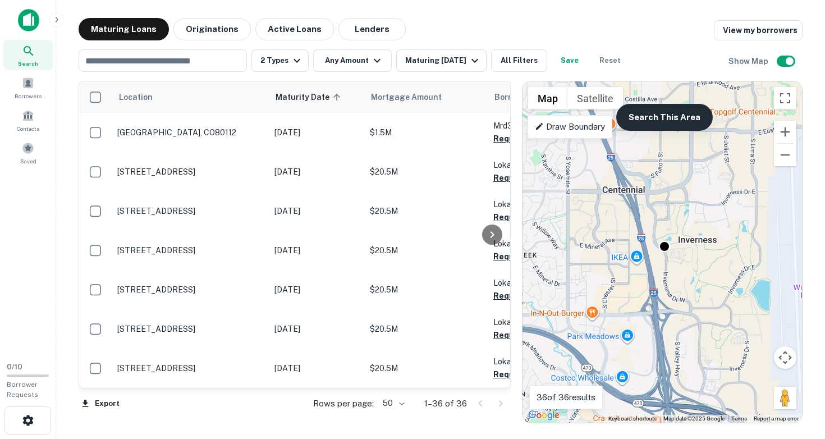
click at [685, 123] on button "Search This Area" at bounding box center [664, 117] width 97 height 27
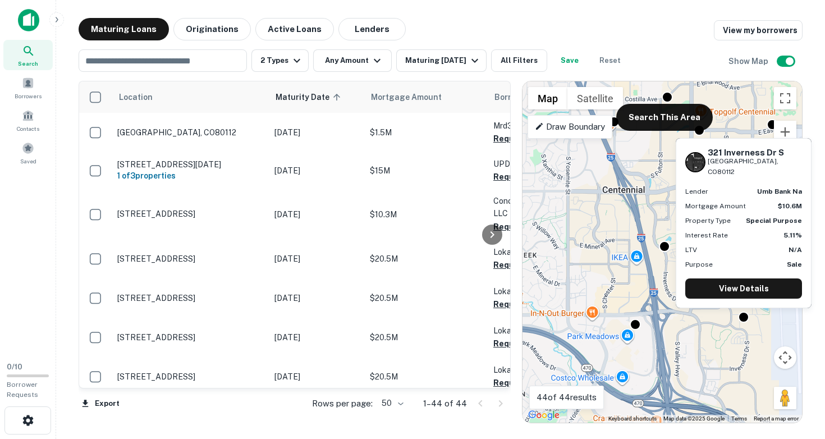
drag, startPoint x: 710, startPoint y: 160, endPoint x: 763, endPoint y: 171, distance: 53.8
click at [763, 171] on div "321 Inverness Dr S Englewood, CO80112" at bounding box center [755, 163] width 94 height 30
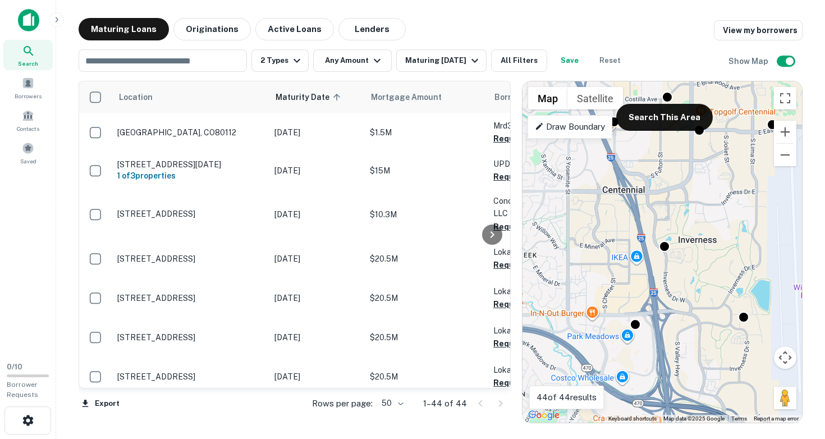
click at [620, 171] on div "To activate drag with keyboard, press Alt + Enter. Once in keyboard drag state,…" at bounding box center [661, 251] width 279 height 341
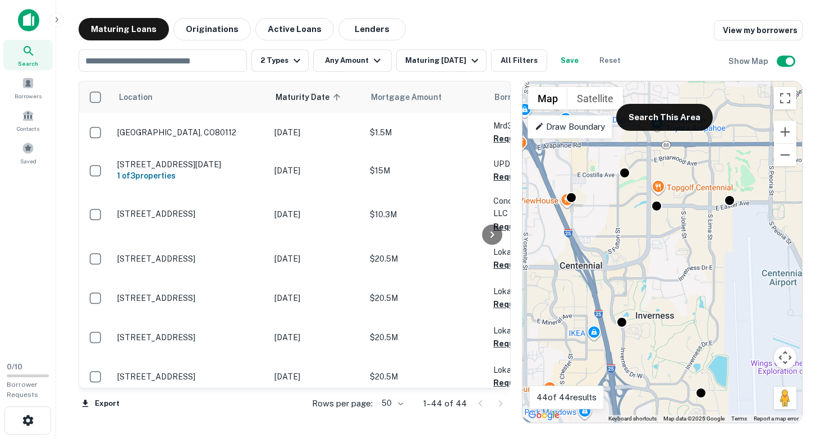
drag, startPoint x: 660, startPoint y: 158, endPoint x: 601, endPoint y: 272, distance: 128.5
click at [601, 272] on div "To activate drag with keyboard, press Alt + Enter. Once in keyboard drag state,…" at bounding box center [661, 251] width 279 height 341
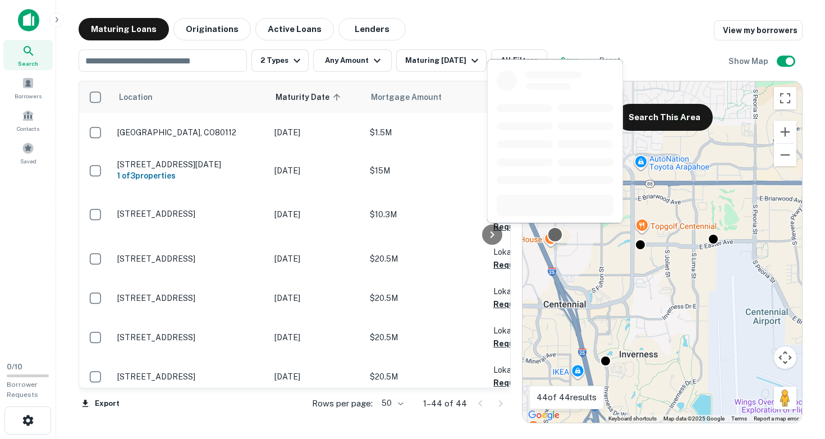
click at [554, 235] on div at bounding box center [555, 235] width 16 height 16
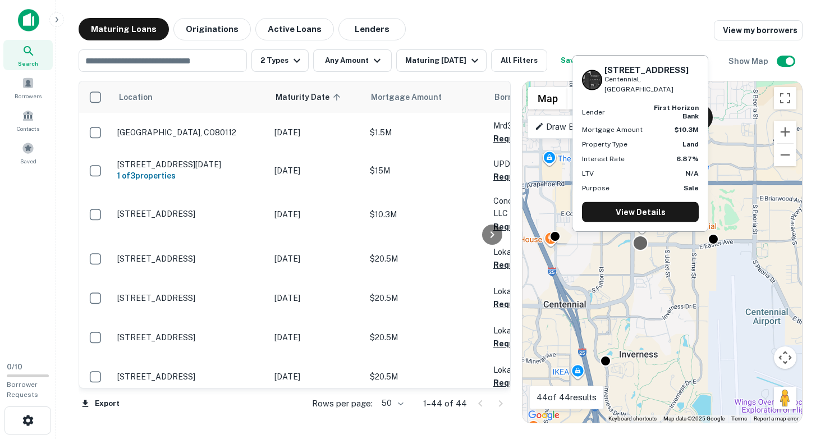
click at [641, 246] on div at bounding box center [640, 243] width 16 height 16
drag, startPoint x: 605, startPoint y: 75, endPoint x: 660, endPoint y: 90, distance: 56.9
click at [660, 90] on div "7150 Havana St Centennial, CO" at bounding box center [640, 80] width 117 height 30
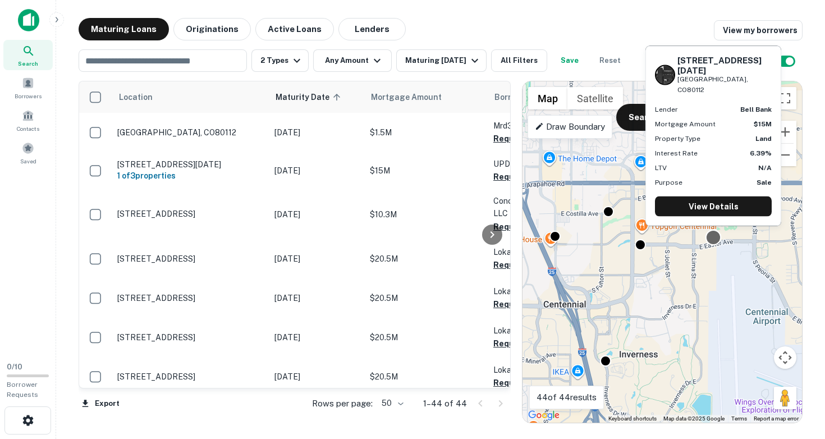
click at [713, 236] on div at bounding box center [713, 237] width 16 height 16
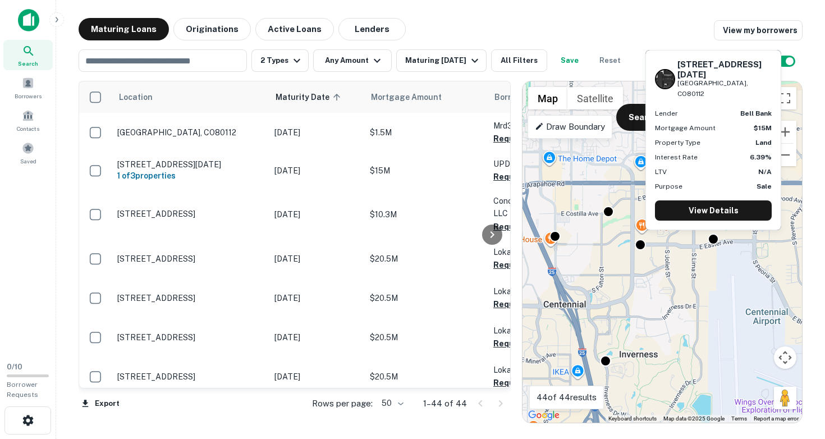
drag, startPoint x: 677, startPoint y: 83, endPoint x: 748, endPoint y: 95, distance: 72.2
click at [748, 95] on div "11550 E Easter Ave Englewood, CO80112" at bounding box center [713, 79] width 117 height 40
click at [730, 92] on p "[GEOGRAPHIC_DATA], CO80112" at bounding box center [724, 88] width 94 height 21
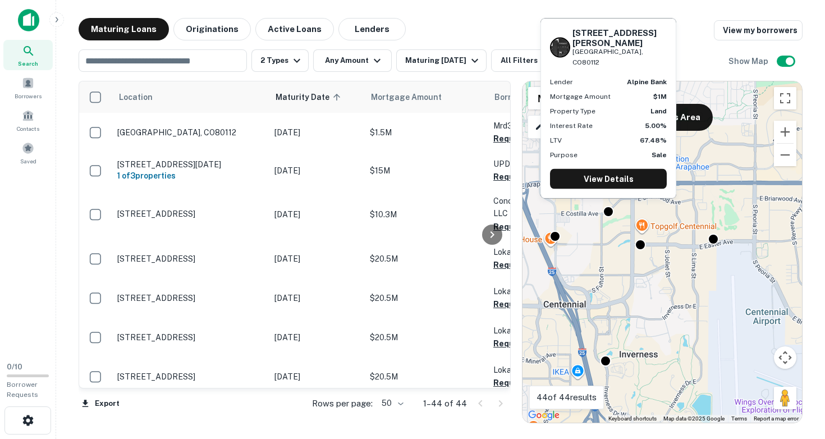
drag, startPoint x: 572, startPoint y: 49, endPoint x: 645, endPoint y: 66, distance: 74.3
click at [645, 66] on div "10140 E COSTILLA AVE Englewood, CO80112" at bounding box center [619, 47] width 94 height 40
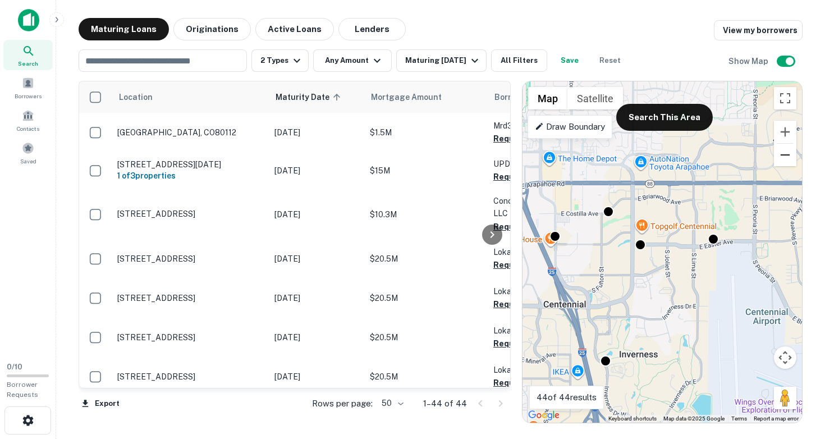
click at [786, 160] on button "Zoom out" at bounding box center [785, 155] width 22 height 22
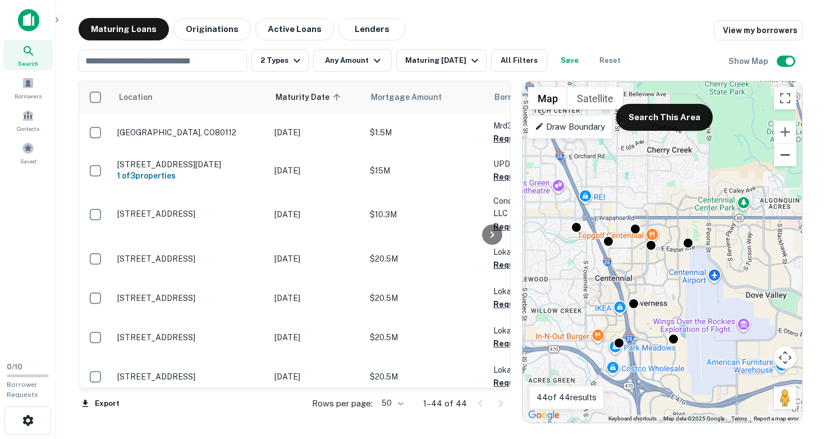
click at [786, 160] on button "Zoom out" at bounding box center [785, 155] width 22 height 22
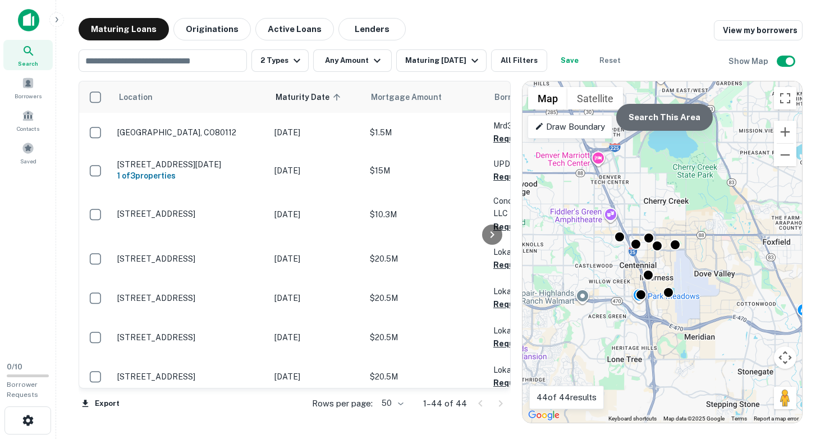
click at [667, 121] on button "Search This Area" at bounding box center [664, 117] width 97 height 27
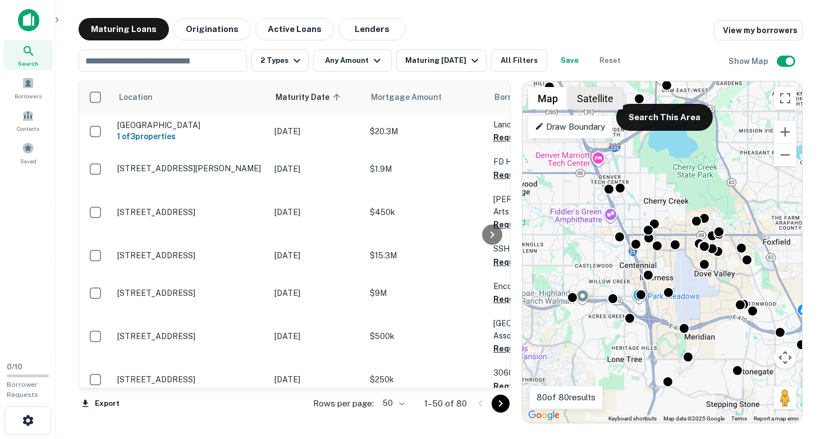
click at [586, 100] on button "Satellite" at bounding box center [595, 98] width 56 height 22
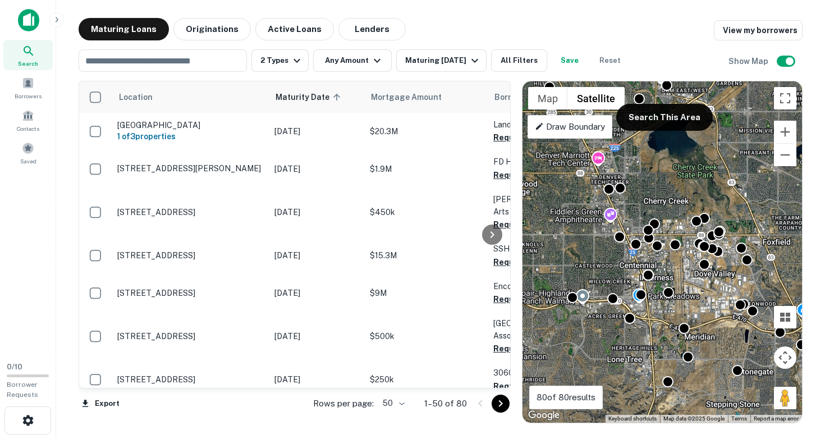
click at [654, 342] on div "To activate drag with keyboard, press Alt + Enter. Once in keyboard drag state,…" at bounding box center [661, 251] width 279 height 341
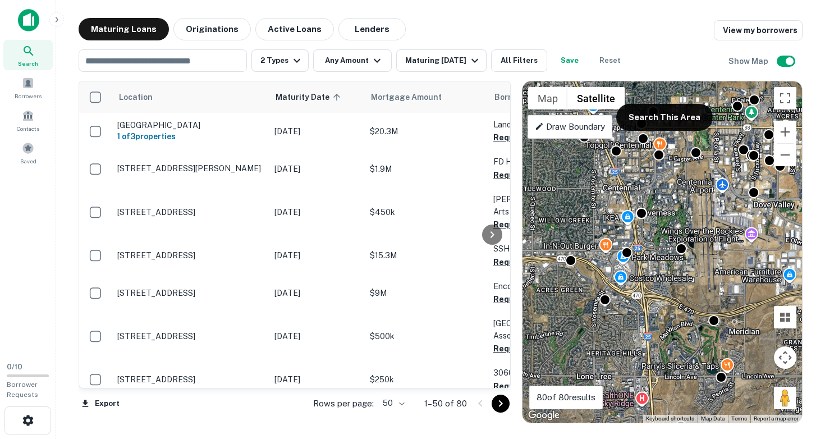
click at [651, 300] on div "To activate drag with keyboard, press Alt + Enter. Once in keyboard drag state,…" at bounding box center [661, 251] width 279 height 341
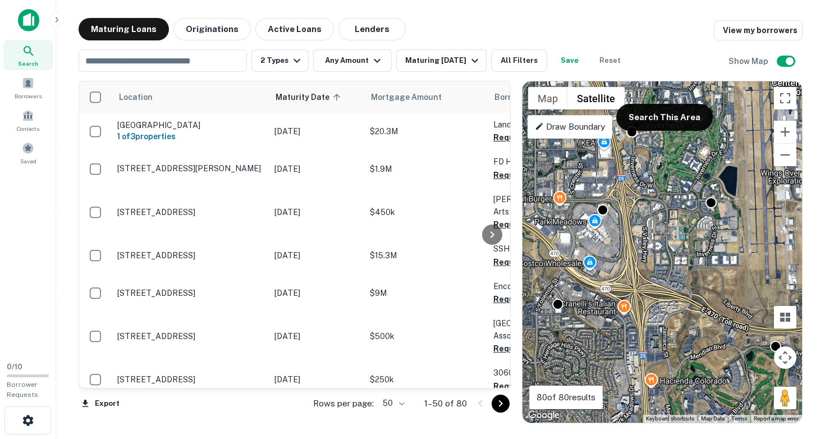
click at [649, 250] on div "To activate drag with keyboard, press Alt + Enter. Once in keyboard drag state,…" at bounding box center [661, 251] width 279 height 341
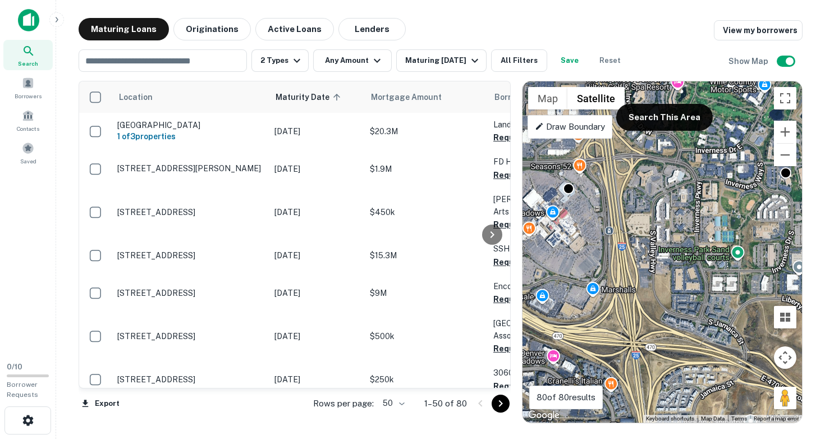
drag, startPoint x: 649, startPoint y: 250, endPoint x: 688, endPoint y: 293, distance: 58.4
click at [687, 292] on div "To activate drag with keyboard, press Alt + Enter. Once in keyboard drag state,…" at bounding box center [661, 251] width 279 height 341
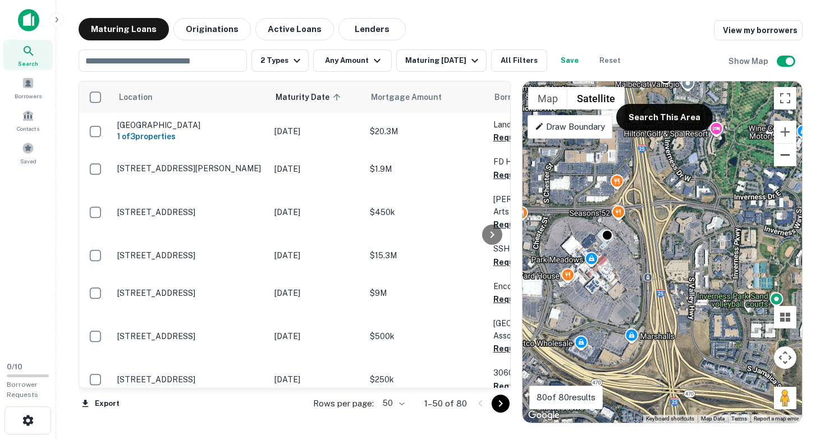
click at [785, 160] on button "Zoom out" at bounding box center [785, 155] width 22 height 22
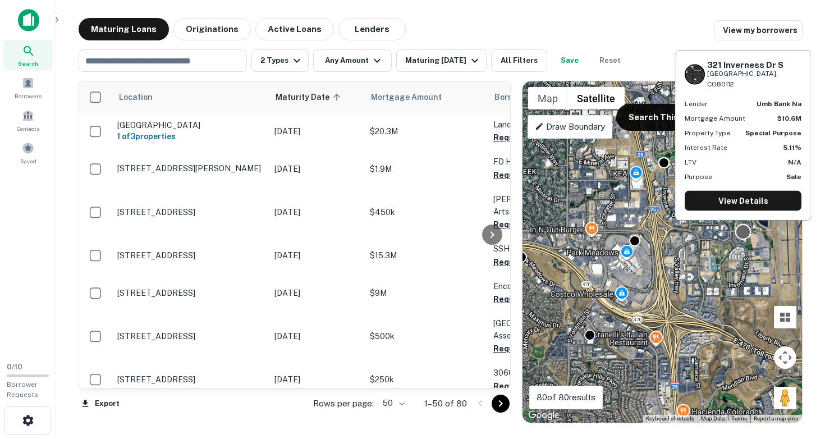
click at [744, 231] on div at bounding box center [743, 232] width 16 height 16
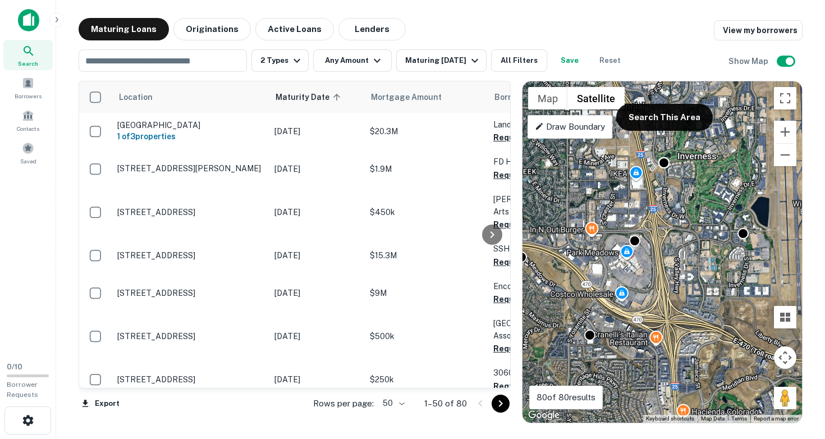
click at [700, 243] on div "To activate drag with keyboard, press Alt + Enter. Once in keyboard drag state,…" at bounding box center [661, 251] width 279 height 341
click at [784, 166] on button "Zoom out" at bounding box center [785, 155] width 22 height 22
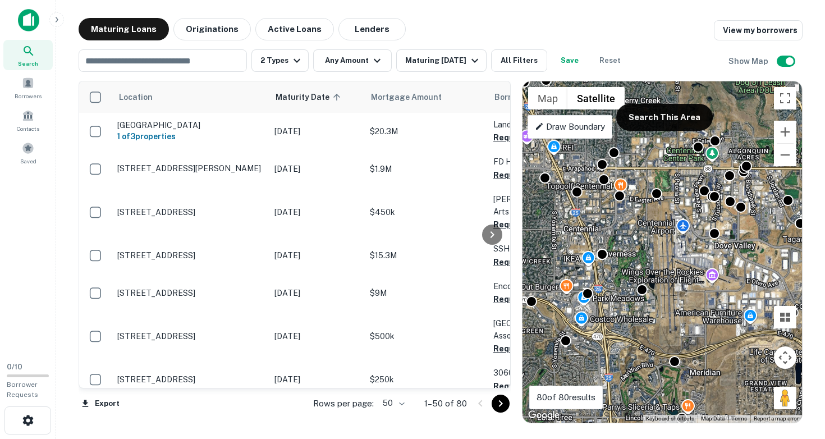
drag, startPoint x: 715, startPoint y: 187, endPoint x: 655, endPoint y: 238, distance: 79.2
click at [655, 238] on div "To activate drag with keyboard, press Alt + Enter. Once in keyboard drag state,…" at bounding box center [661, 251] width 279 height 341
click at [716, 242] on div "To activate drag with keyboard, press Alt + Enter. Once in keyboard drag state,…" at bounding box center [661, 251] width 279 height 341
click at [716, 241] on div "To activate drag with keyboard, press Alt + Enter. Once in keyboard drag state,…" at bounding box center [661, 251] width 279 height 341
click at [715, 235] on div at bounding box center [714, 232] width 16 height 16
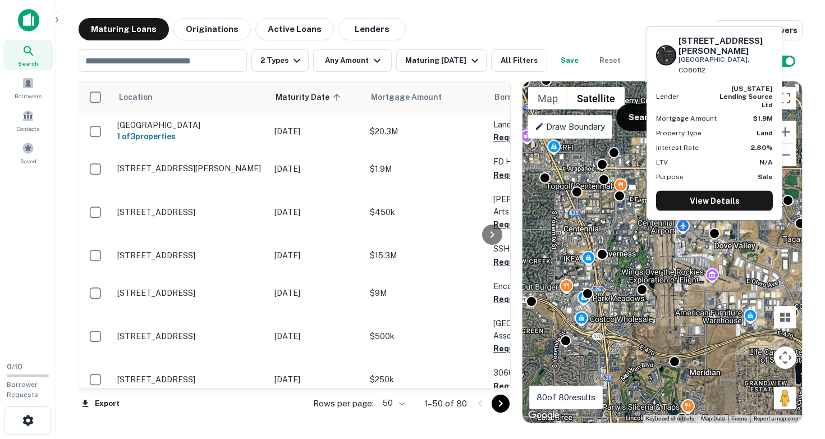
drag, startPoint x: 679, startPoint y: 59, endPoint x: 750, endPoint y: 67, distance: 71.1
click at [750, 67] on div "7609 S Vaughn Ct Englewood, CO80112" at bounding box center [725, 55] width 94 height 40
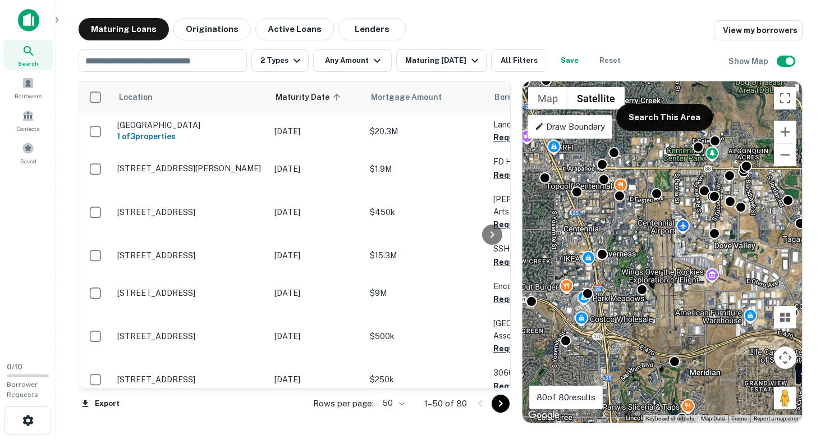
click at [747, 228] on div "To activate drag with keyboard, press Alt + Enter. Once in keyboard drag state,…" at bounding box center [661, 251] width 279 height 341
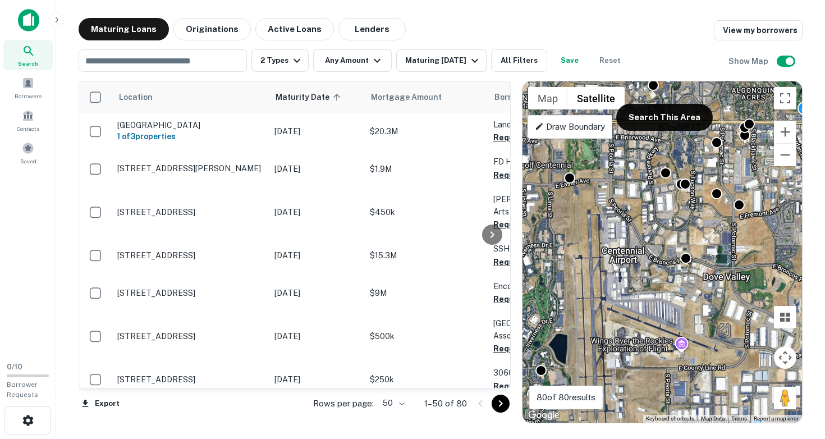
drag, startPoint x: 750, startPoint y: 231, endPoint x: 754, endPoint y: 246, distance: 15.3
click at [754, 246] on div "To activate drag with keyboard, press Alt + Enter. Once in keyboard drag state,…" at bounding box center [661, 251] width 279 height 341
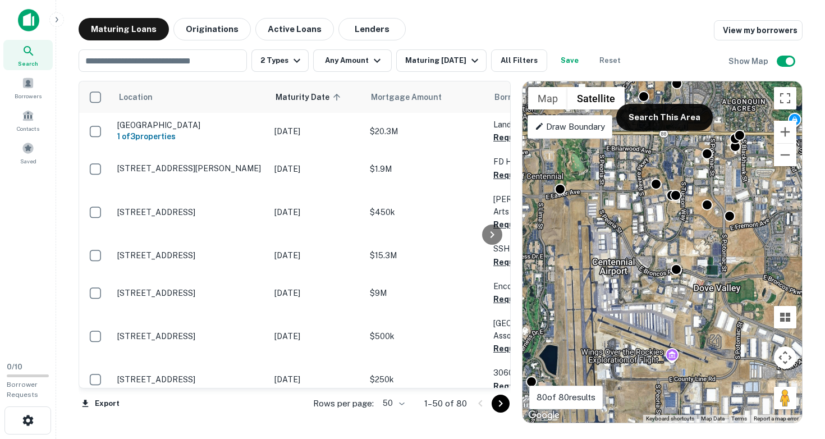
drag, startPoint x: 757, startPoint y: 164, endPoint x: 692, endPoint y: 241, distance: 100.8
click at [692, 242] on div "To activate drag with keyboard, press Alt + Enter. Once in keyboard drag state,…" at bounding box center [661, 251] width 279 height 341
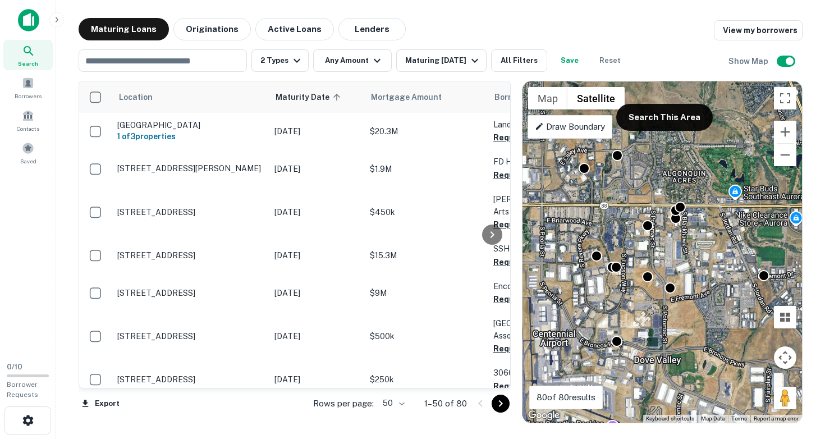
click at [696, 222] on div "To activate drag with keyboard, press Alt + Enter. Once in keyboard drag state,…" at bounding box center [661, 251] width 279 height 341
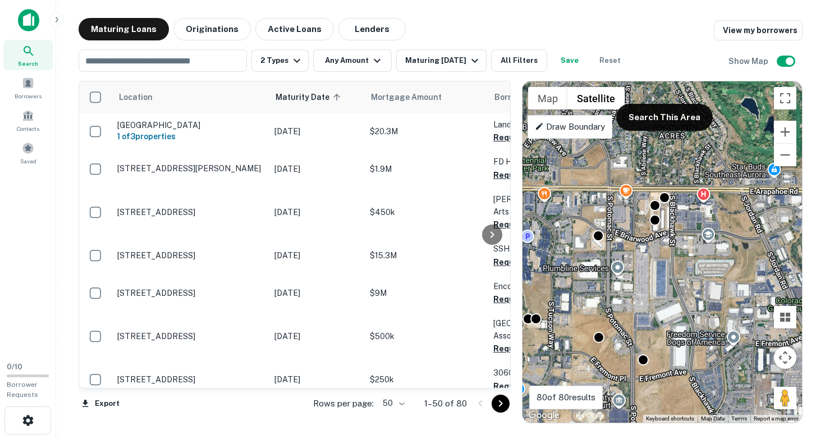
click at [696, 222] on div "To activate drag with keyboard, press Alt + Enter. Once in keyboard drag state,…" at bounding box center [661, 251] width 279 height 341
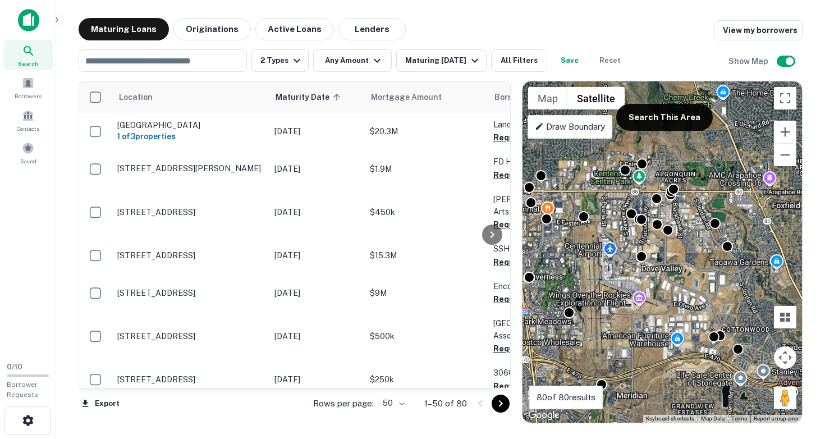
click at [612, 183] on div "To activate drag with keyboard, press Alt + Enter. Once in keyboard drag state,…" at bounding box center [661, 251] width 279 height 341
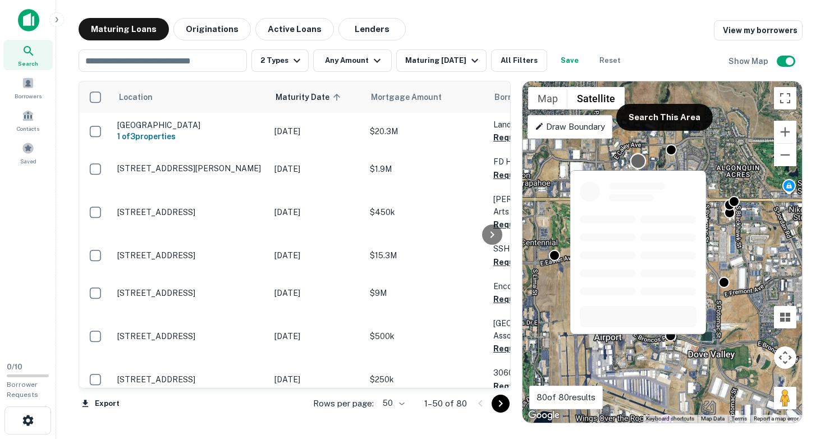
click at [640, 158] on div at bounding box center [638, 161] width 16 height 16
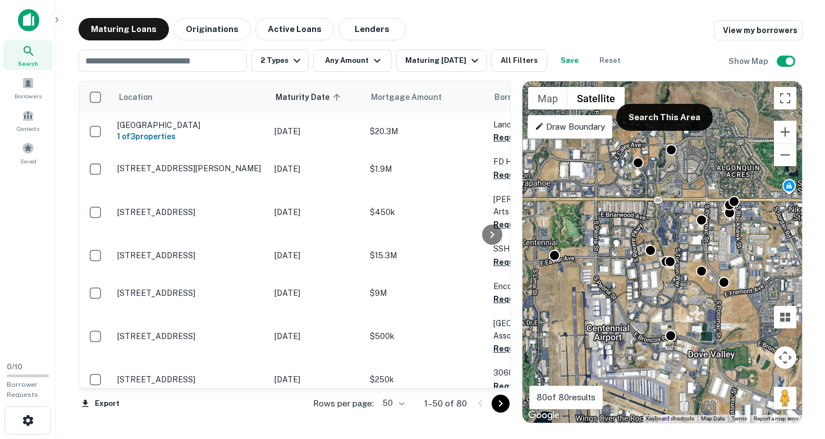
click at [709, 172] on div "To navigate, press the arrow keys. To activate drag with keyboard, press Alt + …" at bounding box center [661, 251] width 279 height 341
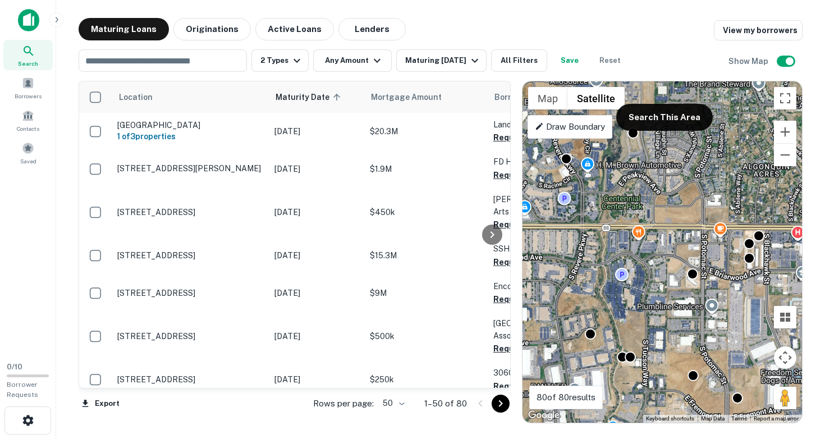
click at [701, 174] on div "To activate drag with keyboard, press Alt + Enter. Once in keyboard drag state,…" at bounding box center [661, 251] width 279 height 341
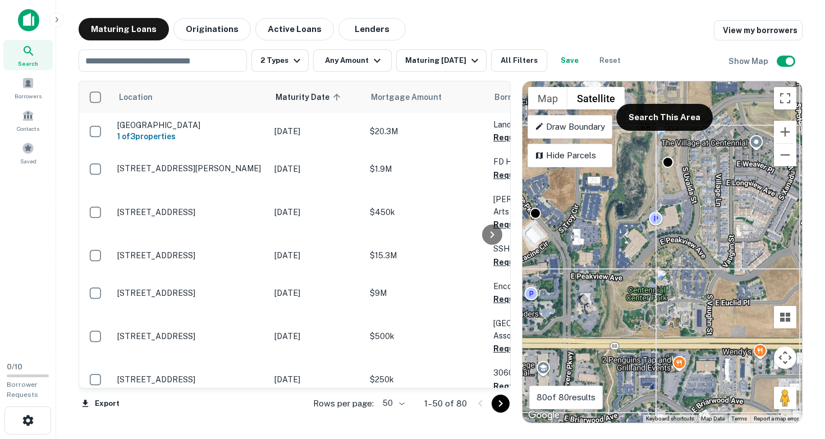
drag, startPoint x: 659, startPoint y: 193, endPoint x: 764, endPoint y: 258, distance: 123.5
click at [764, 258] on div "To activate drag with keyboard, press Alt + Enter. Once in keyboard drag state,…" at bounding box center [661, 251] width 279 height 341
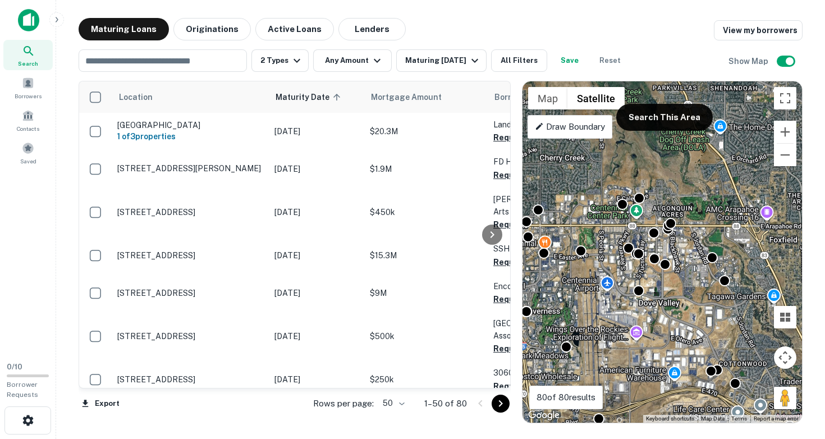
drag, startPoint x: 653, startPoint y: 320, endPoint x: 615, endPoint y: 250, distance: 80.3
click at [615, 251] on div "To activate drag with keyboard, press Alt + Enter. Once in keyboard drag state,…" at bounding box center [661, 251] width 279 height 341
click at [658, 116] on button "Search This Area" at bounding box center [664, 117] width 97 height 27
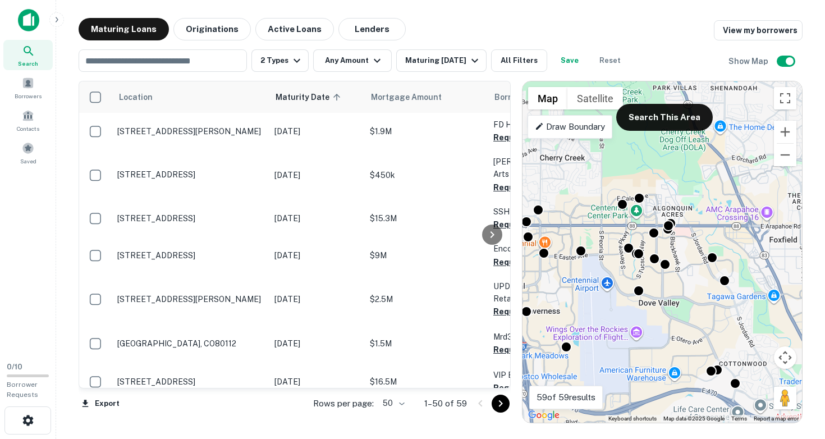
drag, startPoint x: 585, startPoint y: 211, endPoint x: 681, endPoint y: 213, distance: 96.0
click at [681, 213] on div "To activate drag with keyboard, press Alt + Enter. Once in keyboard drag state,…" at bounding box center [661, 251] width 279 height 341
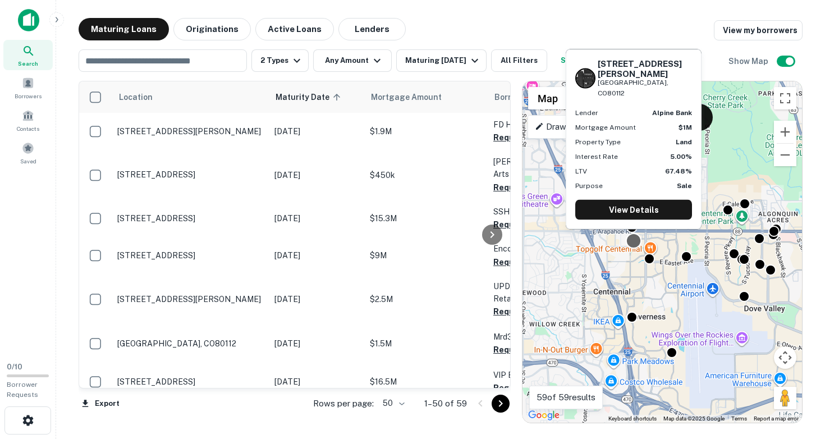
click at [633, 240] on div at bounding box center [634, 241] width 16 height 16
drag, startPoint x: 598, startPoint y: 84, endPoint x: 663, endPoint y: 95, distance: 65.6
click at [663, 95] on div "10140 E COSTILLA AVE Englewood, CO80112" at bounding box center [645, 78] width 94 height 40
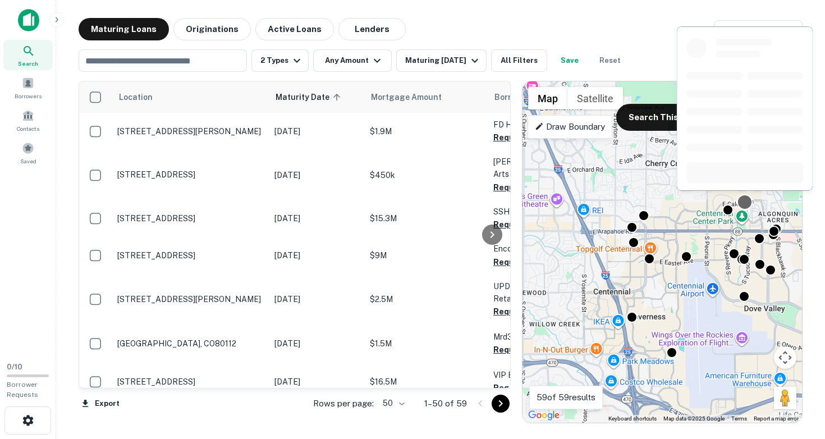
click at [745, 201] on div at bounding box center [745, 202] width 16 height 16
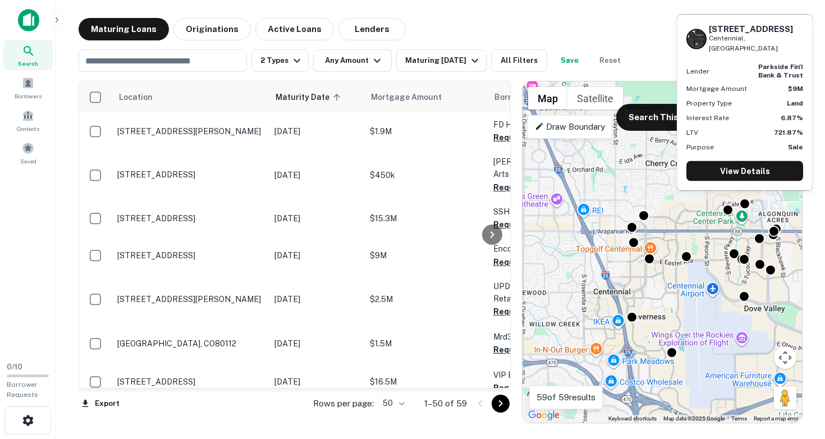
drag, startPoint x: 710, startPoint y: 38, endPoint x: 765, endPoint y: 46, distance: 55.6
click at [765, 46] on div "6403 S UVALDA ST Centennial, CO" at bounding box center [756, 39] width 94 height 30
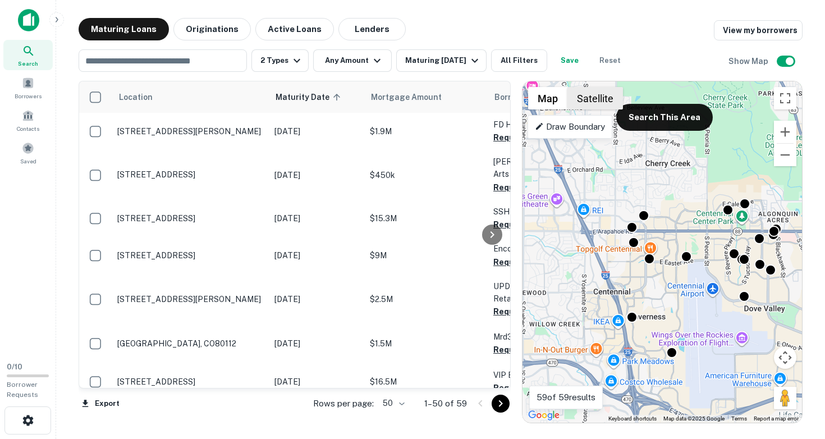
click at [599, 95] on button "Satellite" at bounding box center [595, 98] width 56 height 22
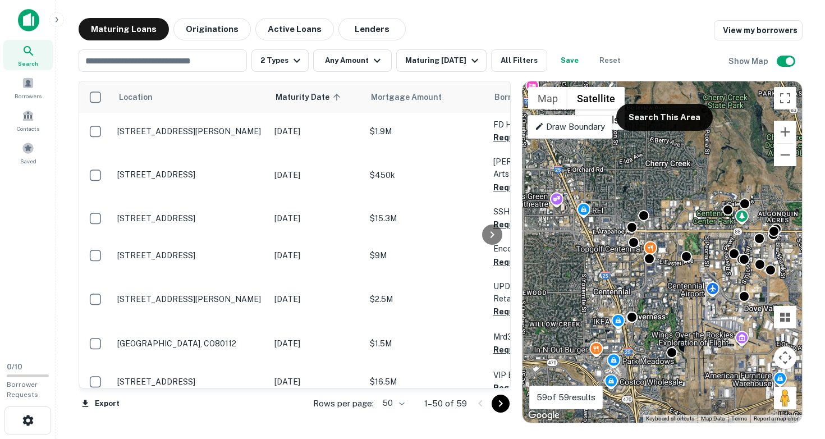
click at [662, 229] on div "To activate drag with keyboard, press Alt + Enter. Once in keyboard drag state,…" at bounding box center [661, 251] width 279 height 341
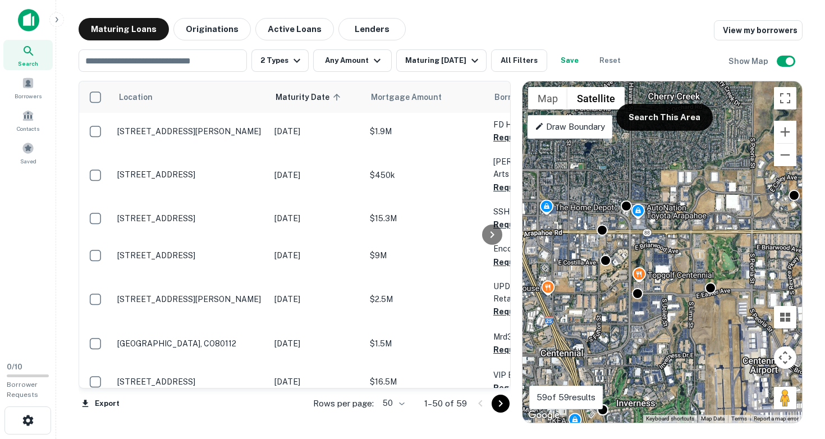
click at [662, 229] on div "To activate drag with keyboard, press Alt + Enter. Once in keyboard drag state,…" at bounding box center [661, 251] width 279 height 341
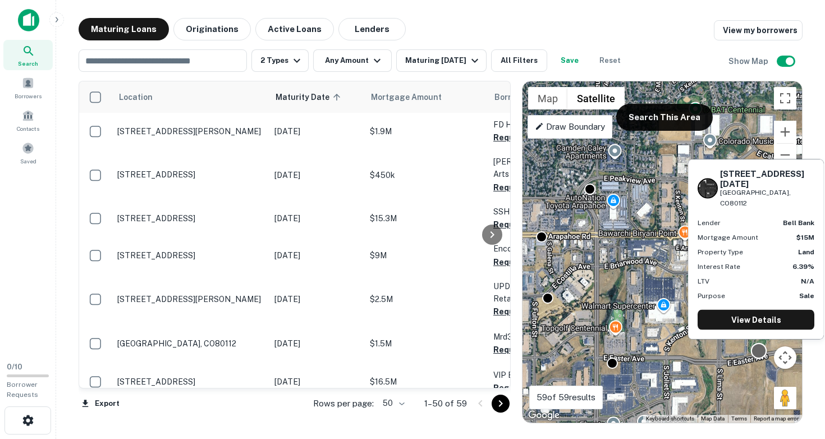
click at [757, 351] on div at bounding box center [759, 351] width 16 height 16
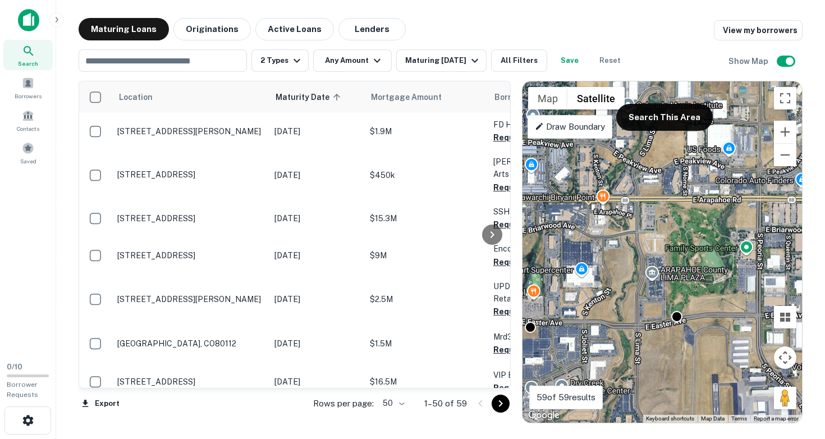
drag, startPoint x: 647, startPoint y: 357, endPoint x: 562, endPoint y: 323, distance: 92.1
click at [562, 323] on div "To activate drag with keyboard, press Alt + Enter. Once in keyboard drag state,…" at bounding box center [661, 251] width 279 height 341
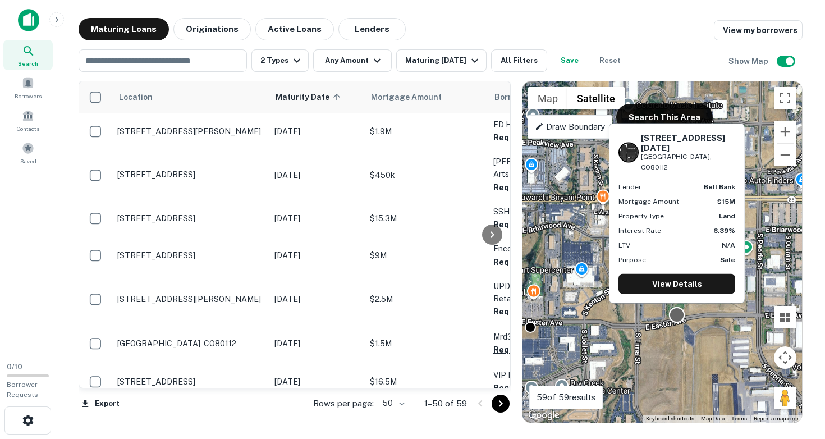
click at [676, 320] on div at bounding box center [677, 315] width 16 height 16
drag, startPoint x: 639, startPoint y: 156, endPoint x: 691, endPoint y: 173, distance: 54.3
click at [691, 173] on div "11550 E Easter Ave Englewood, CO80112 Lender bell bank Mortgage Amount $15M Pro…" at bounding box center [676, 212] width 135 height 179
